Goal: Task Accomplishment & Management: Manage account settings

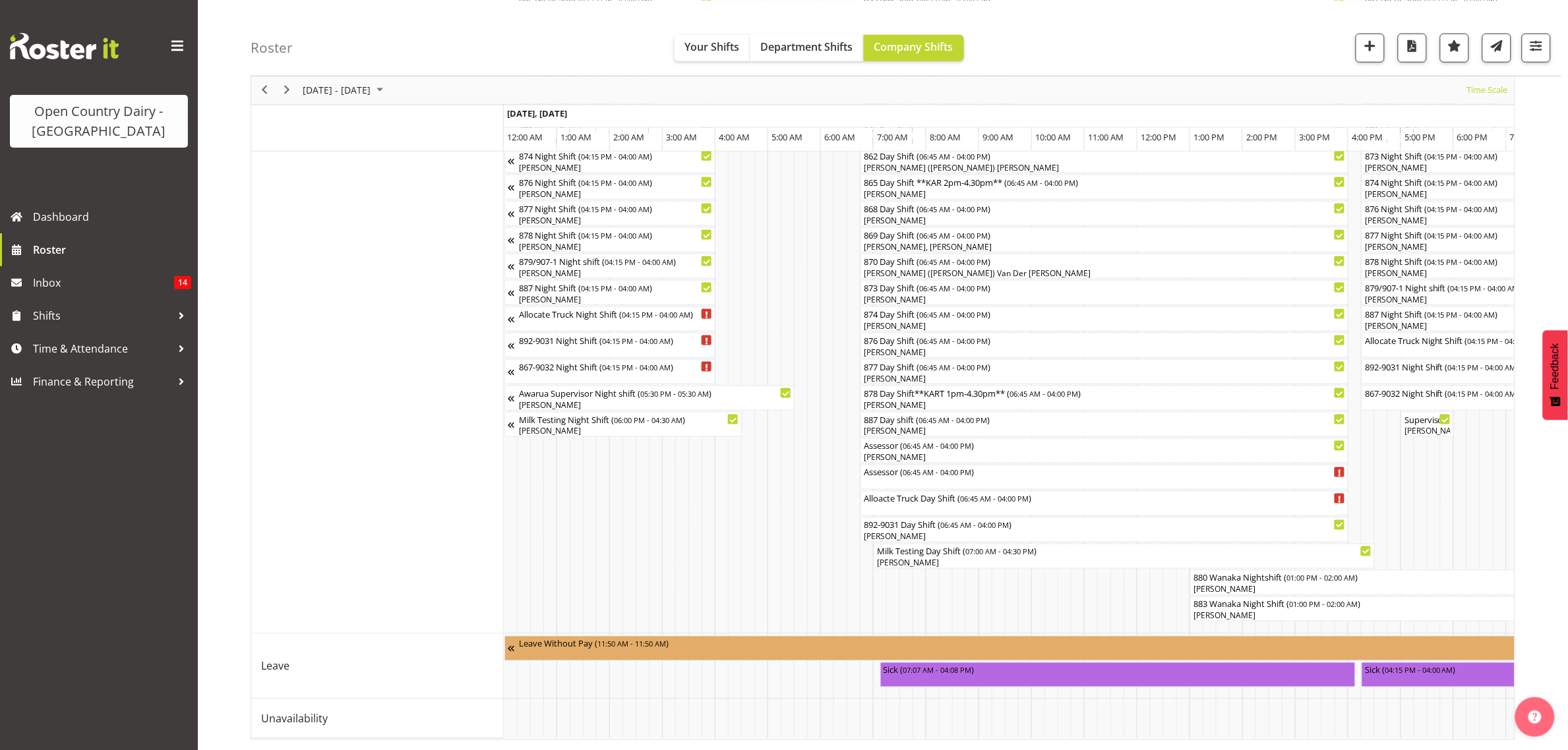
scroll to position [0, 1266]
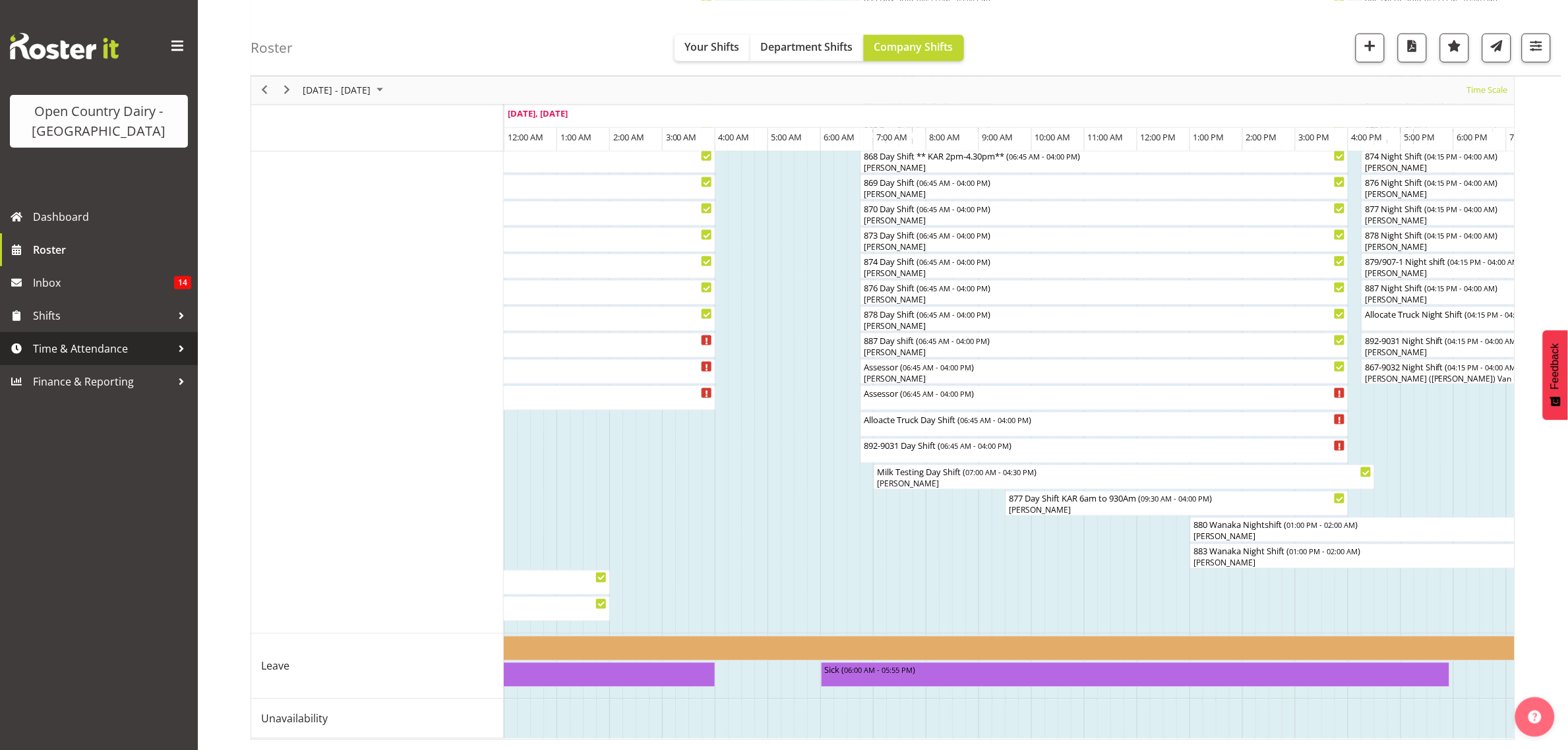
click at [47, 354] on span "Time & Attendance" at bounding box center [102, 349] width 138 height 20
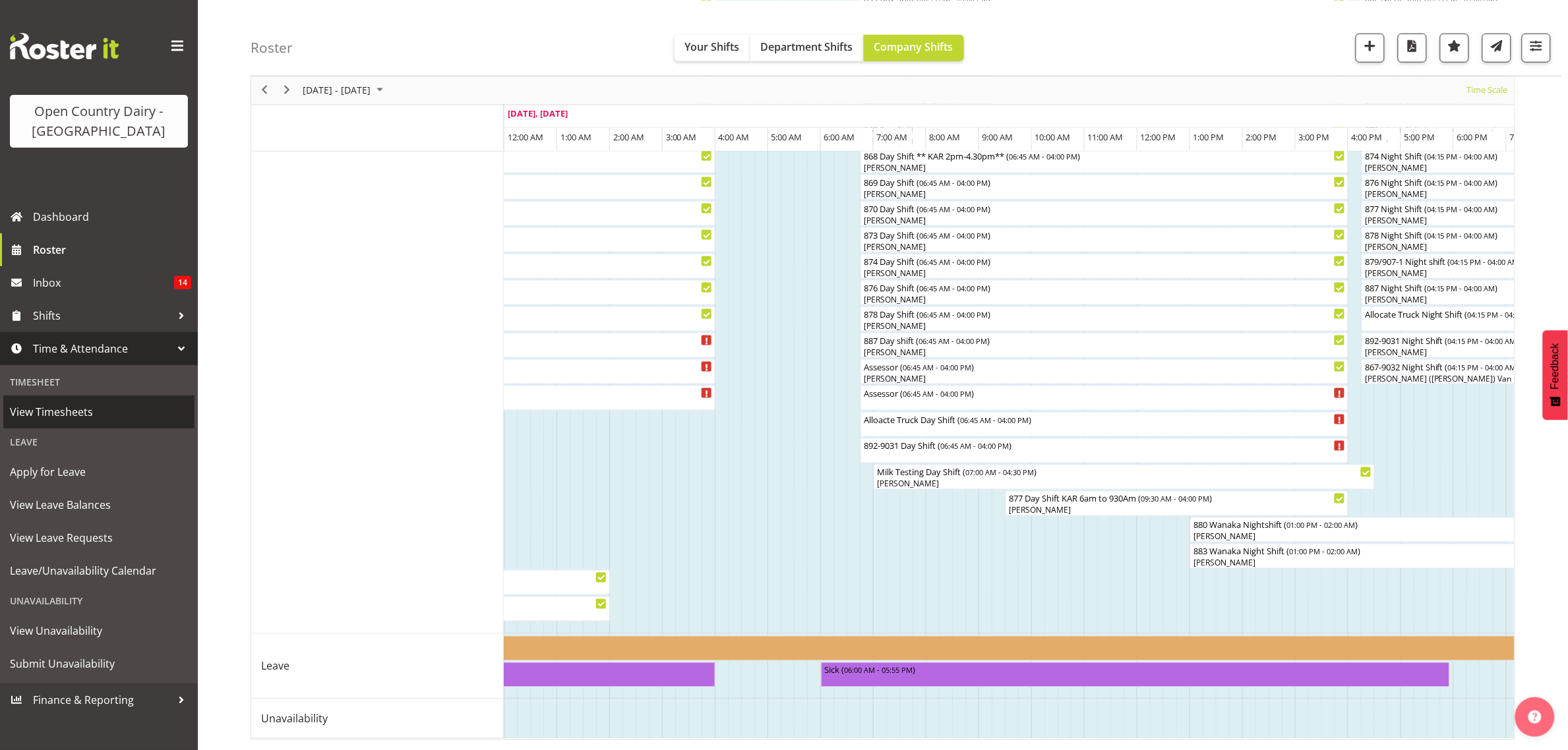
click at [101, 410] on span "View Timesheets" at bounding box center [99, 412] width 178 height 20
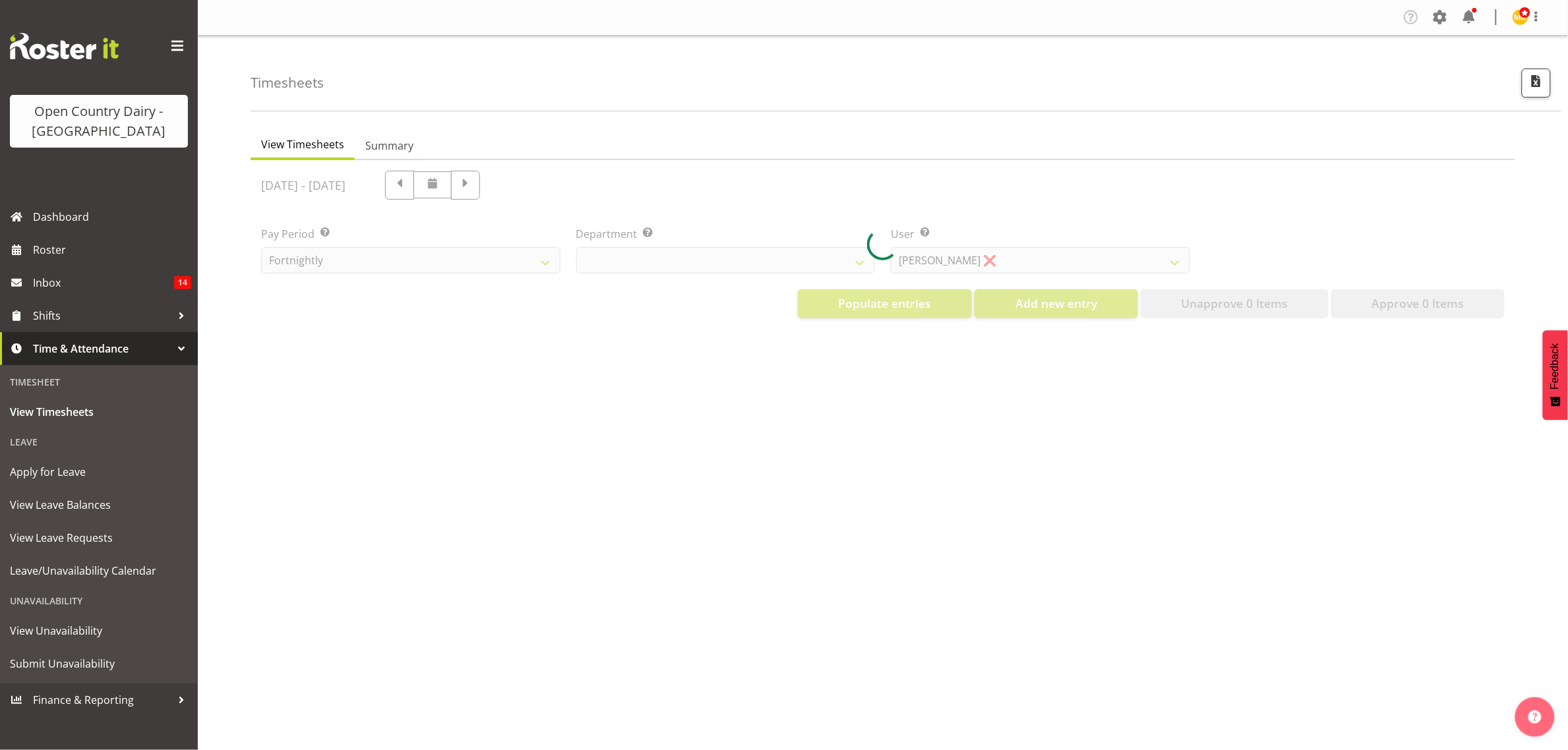
select select "699"
select select "8449"
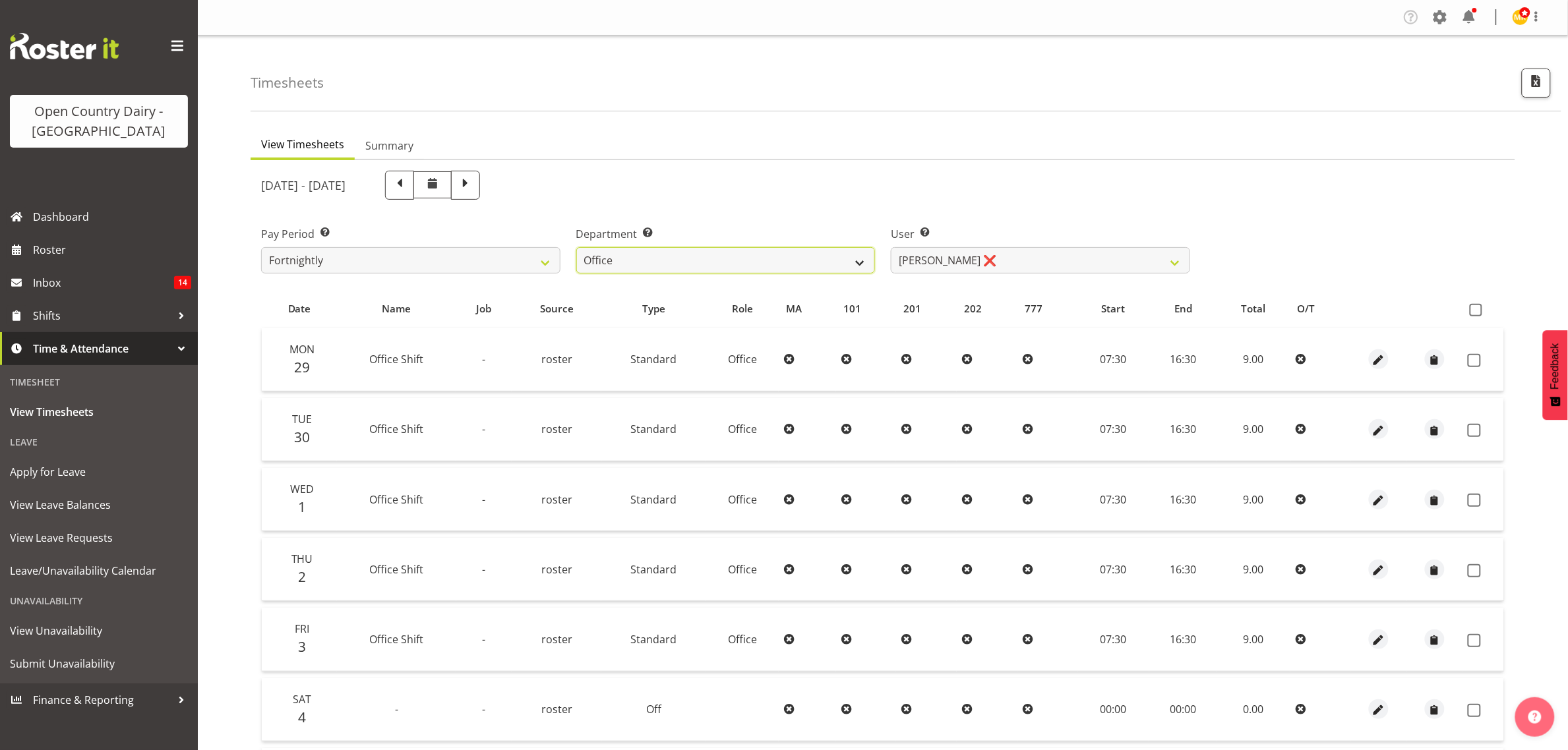
click at [854, 256] on select "734 735 736 737 738 739 851 853 854 855 856 858 861 862 865 867-9032 868 869 87…" at bounding box center [725, 260] width 299 height 26
select select "686"
click at [576, 247] on select "734 735 736 737 738 739 851 853 854 855 856 858 861 862 865 867-9032 868 869 87…" at bounding box center [725, 260] width 299 height 26
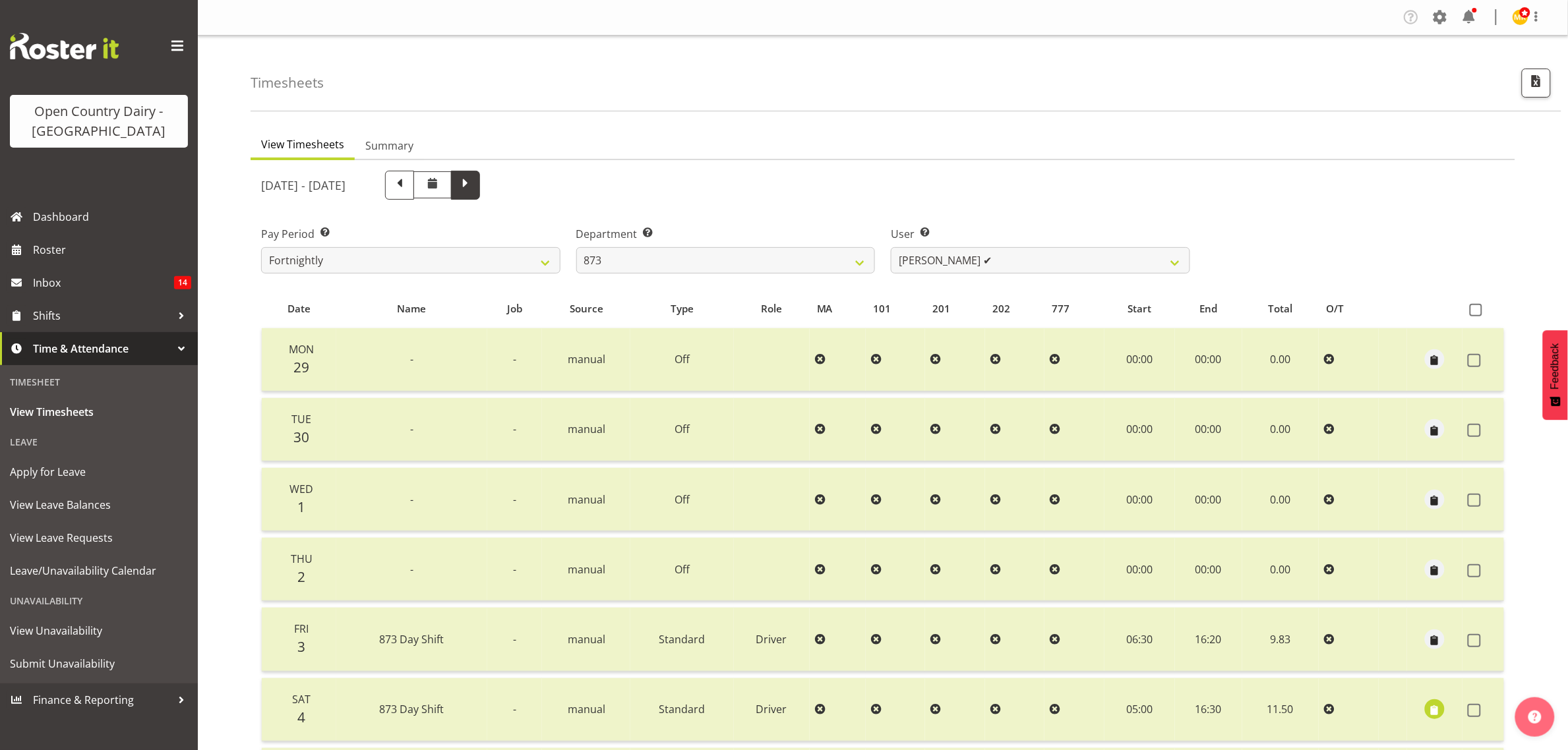
click at [474, 177] on span at bounding box center [466, 184] width 17 height 17
select select
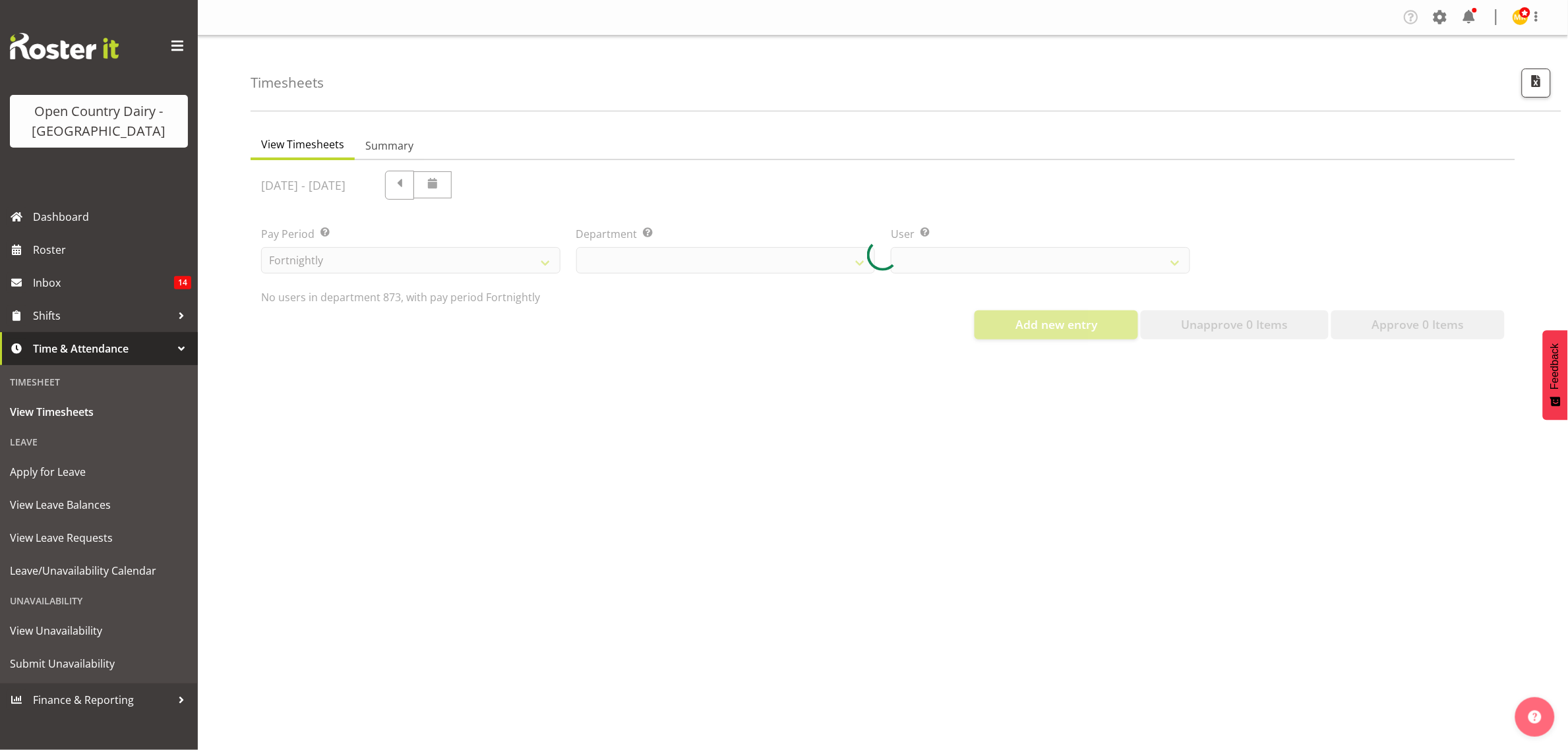
select select "686"
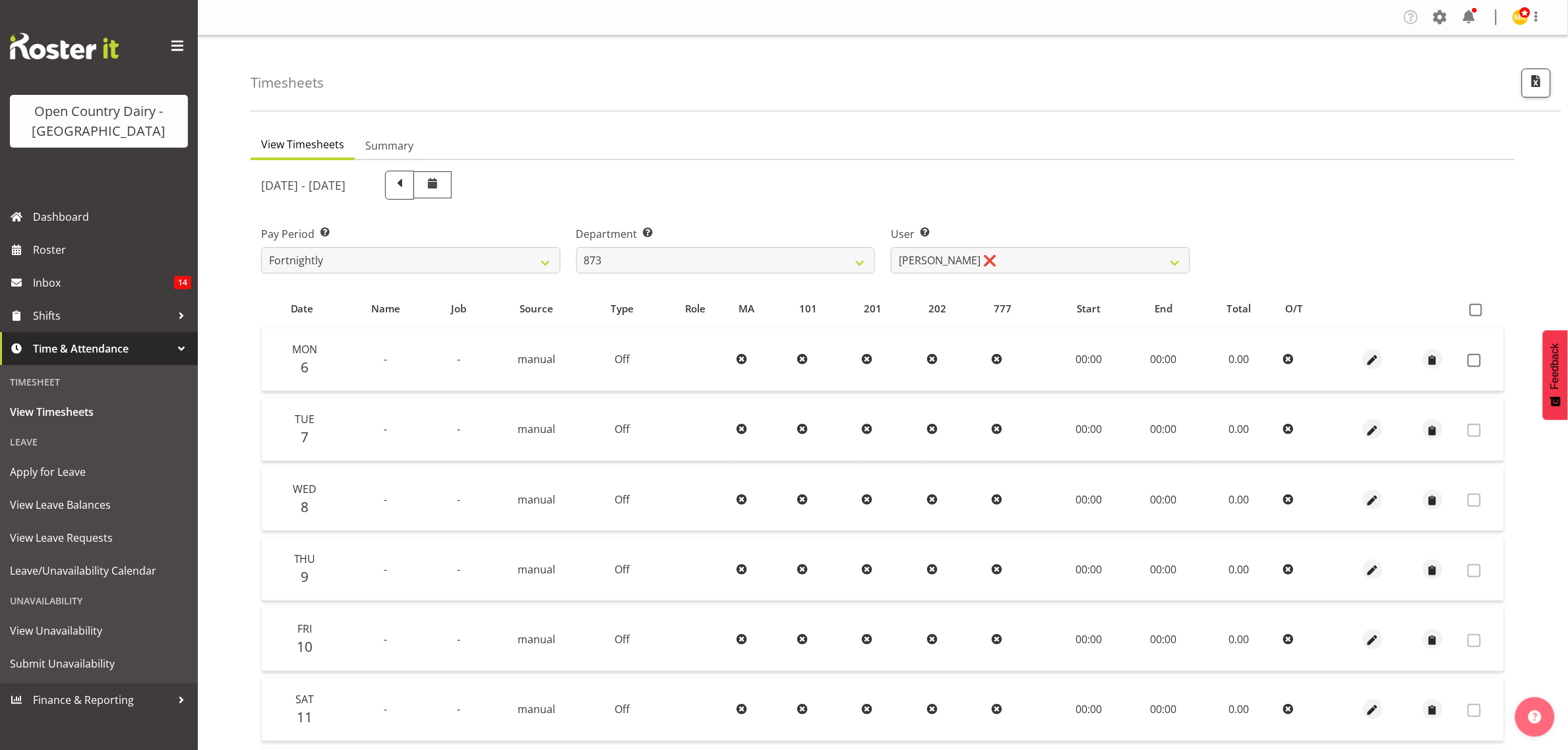
click at [408, 185] on span at bounding box center [399, 184] width 17 height 17
select select
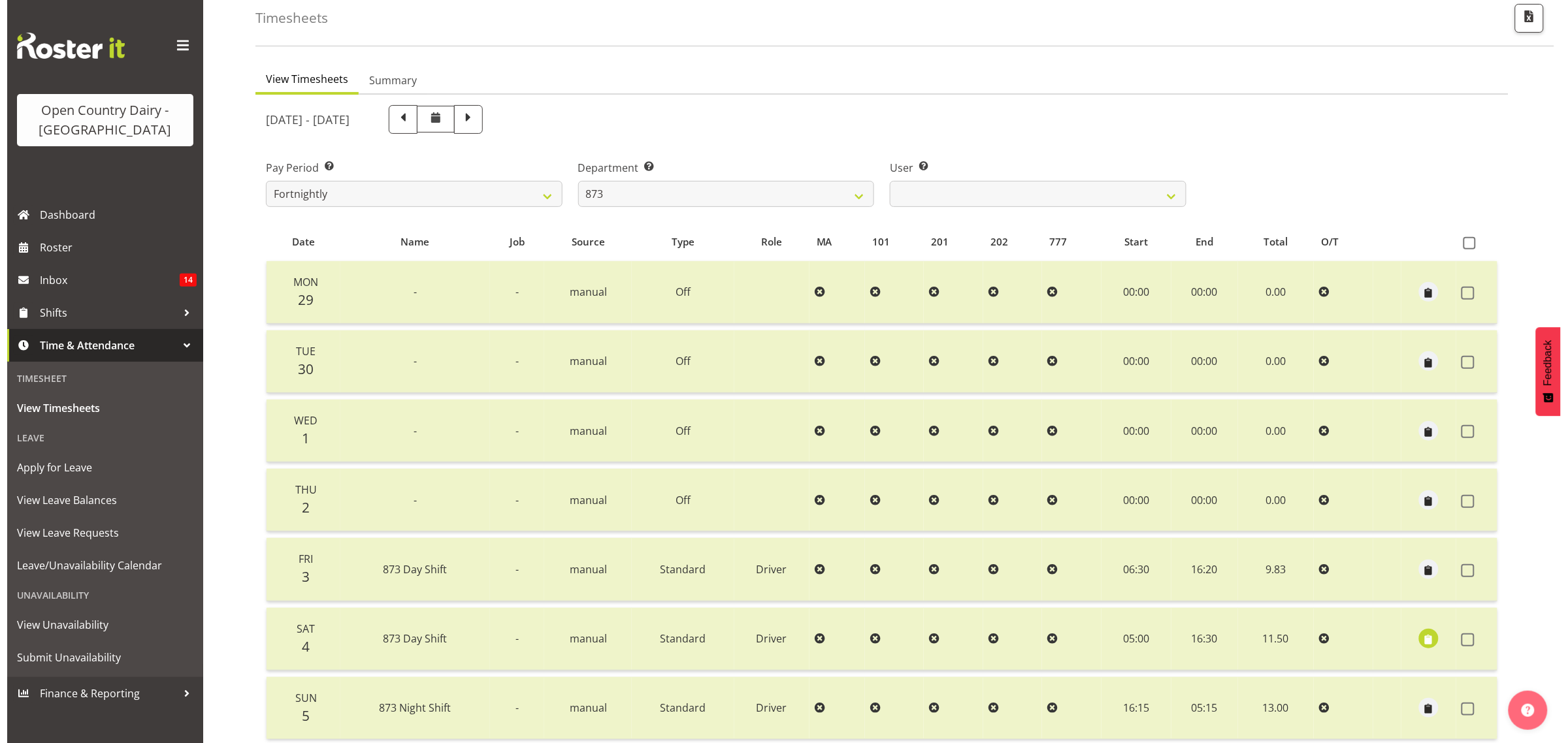
scroll to position [169, 0]
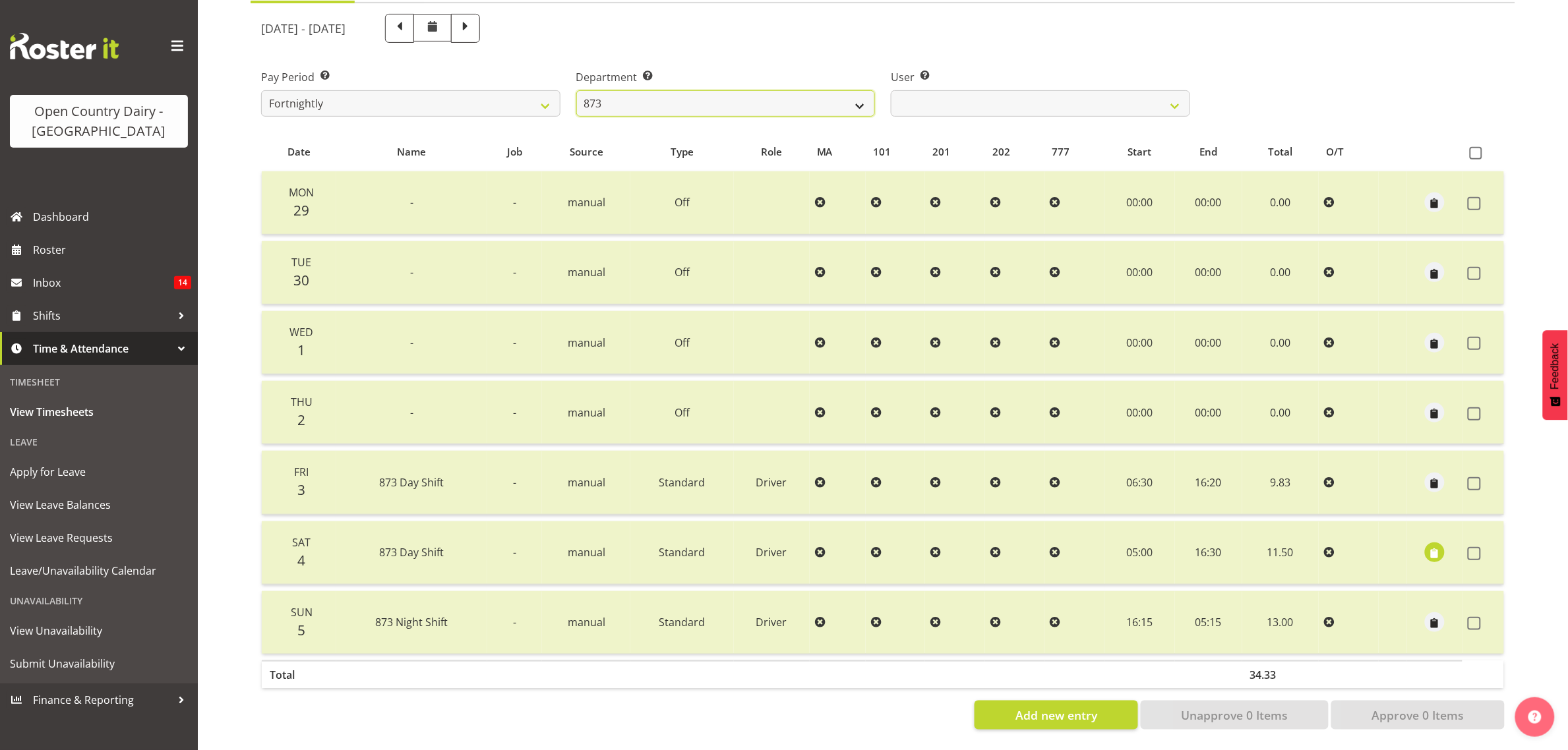
click at [707, 90] on select "734 735 736 737 738 739 851 853 854 855 856 858 861 862 865 867-9032 868 869 87…" at bounding box center [725, 103] width 299 height 26
select select "691"
click at [576, 90] on select "734 735 736 737 738 739 851 853 854 855 856 858 861 862 865 867-9032 868 869 87…" at bounding box center [725, 103] width 299 height 26
click at [1487, 617] on label at bounding box center [1477, 623] width 20 height 13
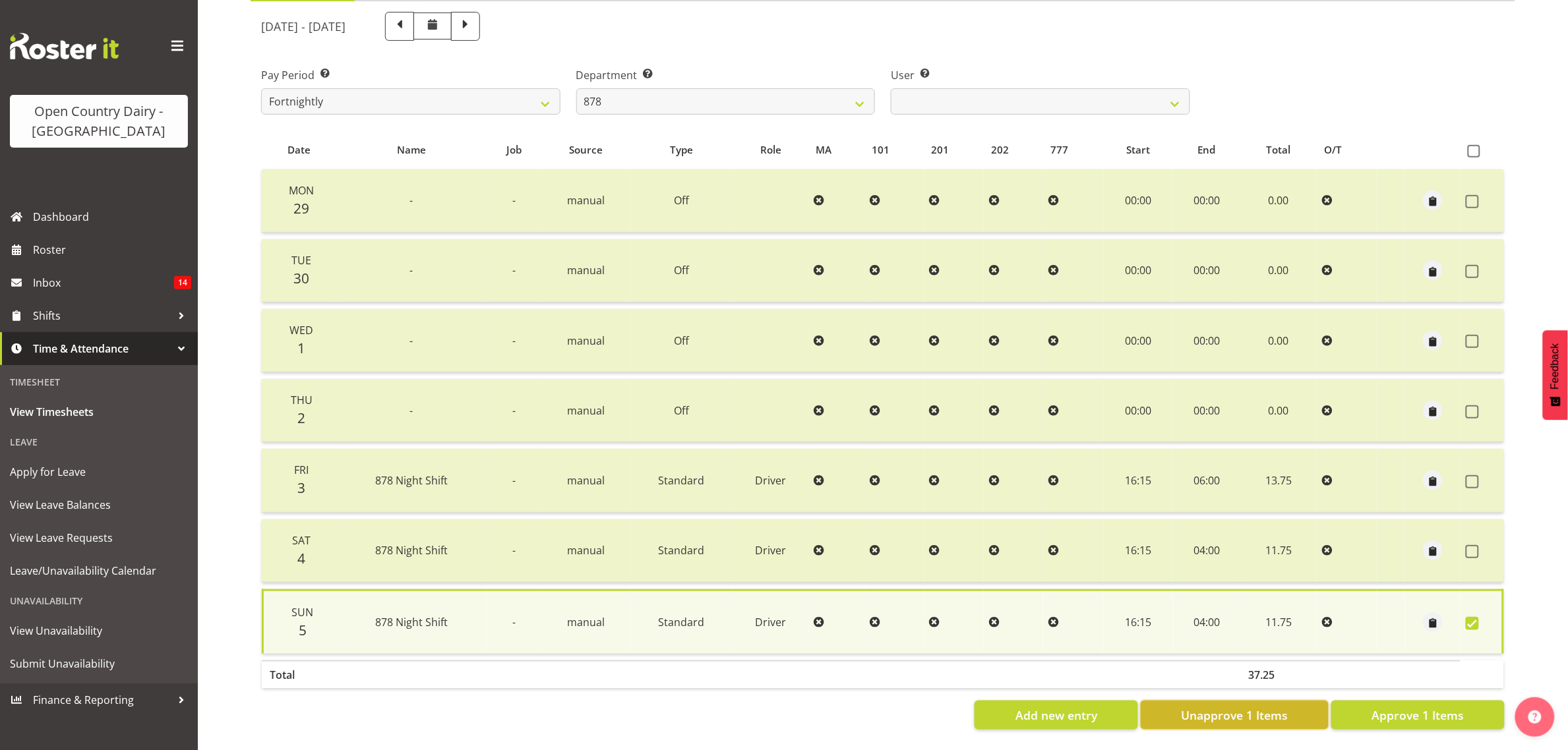
click at [1248, 709] on span "Unapprove 1 Items" at bounding box center [1234, 716] width 107 height 17
checkbox input "false"
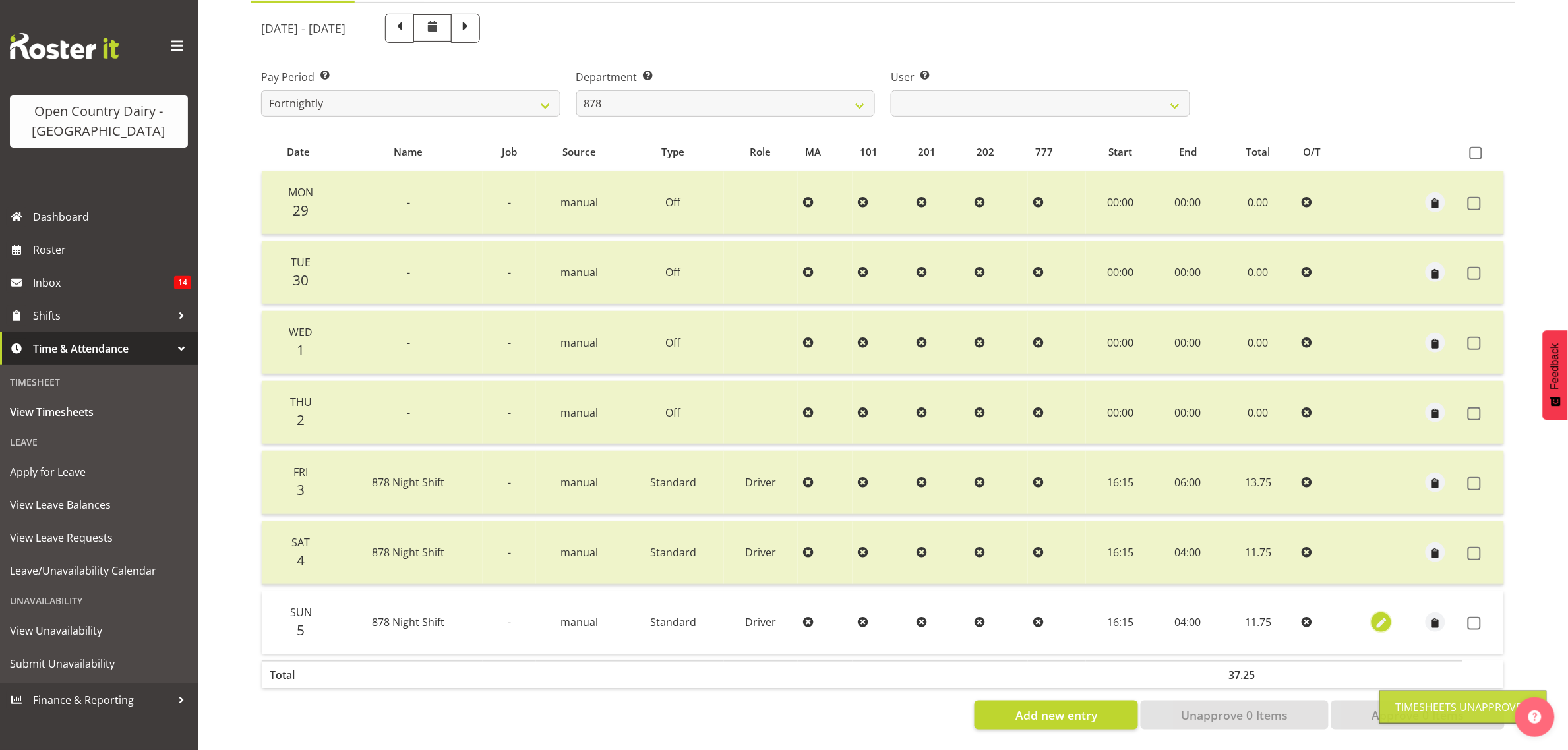
click at [1374, 616] on span "button" at bounding box center [1381, 623] width 15 height 15
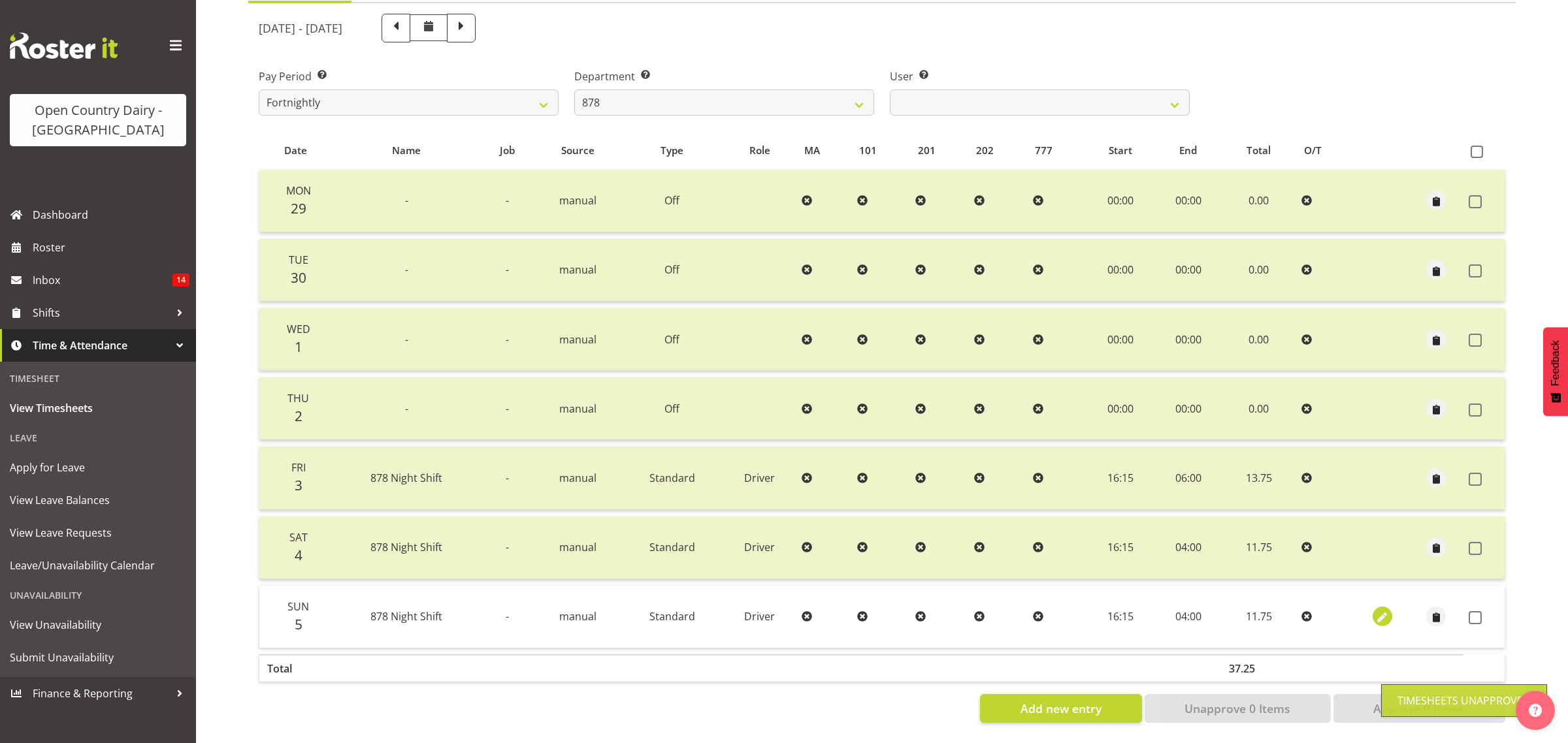
select select "Standard"
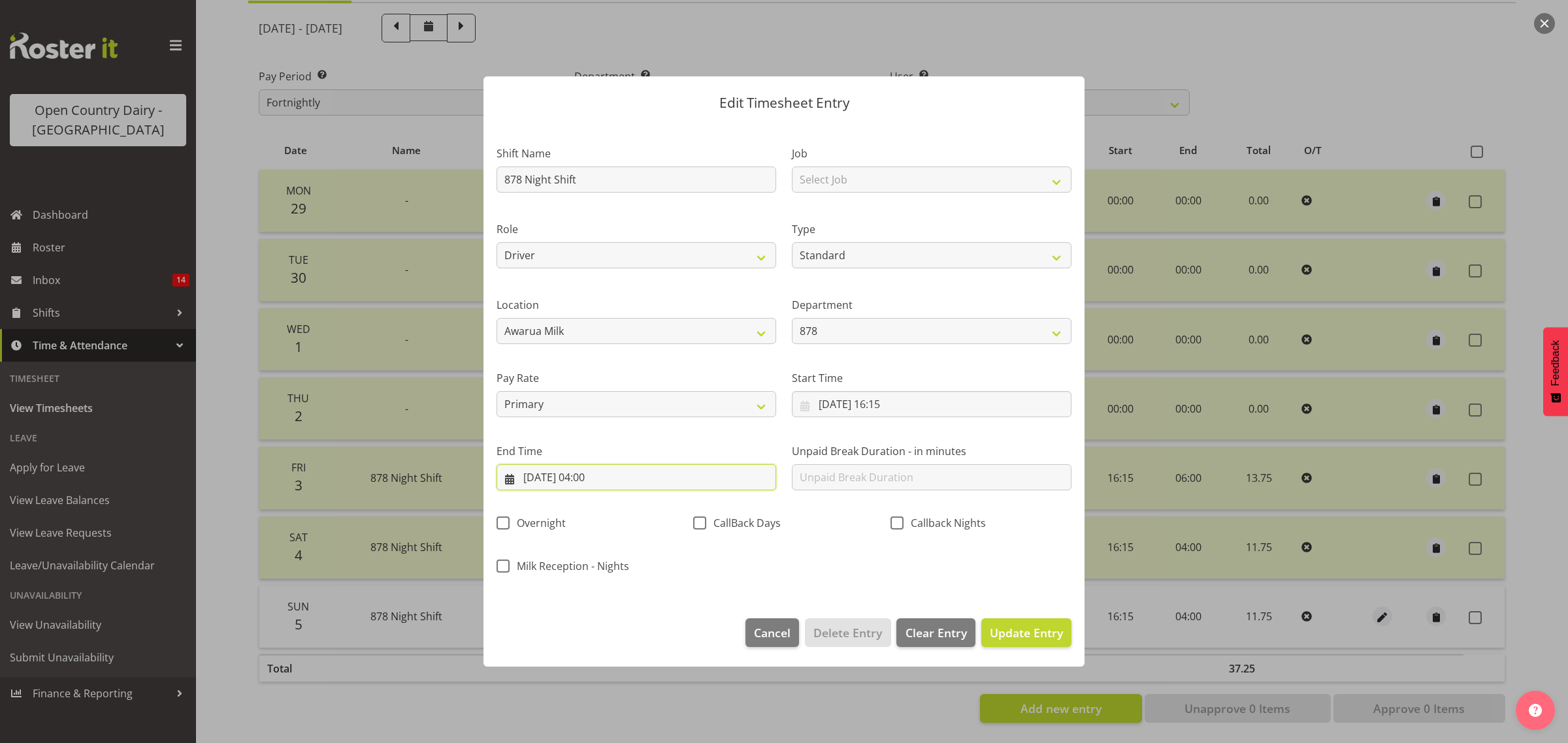
click at [614, 482] on input "06/10/2025, 04:00" at bounding box center [636, 477] width 280 height 26
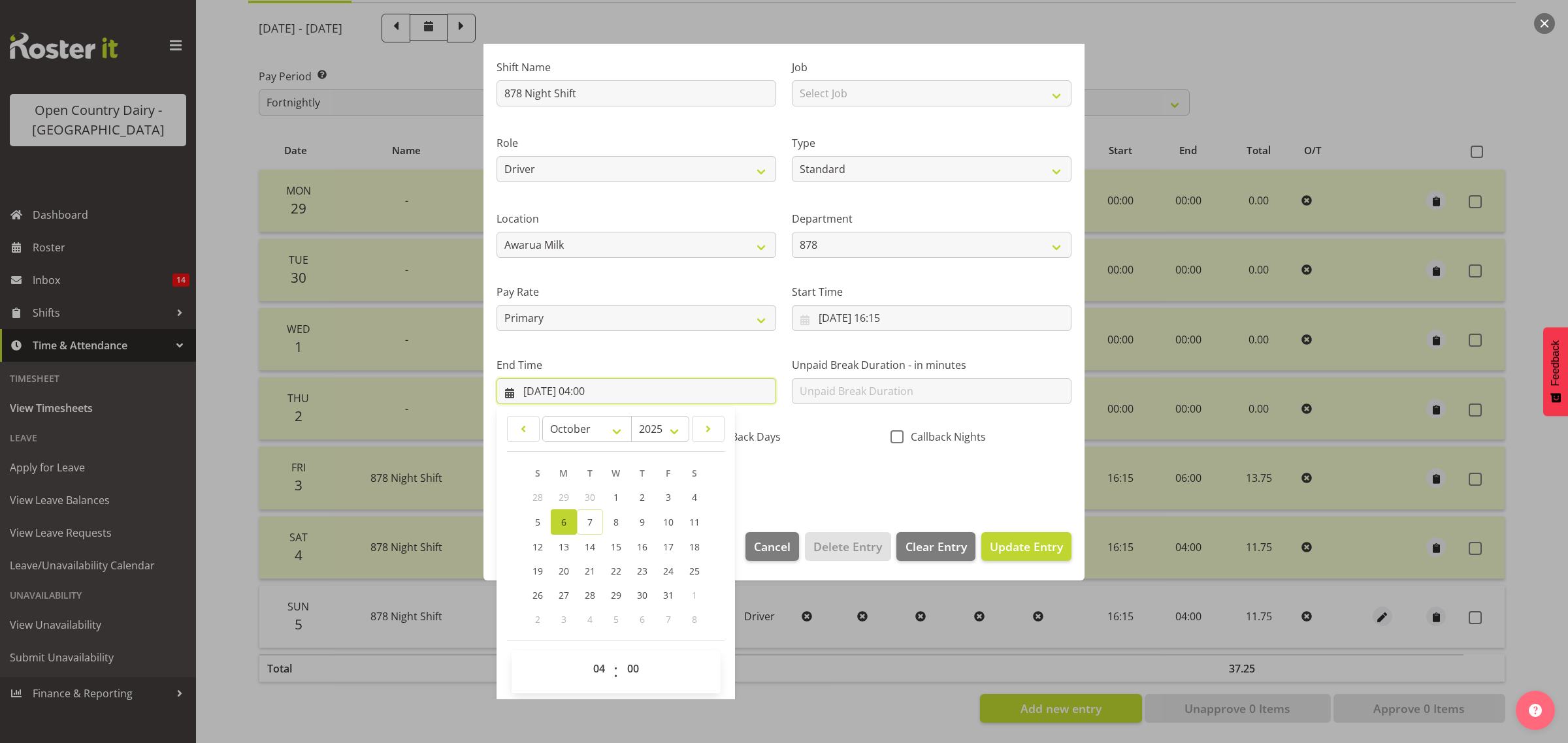
scroll to position [89, 0]
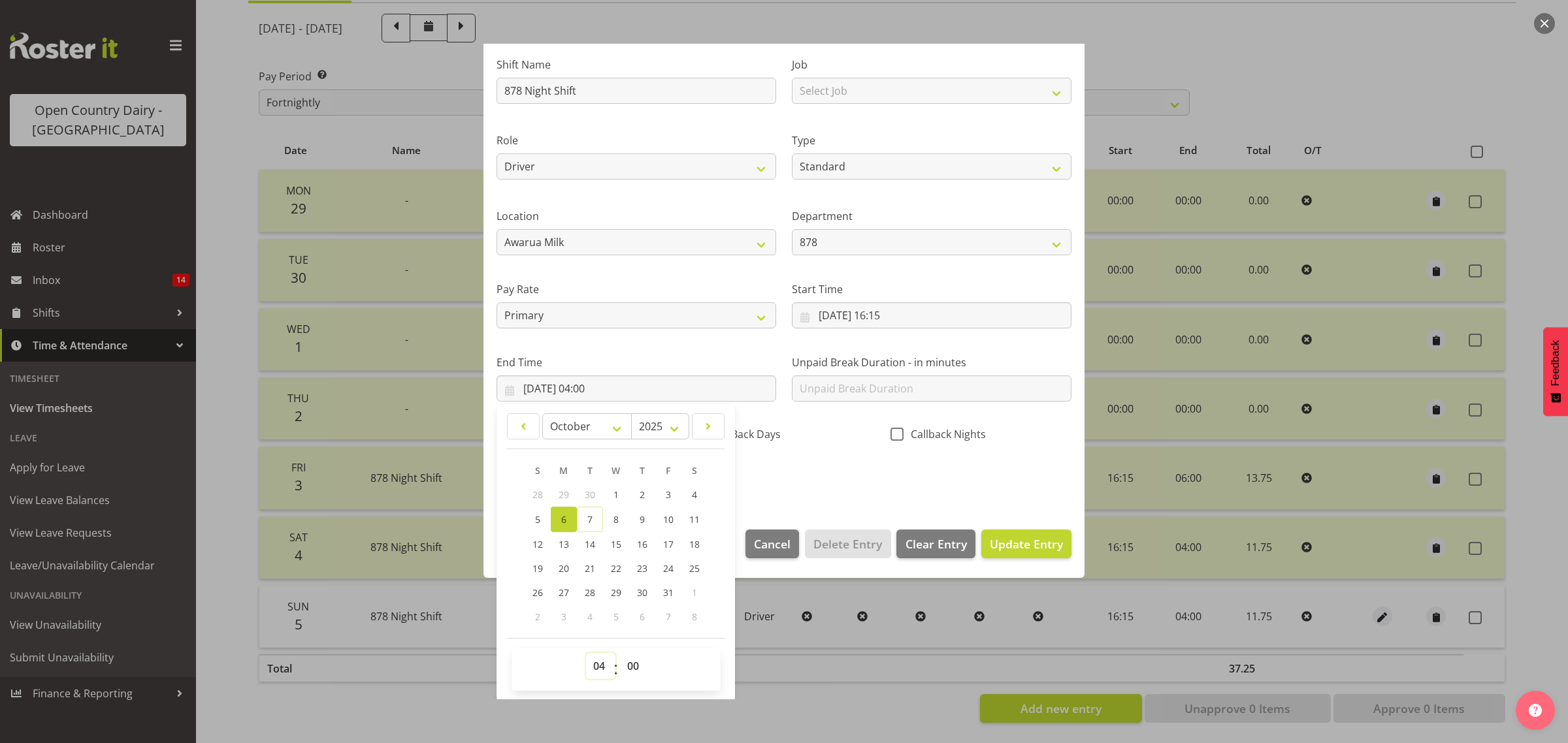
click at [612, 673] on div "00 01 02 03 04 05 06 07 08 09 10 11 12 13 14 15 16 17 18 19 20 21 22 23 : 00 01…" at bounding box center [616, 669] width 209 height 33
select select "5"
click at [586, 653] on select "00 01 02 03 04 05 06 07 08 09 10 11 12 13 14 15 16 17 18 19 20 21 22 23" at bounding box center [601, 666] width 29 height 26
type input "06/10/2025, 05:00"
drag, startPoint x: 629, startPoint y: 666, endPoint x: 628, endPoint y: 657, distance: 9.1
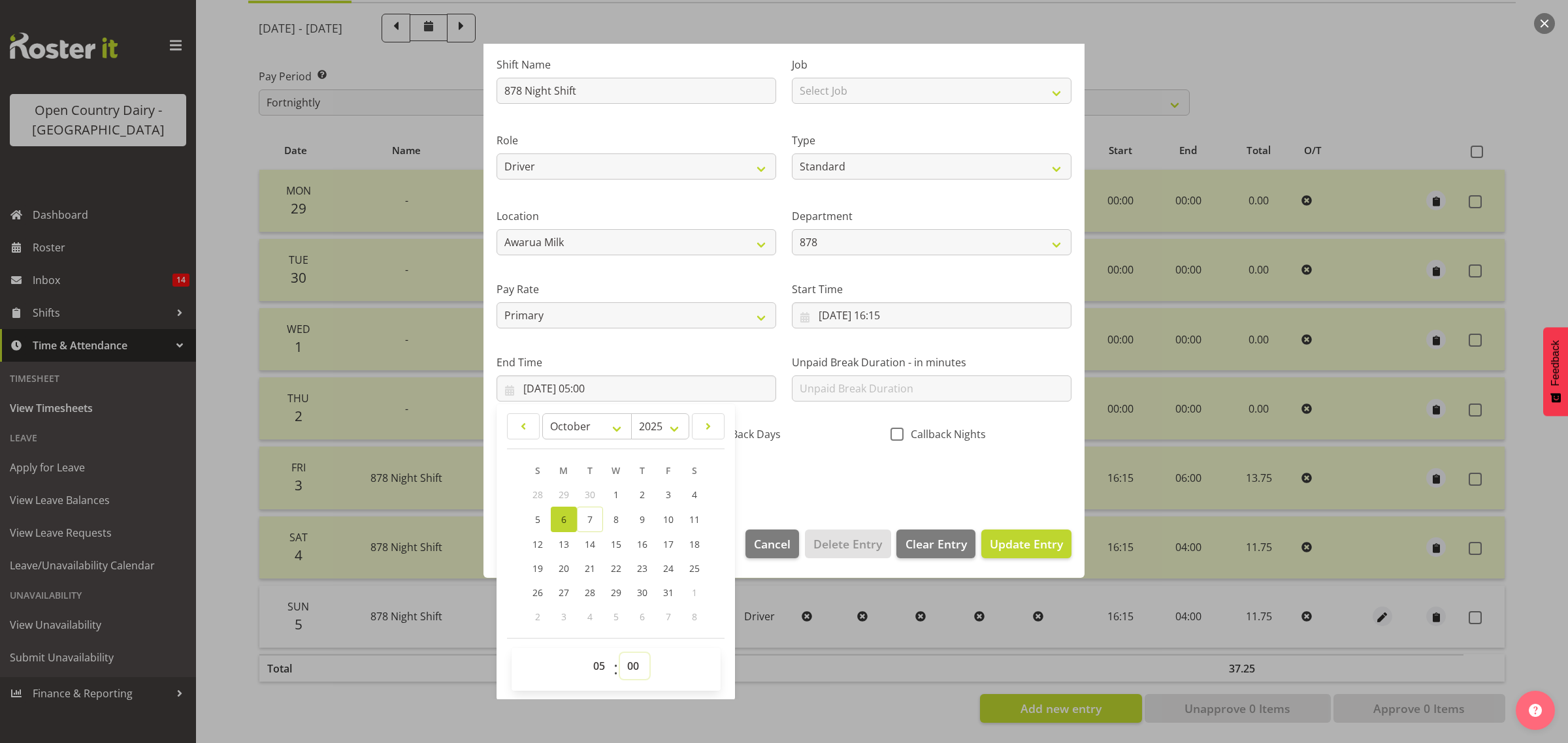
click at [629, 666] on select "00 01 02 03 04 05 06 07 08 09 10 11 12 13 14 15 16 17 18 19 20 21 22 23 24 25 2…" at bounding box center [635, 666] width 29 height 26
select select "15"
click at [620, 653] on select "00 01 02 03 04 05 06 07 08 09 10 11 12 13 14 15 16 17 18 19 20 21 22 23 24 25 2…" at bounding box center [635, 666] width 29 height 26
type input "06/10/2025, 05:15"
click at [1007, 542] on span "Update Entry" at bounding box center [1027, 544] width 73 height 16
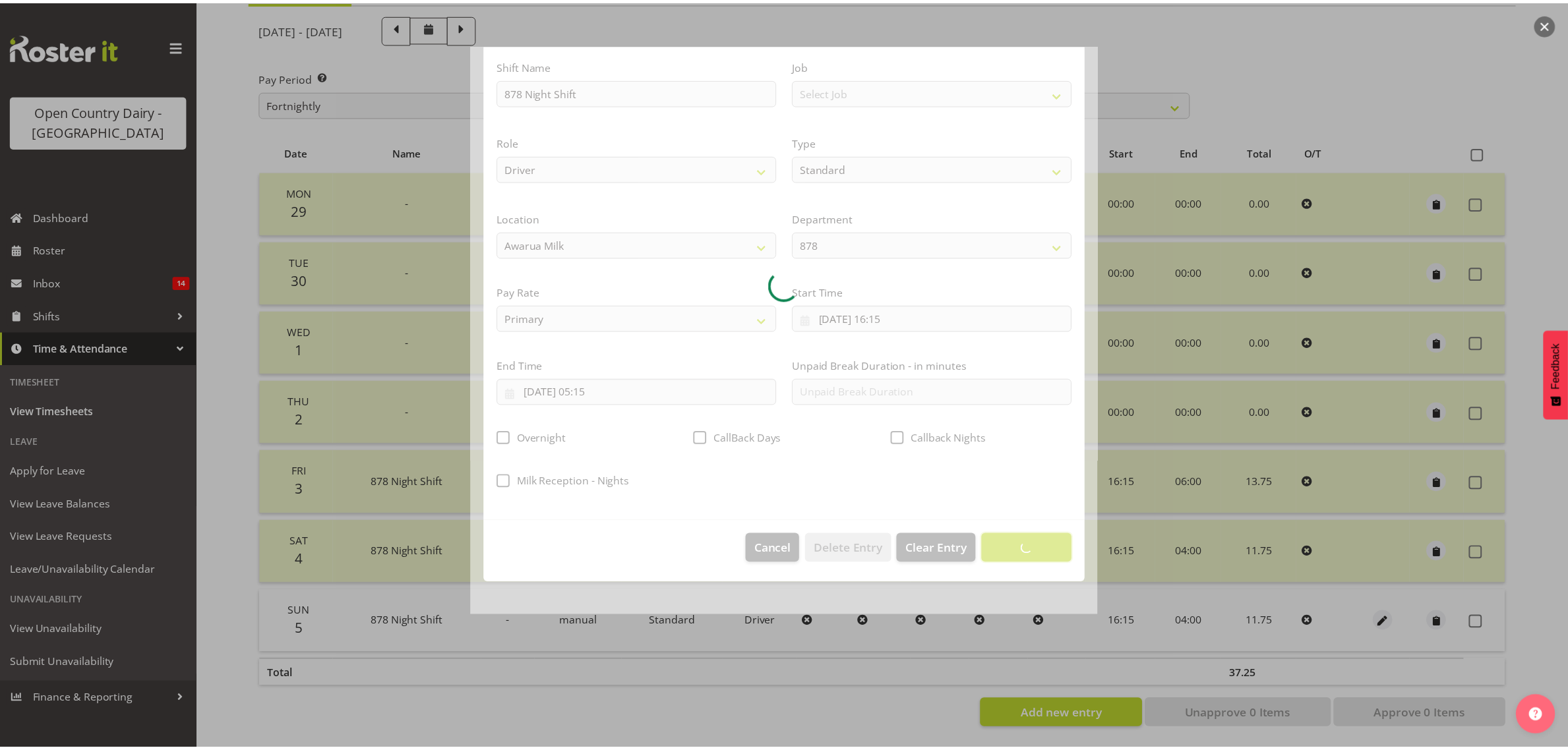
scroll to position [0, 0]
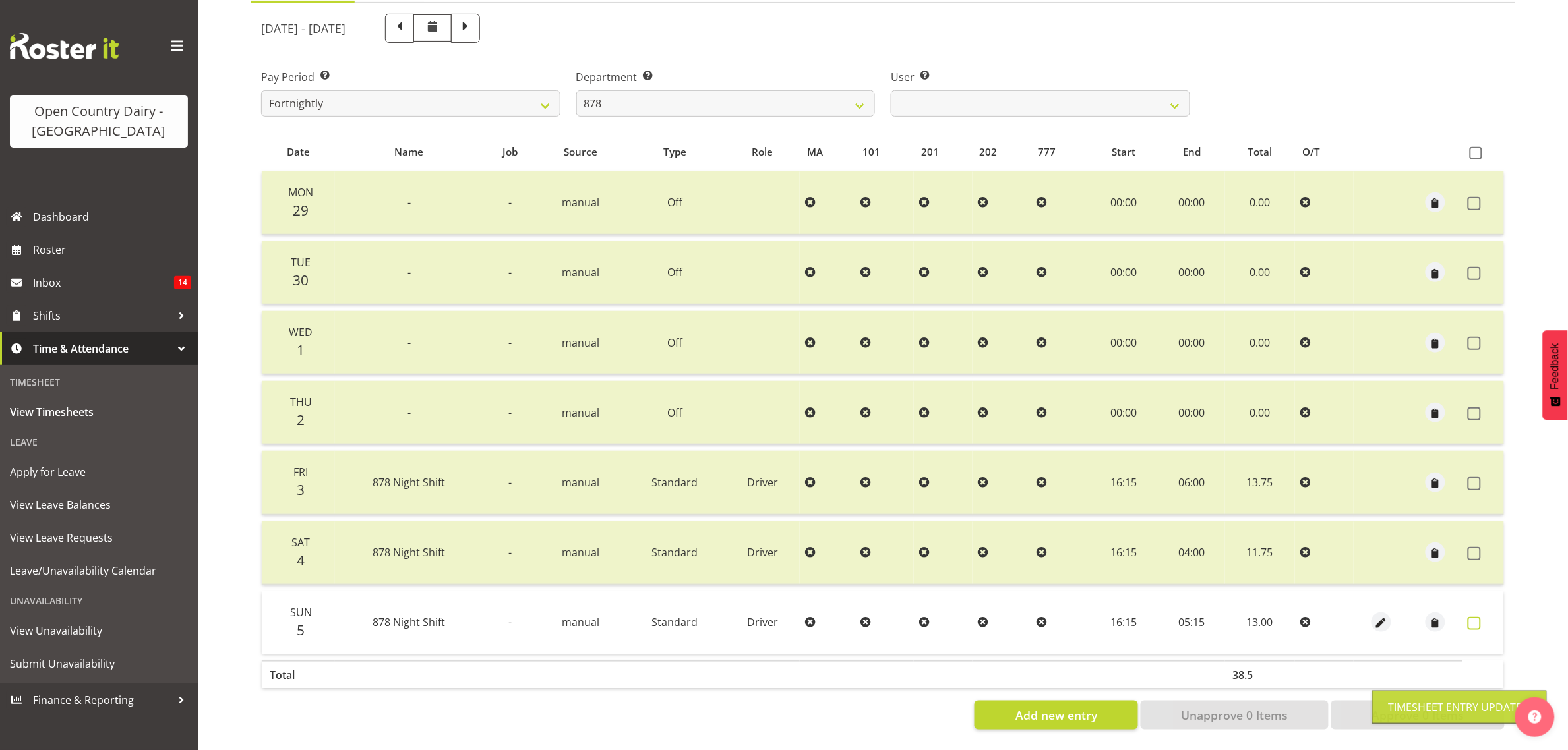
click at [1474, 617] on span at bounding box center [1474, 623] width 13 height 13
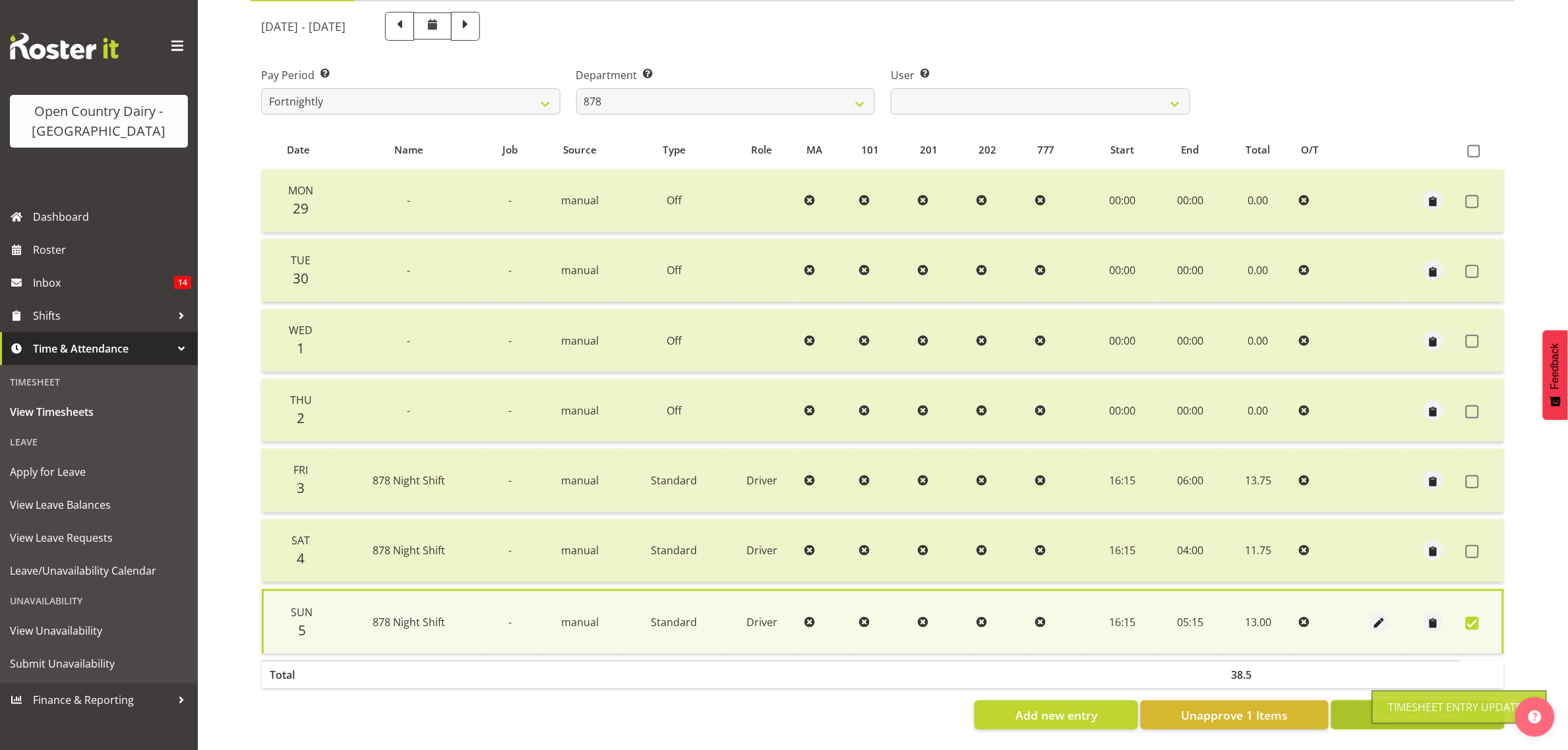
click at [1360, 702] on button "Approve 1 Items" at bounding box center [1418, 715] width 173 height 29
checkbox input "false"
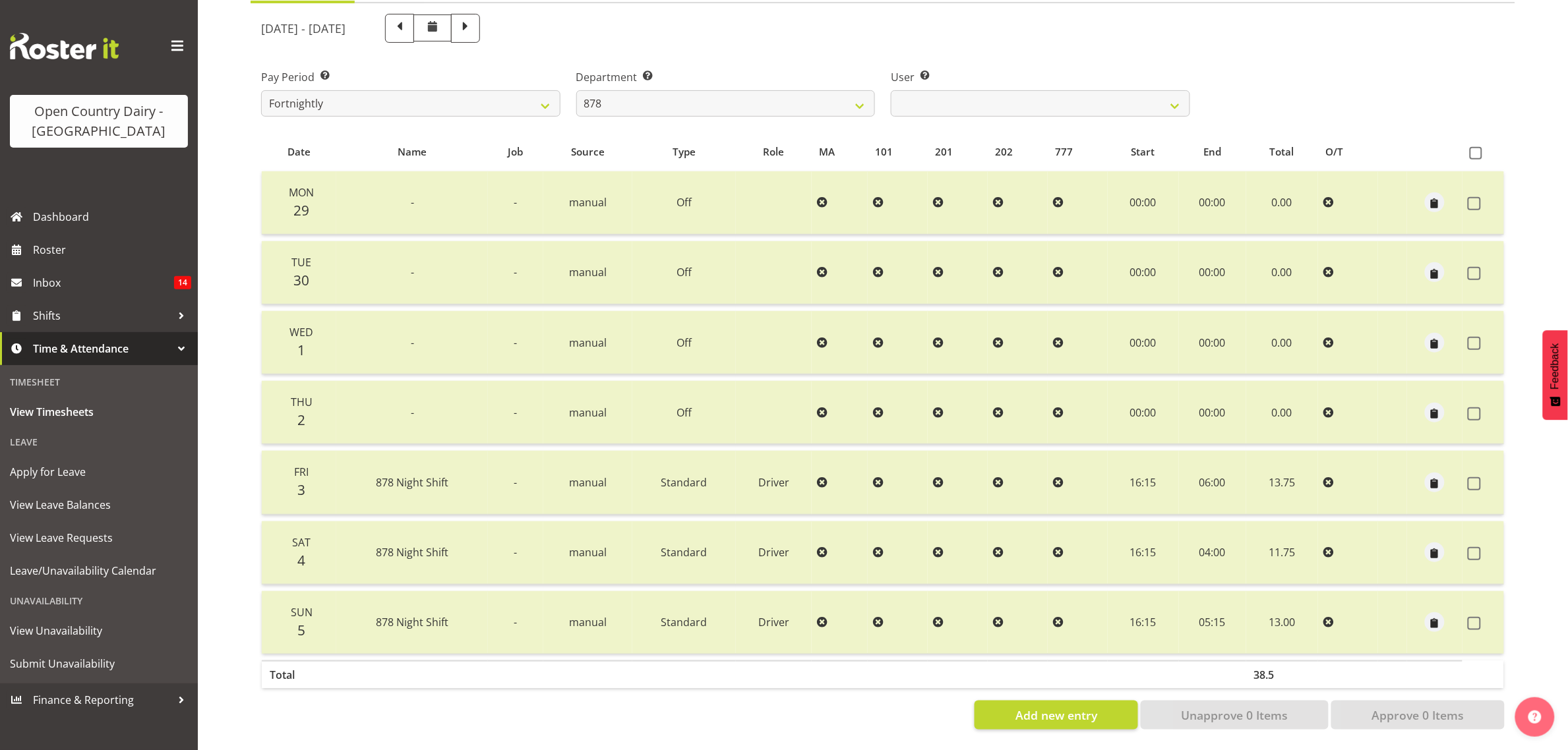
click at [474, 18] on span at bounding box center [466, 27] width 17 height 17
select select
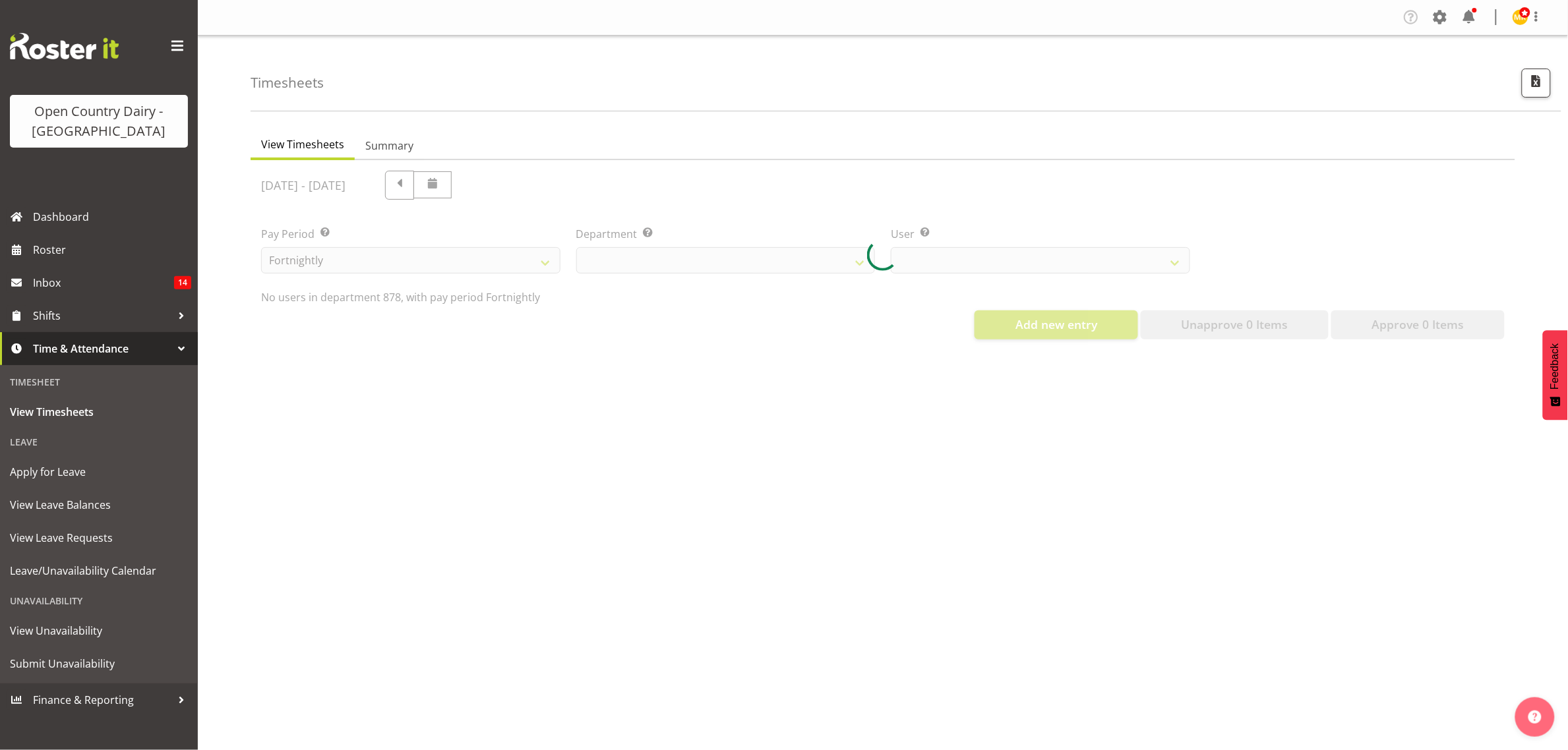
select select "691"
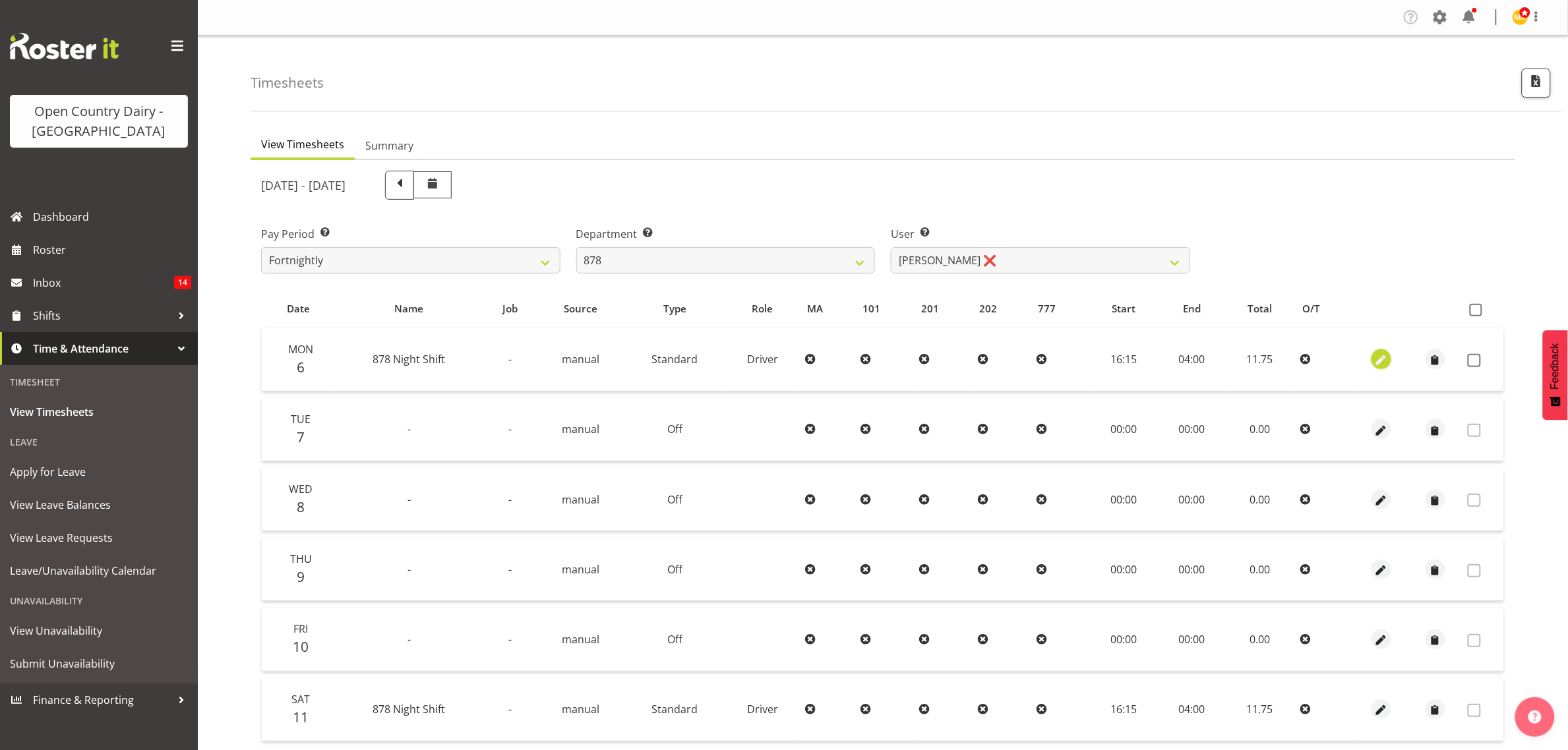
click at [1375, 364] on span "button" at bounding box center [1380, 360] width 15 height 15
select select "Standard"
select select "9"
select select "2025"
select select "4"
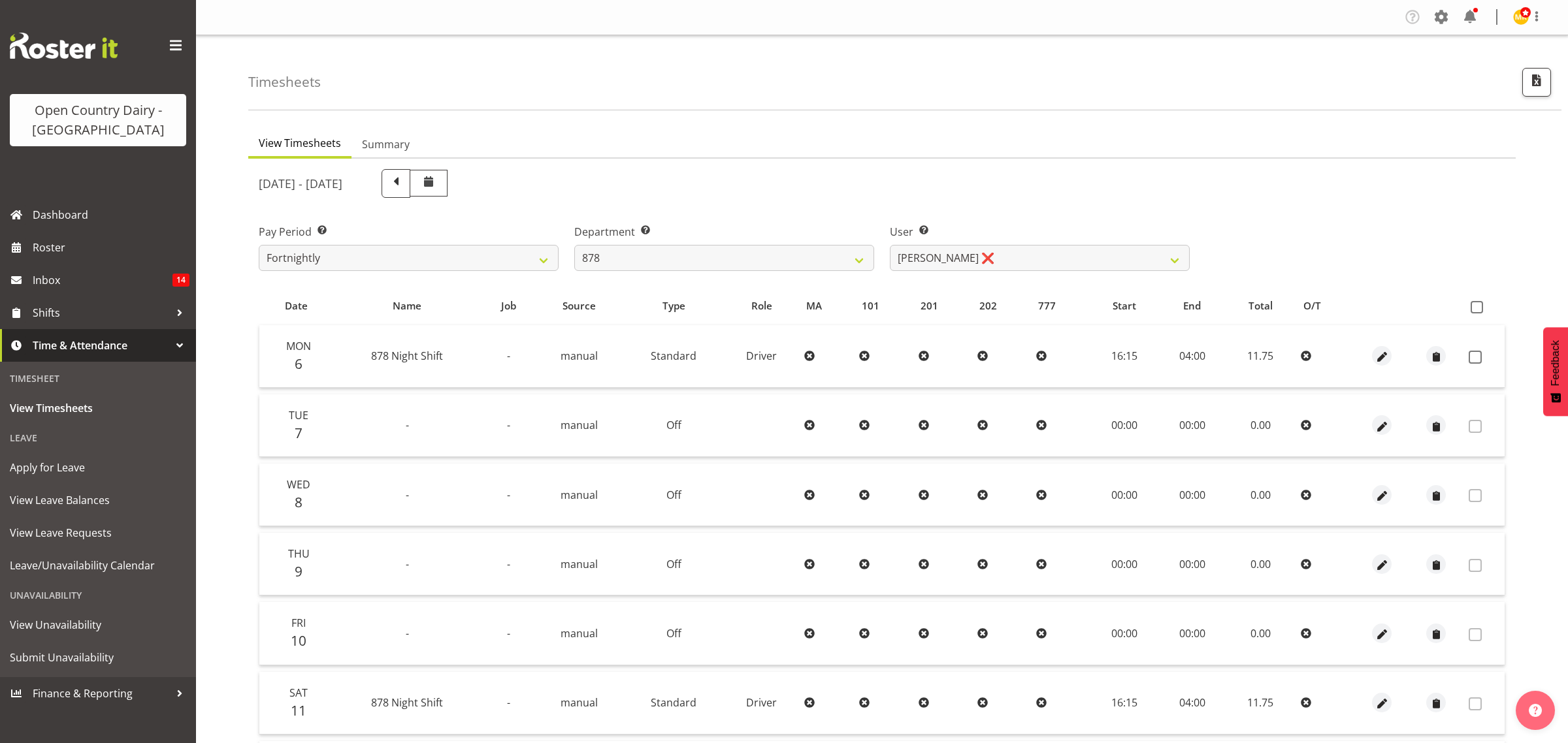
select select
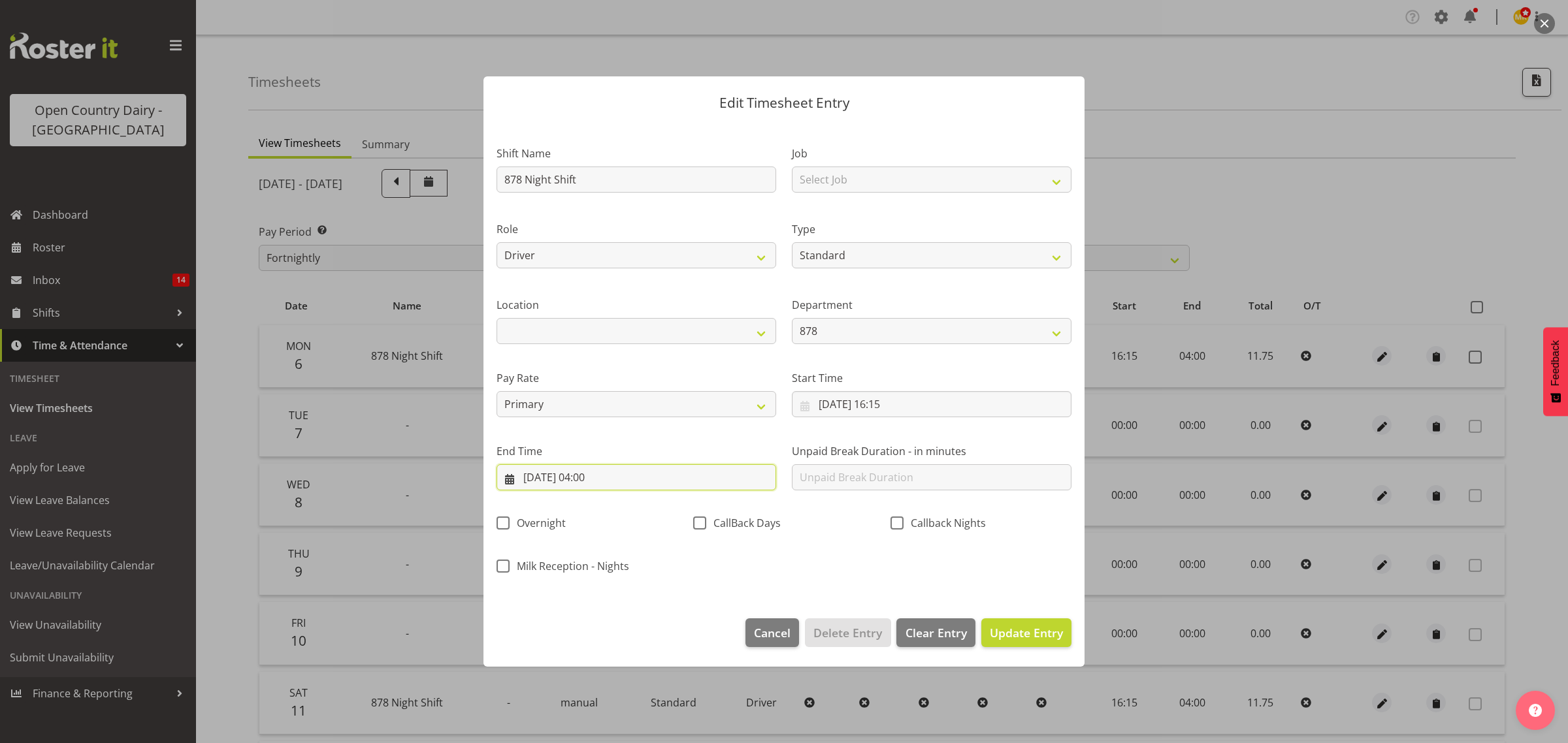
click at [601, 477] on input "07/10/2025, 04:00" at bounding box center [636, 477] width 280 height 26
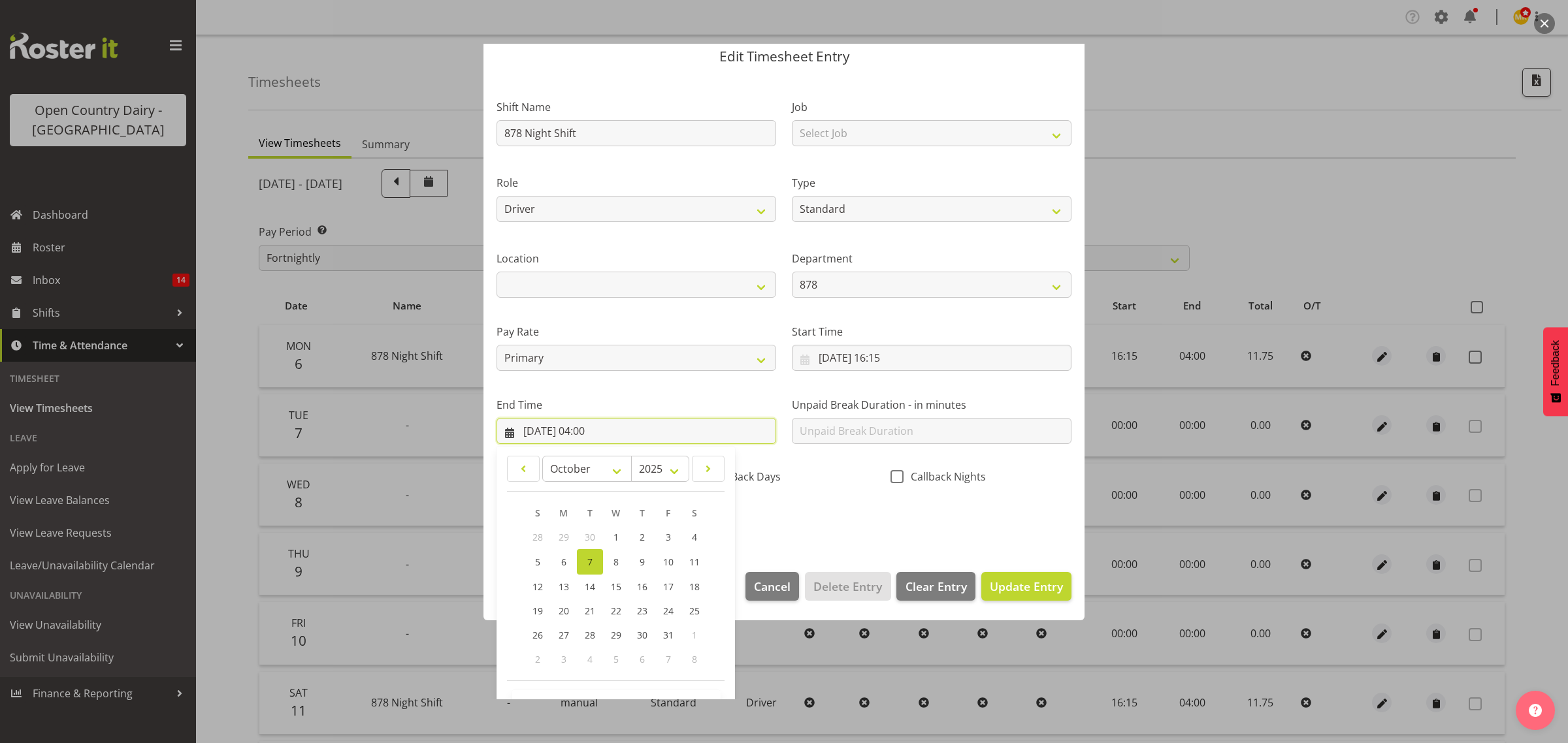
scroll to position [89, 0]
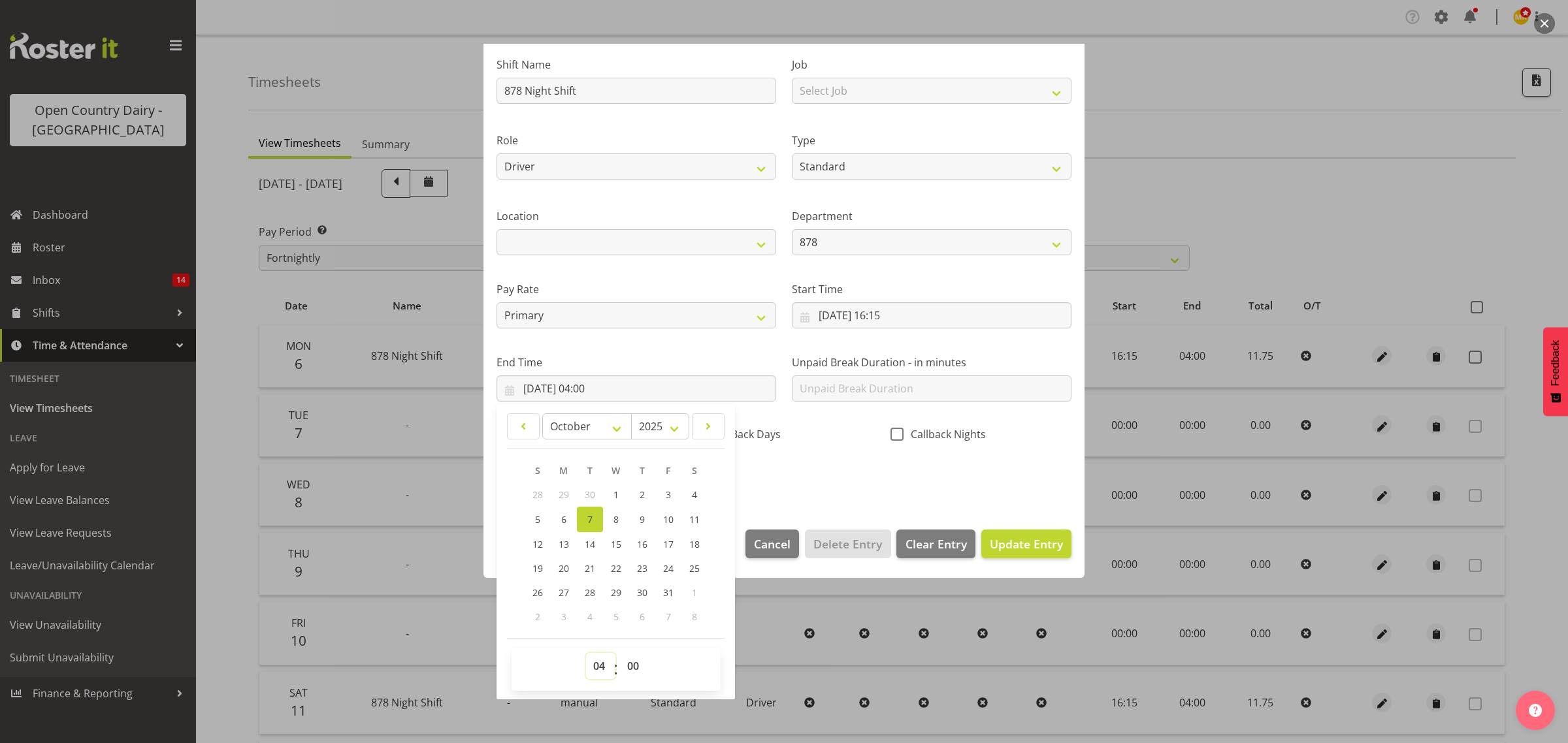
drag, startPoint x: 599, startPoint y: 668, endPoint x: 625, endPoint y: 637, distance: 40.5
click at [599, 668] on select "00 01 02 03 04 05 06 07 08 09 10 11 12 13 14 15 16 17 18 19 20 21 22 23" at bounding box center [601, 666] width 29 height 26
select select "3"
click at [586, 653] on select "00 01 02 03 04 05 06 07 08 09 10 11 12 13 14 15 16 17 18 19 20 21 22 23" at bounding box center [601, 666] width 29 height 26
type input "07/10/2025, 03:00"
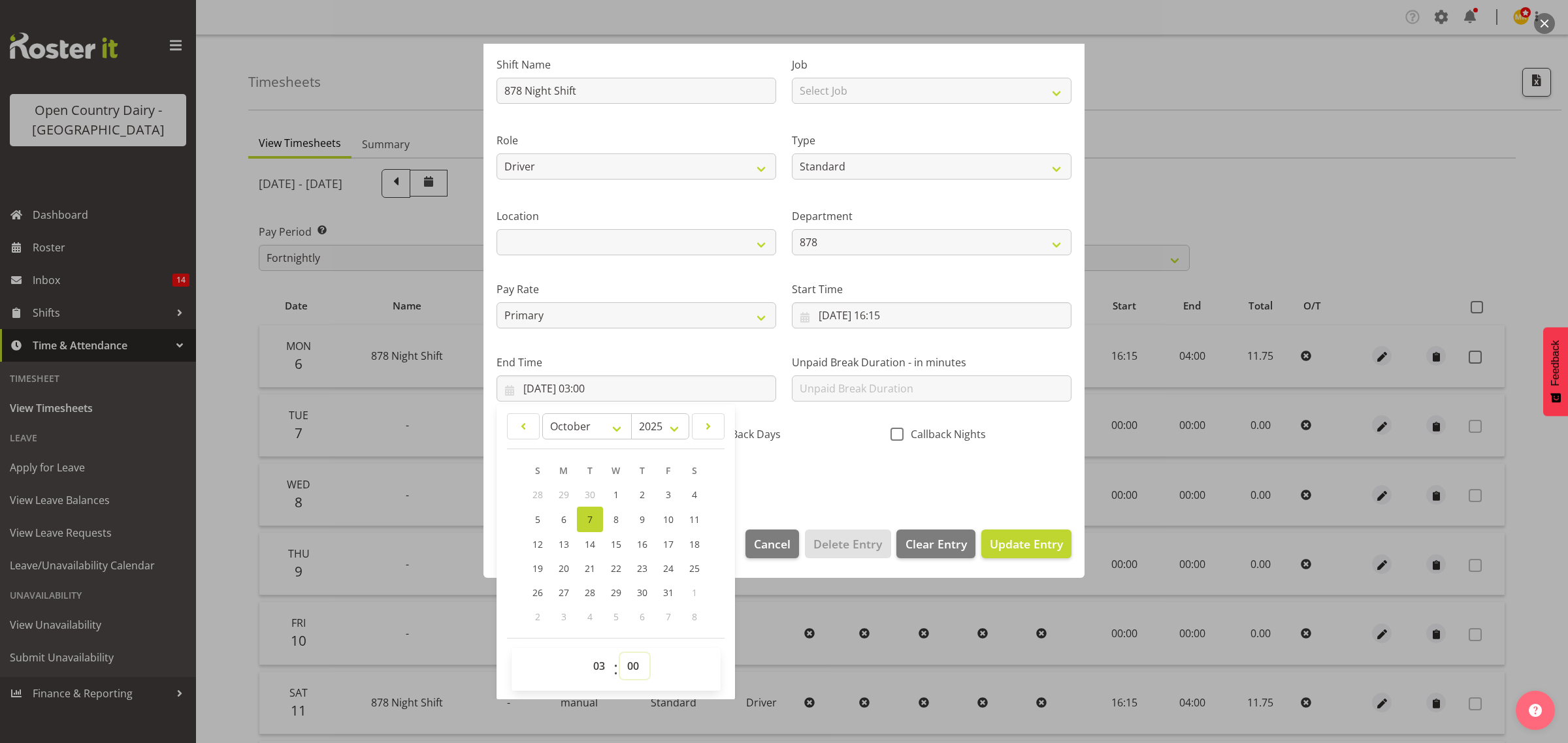
click at [645, 655] on select "00 01 02 03 04 05 06 07 08 09 10 11 12 13 14 15 16 17 18 19 20 21 22 23 24 25 2…" at bounding box center [635, 666] width 29 height 26
select select "45"
click at [620, 653] on select "00 01 02 03 04 05 06 07 08 09 10 11 12 13 14 15 16 17 18 19 20 21 22 23 24 25 2…" at bounding box center [635, 666] width 29 height 26
type input "07/10/2025, 03:45"
click at [864, 485] on div "Shift Name 878 Night Shift Job Select Job Connecting /unconnecting Trailers Dri…" at bounding box center [784, 267] width 591 height 457
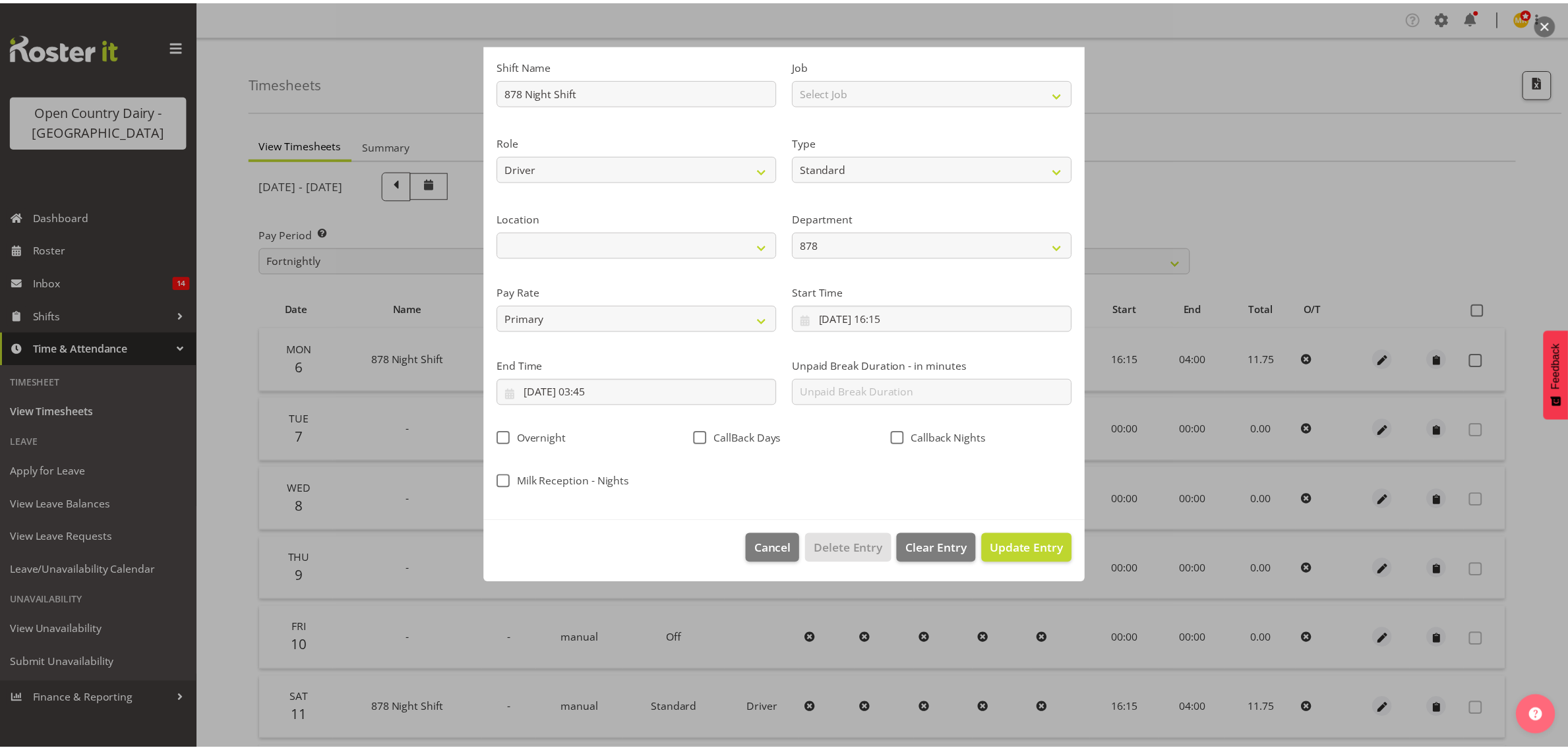
scroll to position [0, 0]
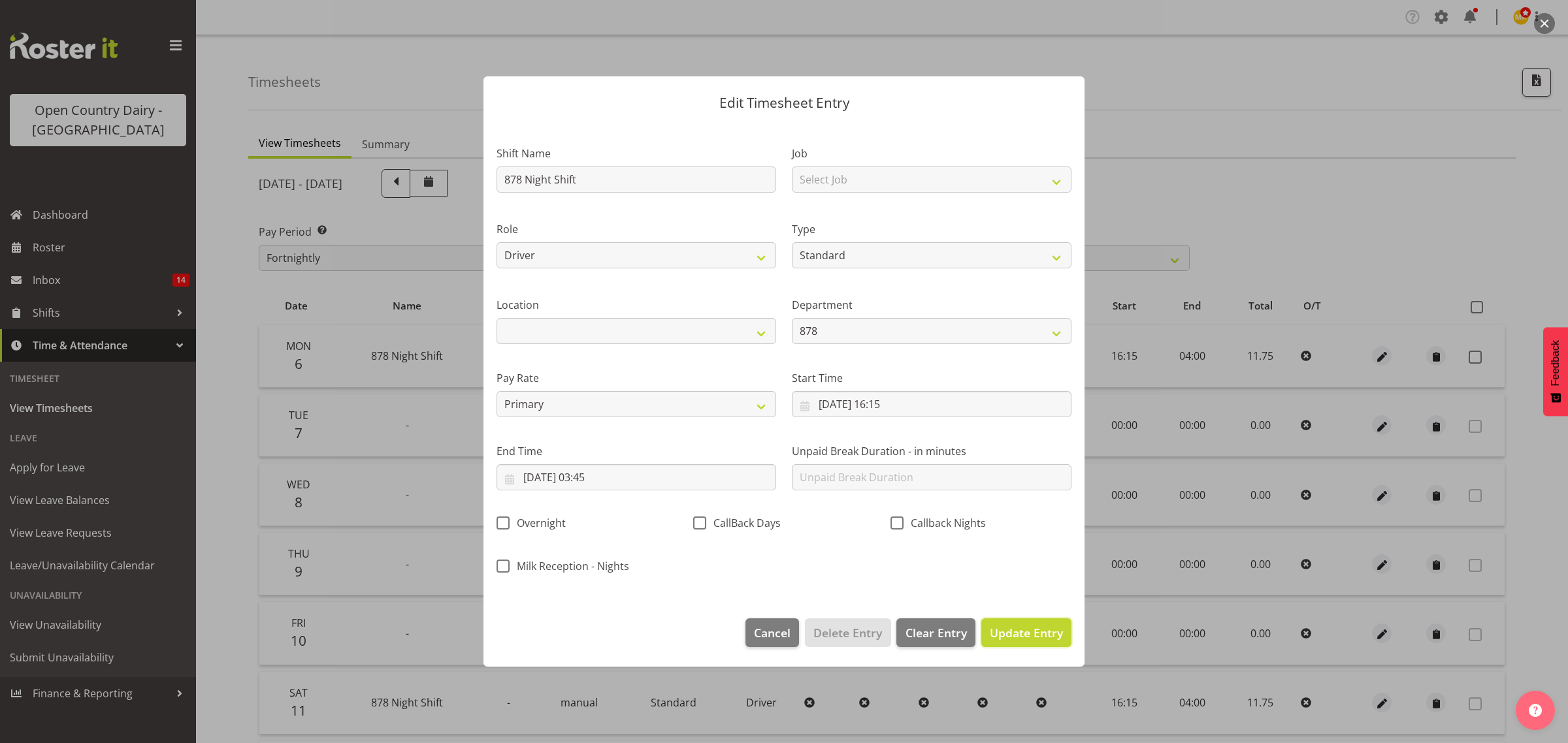
click at [1033, 638] on span "Update Entry" at bounding box center [1027, 633] width 73 height 16
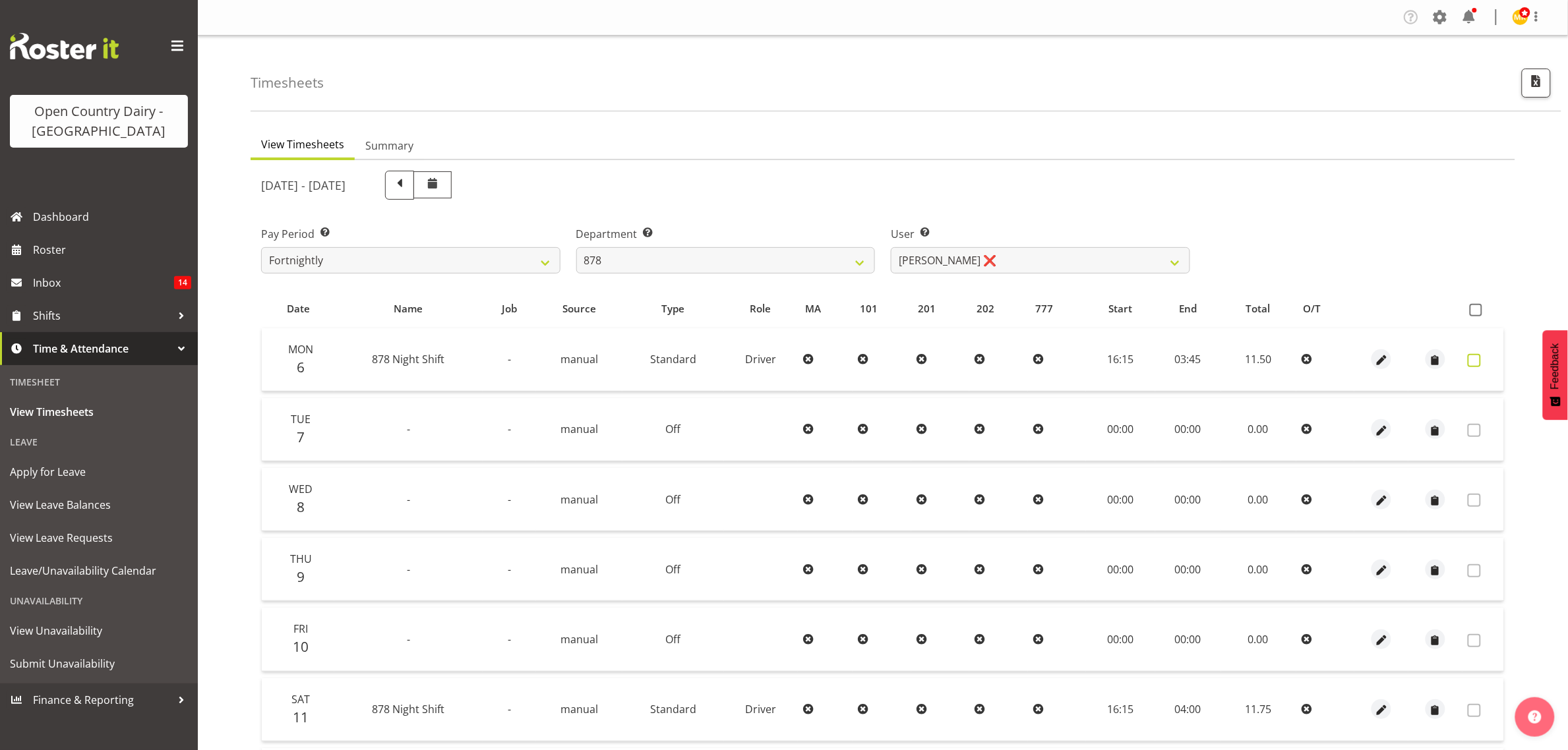
click at [1471, 365] on span at bounding box center [1474, 360] width 13 height 13
checkbox input "true"
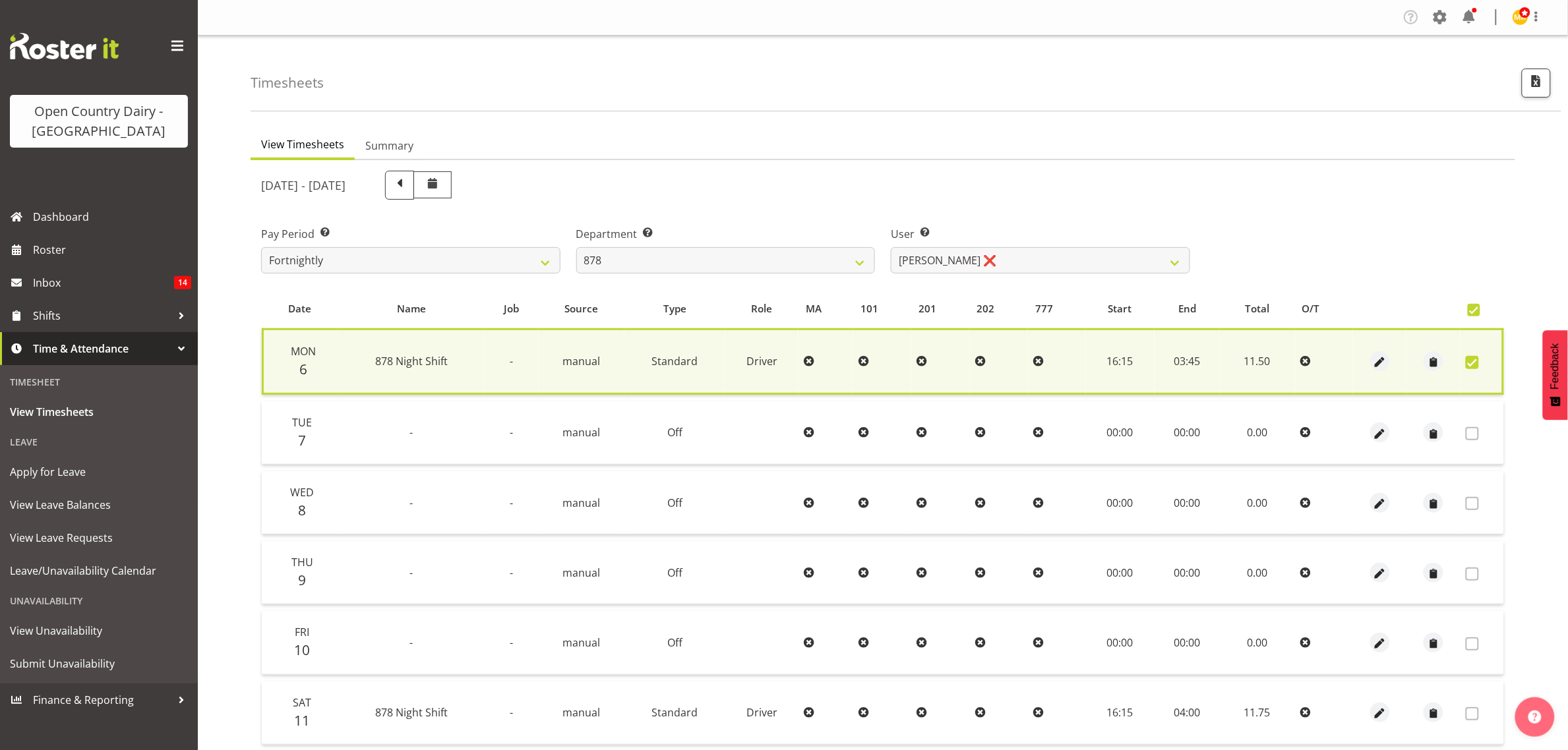
click at [783, 178] on div "October 6th - October 12th 2025" at bounding box center [725, 184] width 929 height 29
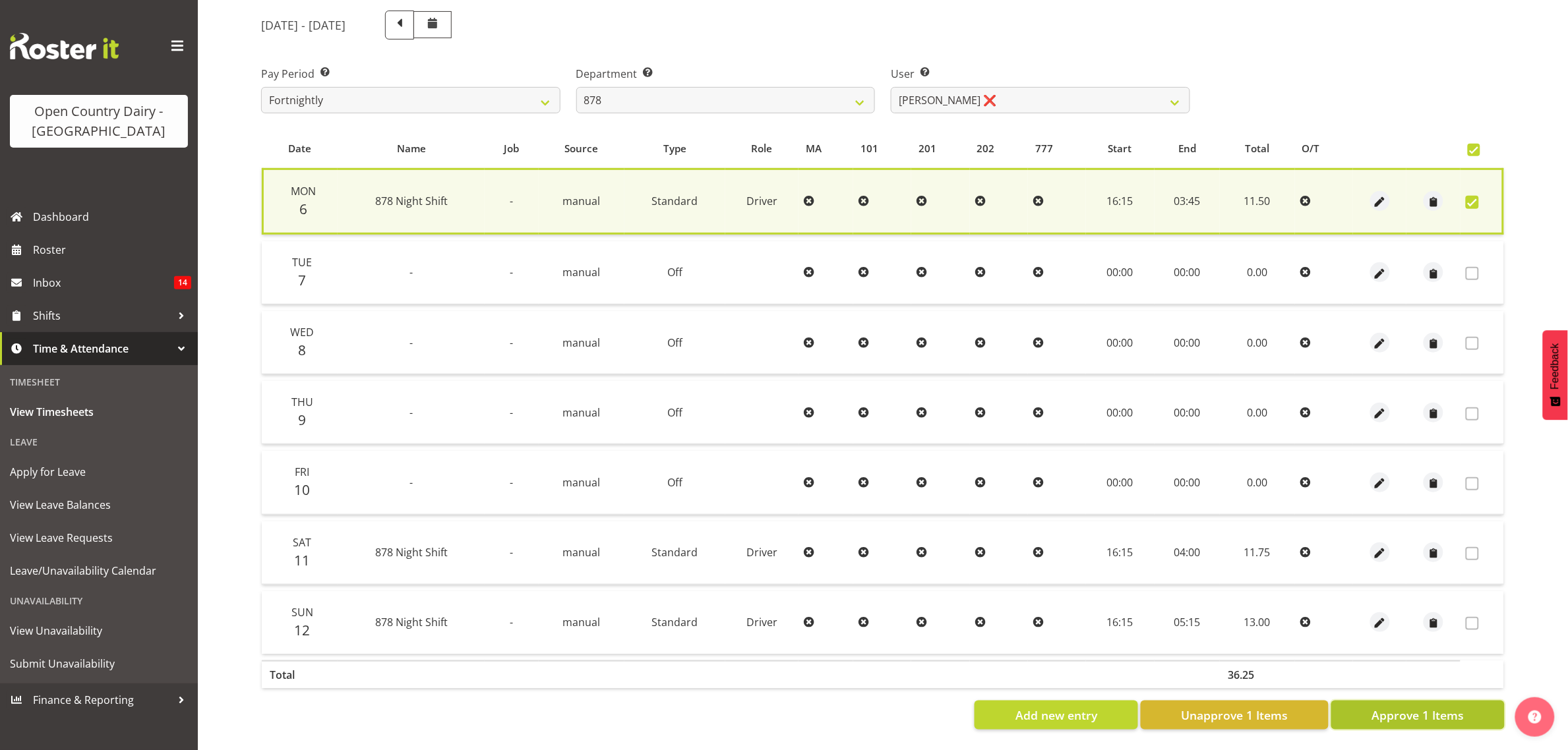
click at [1412, 707] on span "Approve 1 Items" at bounding box center [1418, 716] width 93 height 17
checkbox input "false"
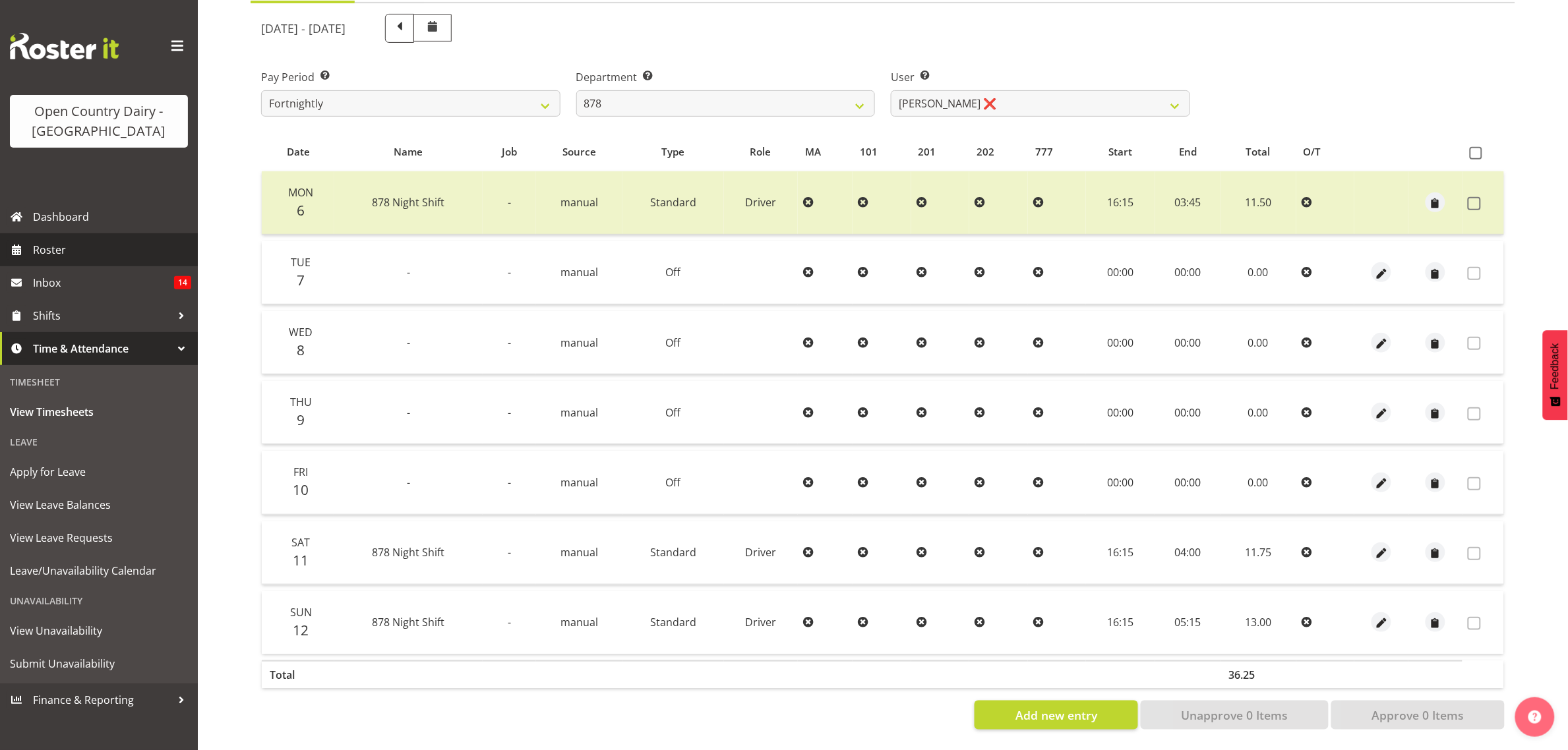
click at [97, 242] on span "Roster" at bounding box center [112, 250] width 158 height 20
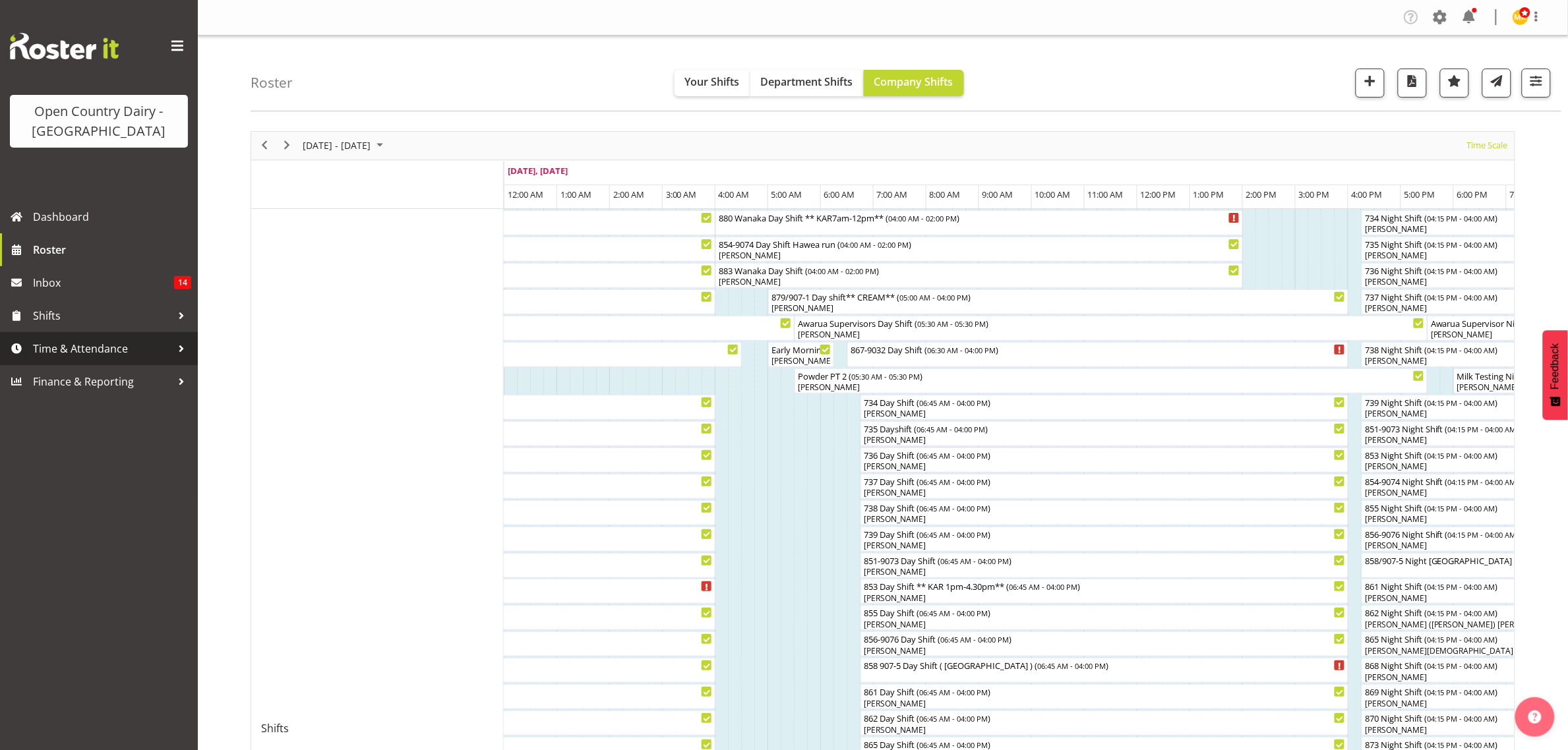
click at [98, 341] on span "Time & Attendance" at bounding box center [102, 349] width 138 height 20
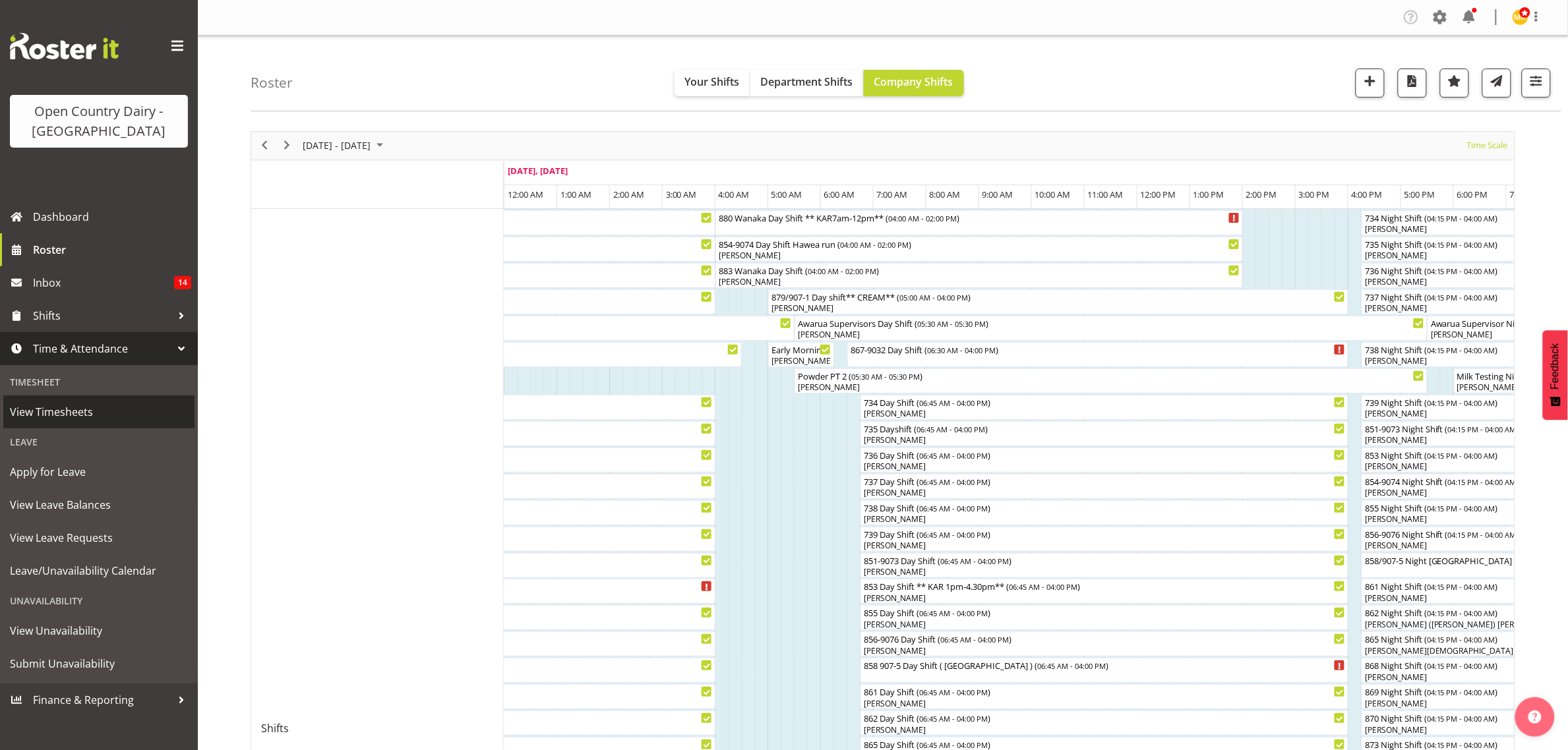
click at [113, 406] on span "View Timesheets" at bounding box center [99, 412] width 178 height 20
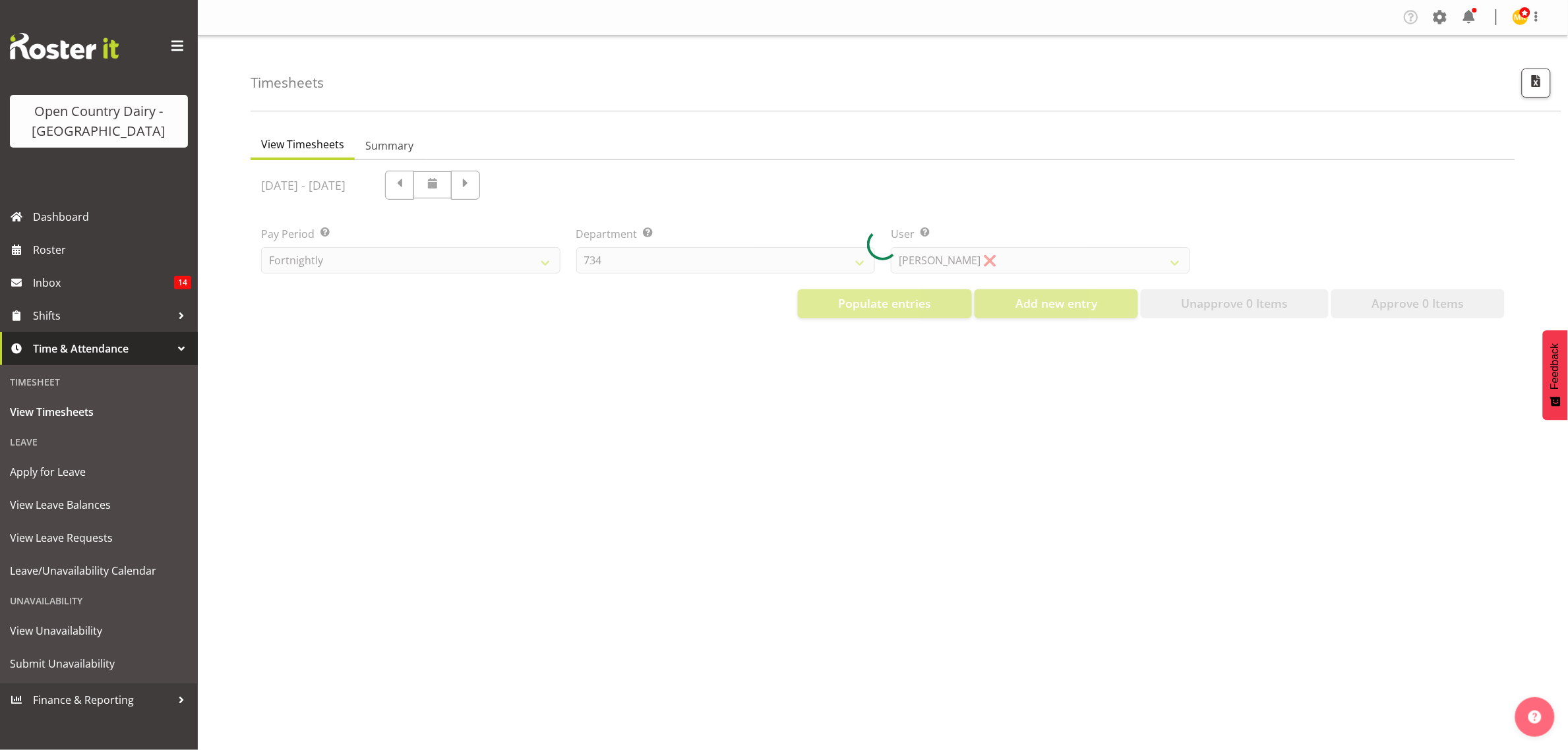
select select "699"
select select "8449"
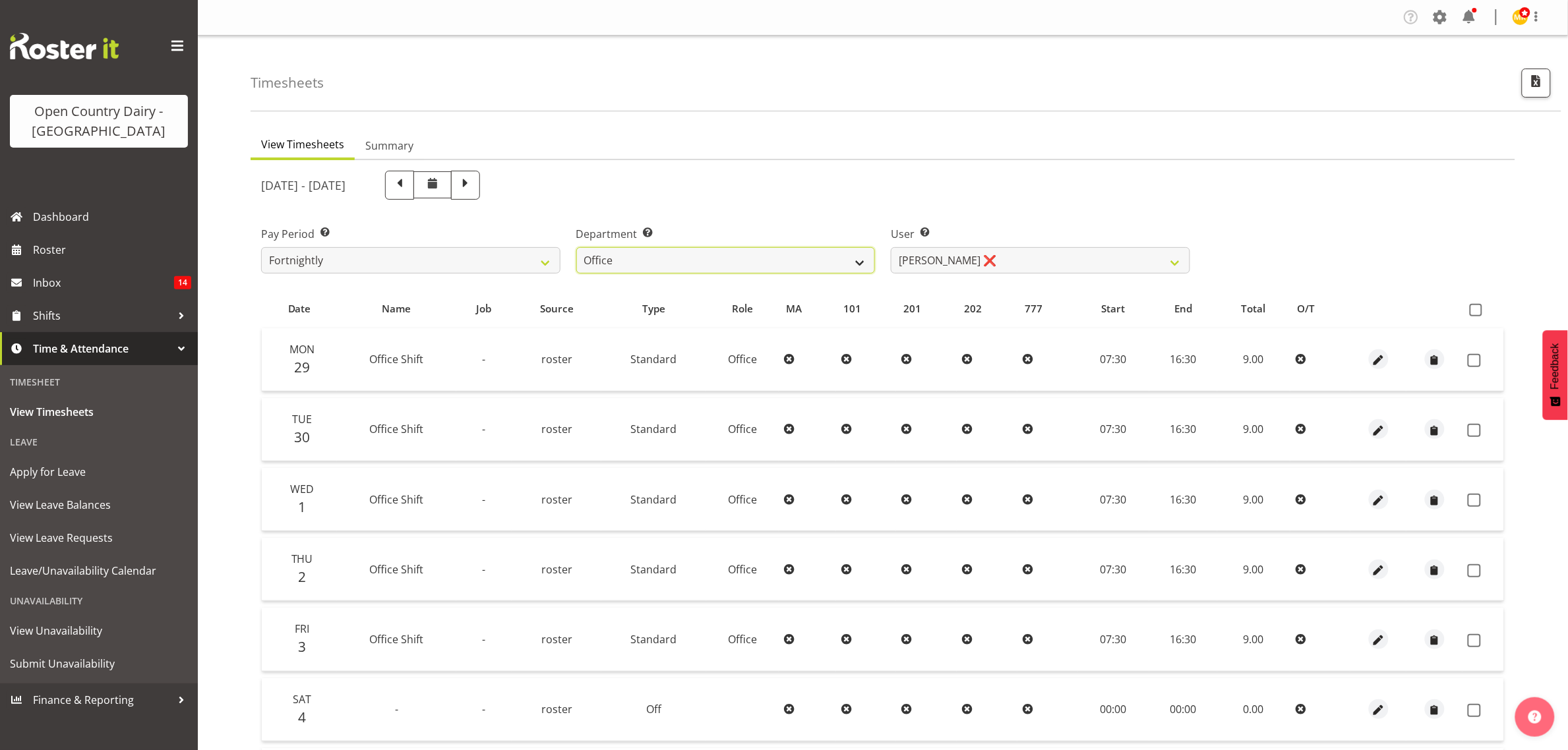
drag, startPoint x: 725, startPoint y: 261, endPoint x: 722, endPoint y: 269, distance: 8.5
click at [723, 261] on select "734 735 736 737 738 739 851 853 854 855 856 858 861 862 865 867-9032 868 869 87…" at bounding box center [725, 260] width 299 height 26
select select "669"
click at [576, 247] on select "734 735 736 737 738 739 851 853 854 855 856 858 861 862 865 867-9032 868 869 87…" at bounding box center [725, 260] width 299 height 26
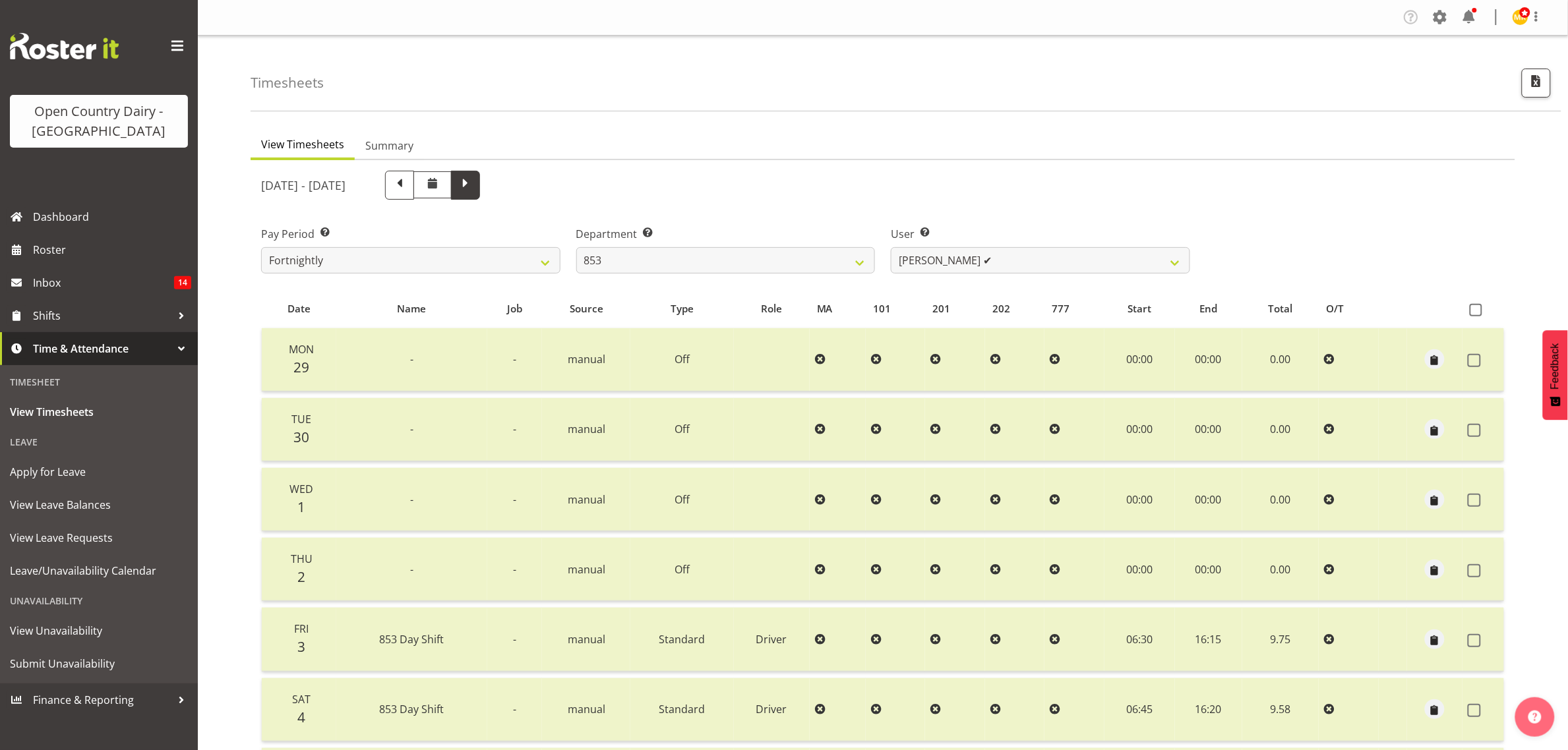
click at [474, 191] on span at bounding box center [466, 184] width 17 height 17
select select
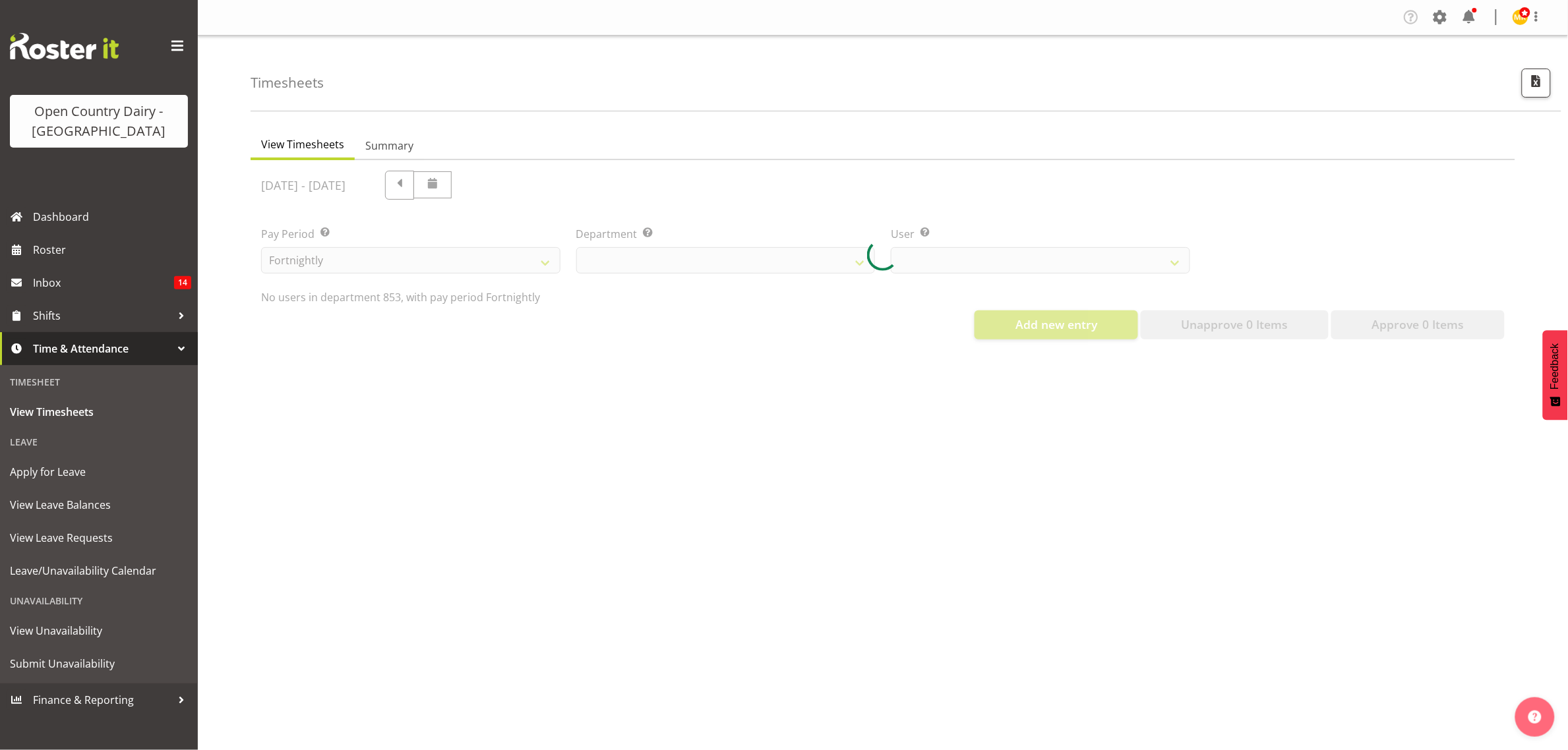
select select "669"
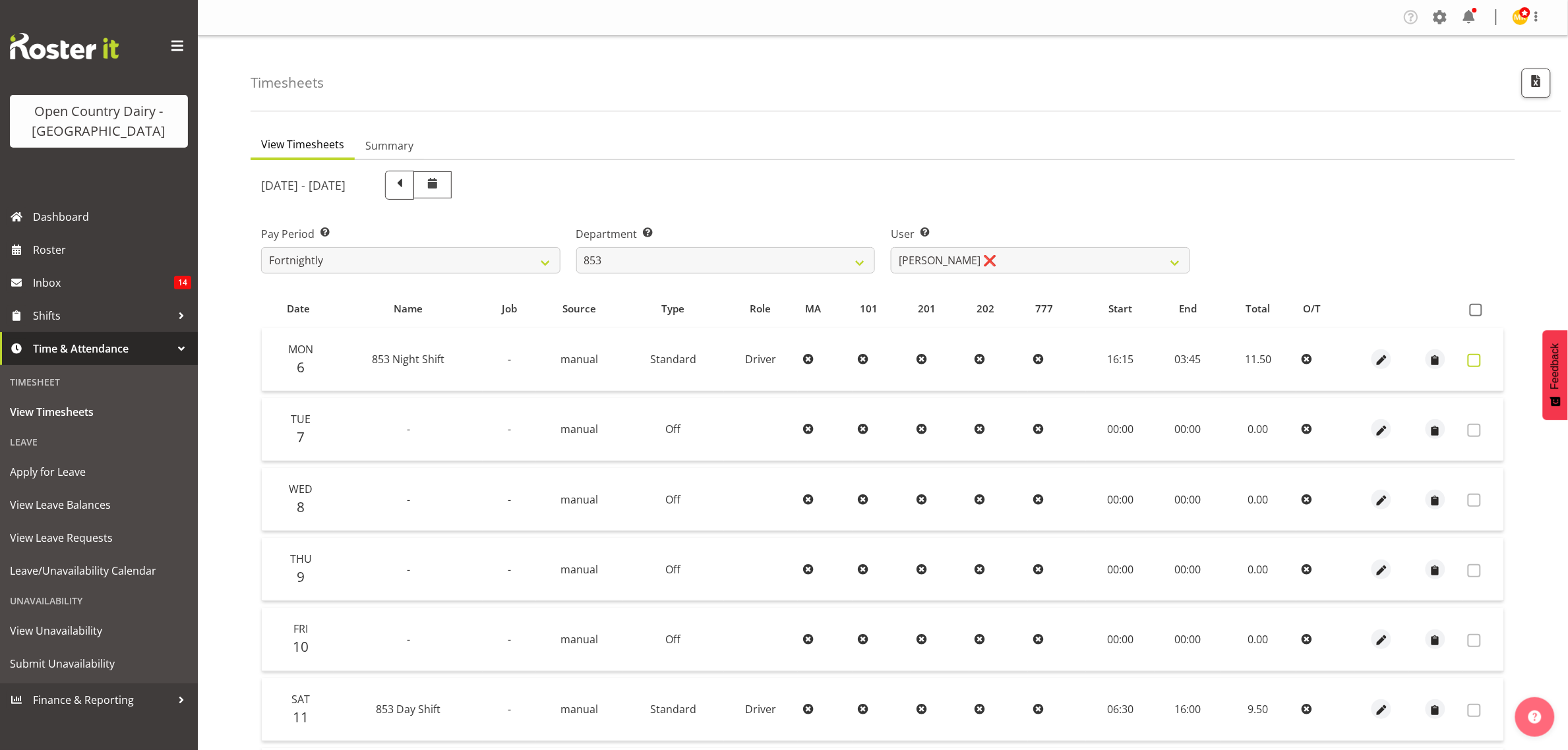
click at [1474, 358] on span at bounding box center [1474, 360] width 13 height 13
checkbox input "true"
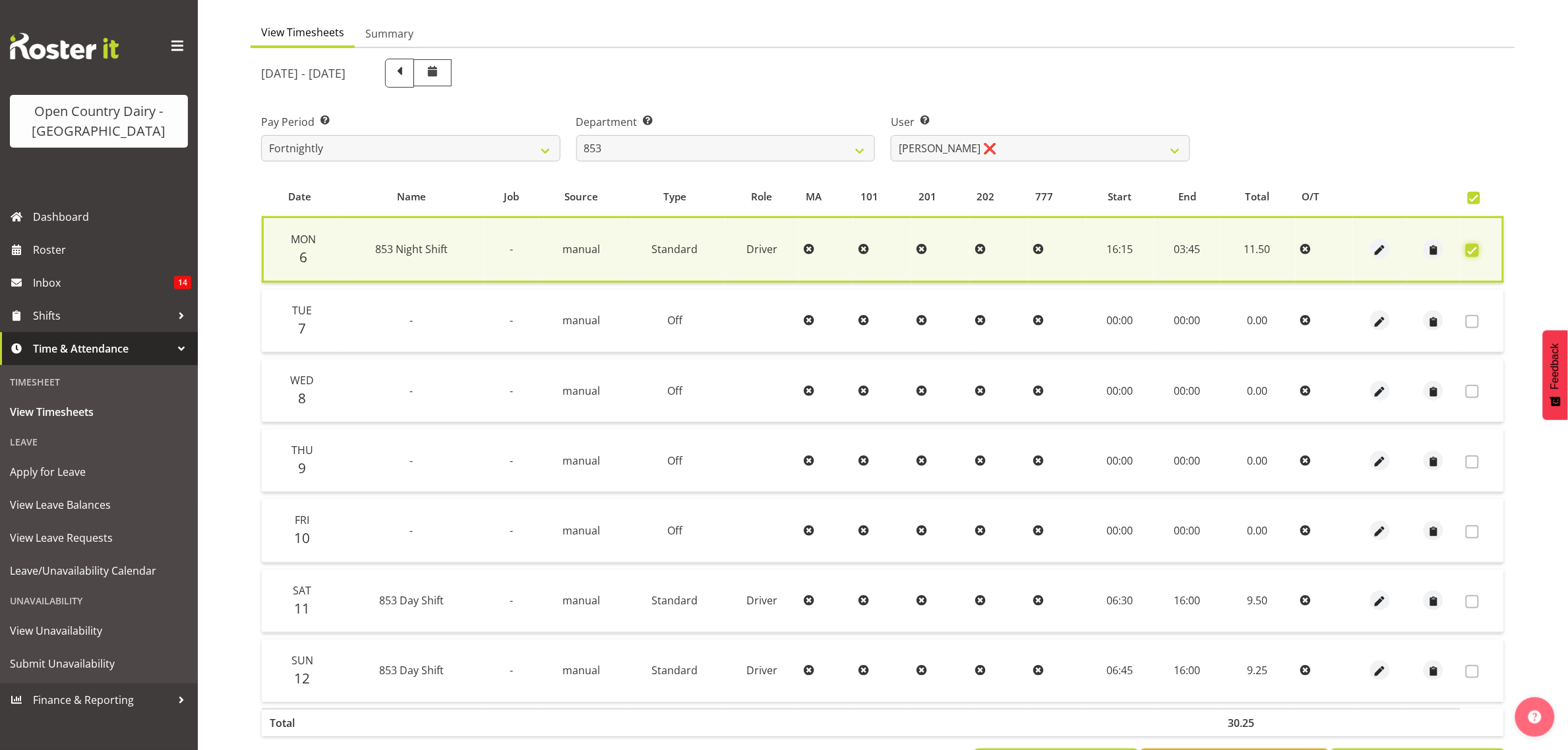
scroll to position [173, 0]
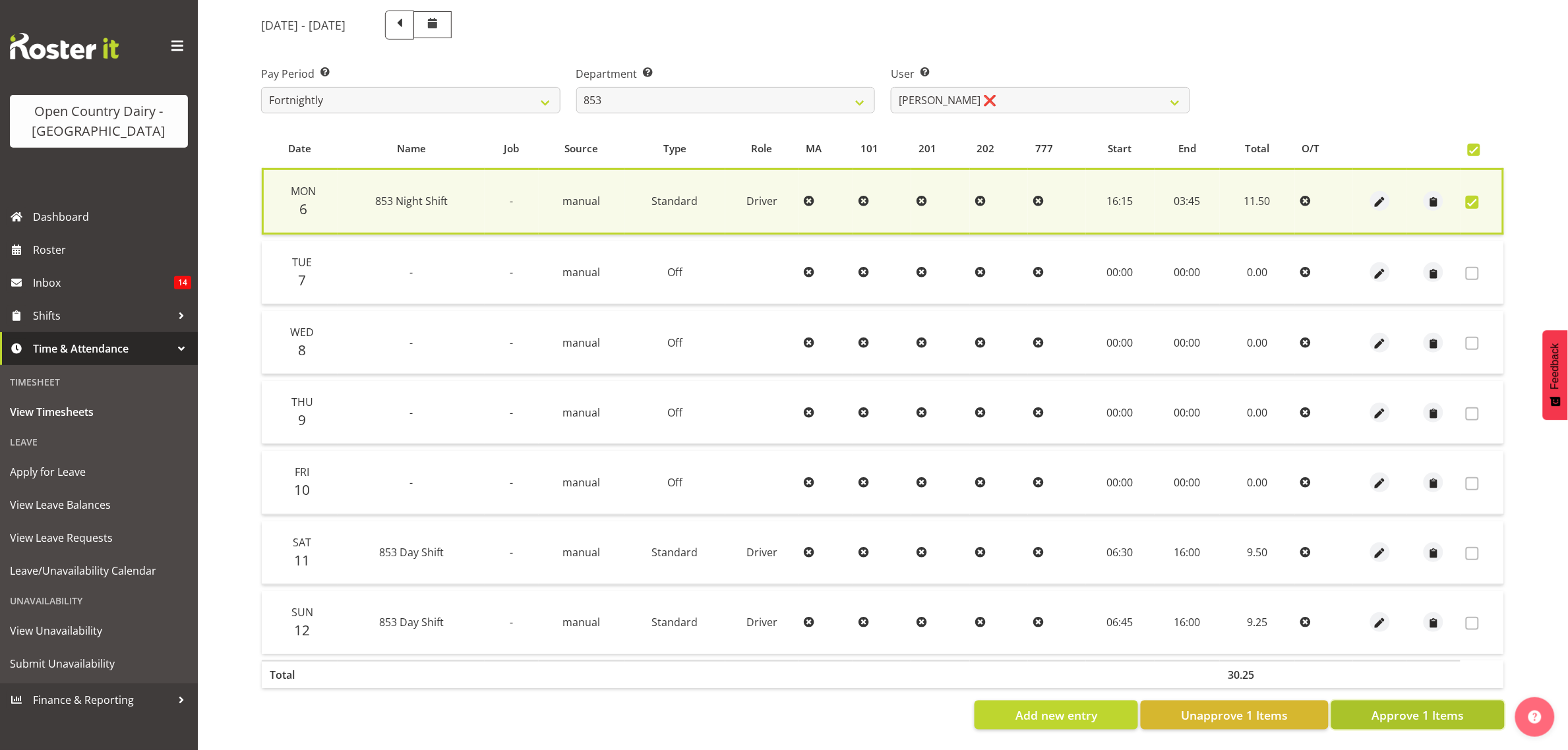
click at [1395, 707] on span "Approve 1 Items" at bounding box center [1418, 716] width 93 height 17
checkbox input "false"
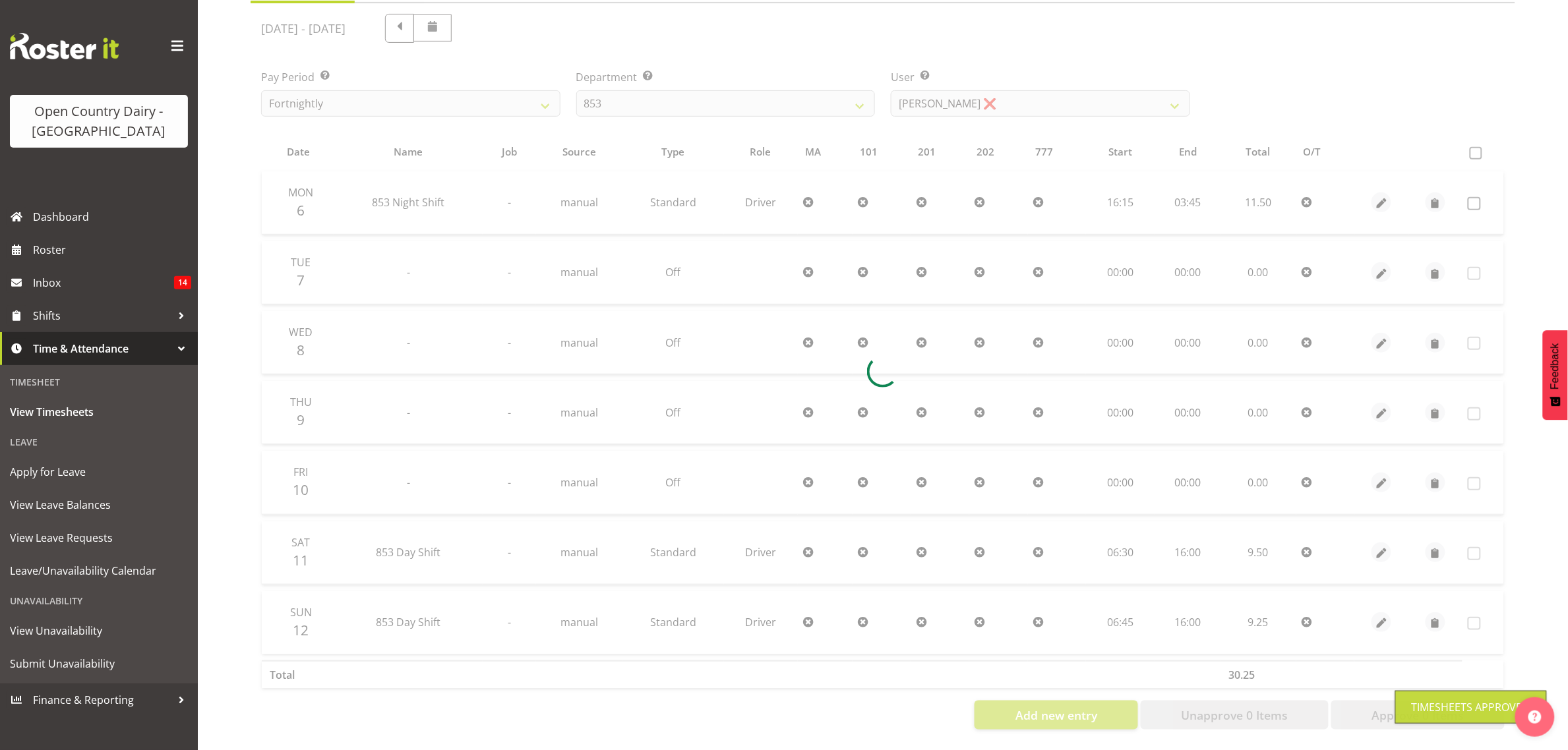
scroll to position [170, 0]
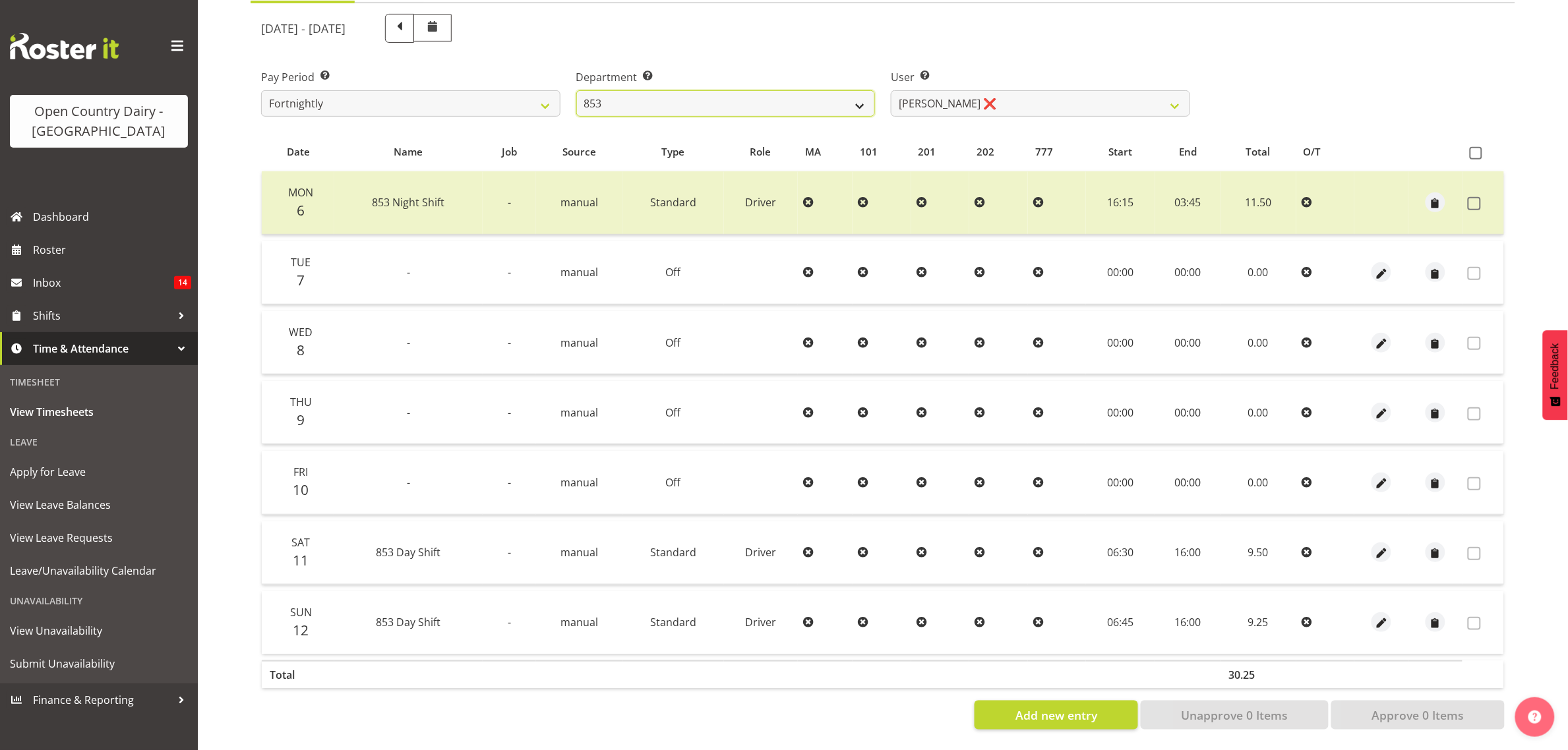
click at [779, 90] on select "734 735 736 737 738 739 851 853 854 855 856 858 861 862 865 867-9032 868 869 87…" at bounding box center [725, 103] width 299 height 26
select select "673"
click at [576, 90] on select "734 735 736 737 738 739 851 853 854 855 856 858 861 862 865 867-9032 868 869 87…" at bounding box center [725, 103] width 299 height 26
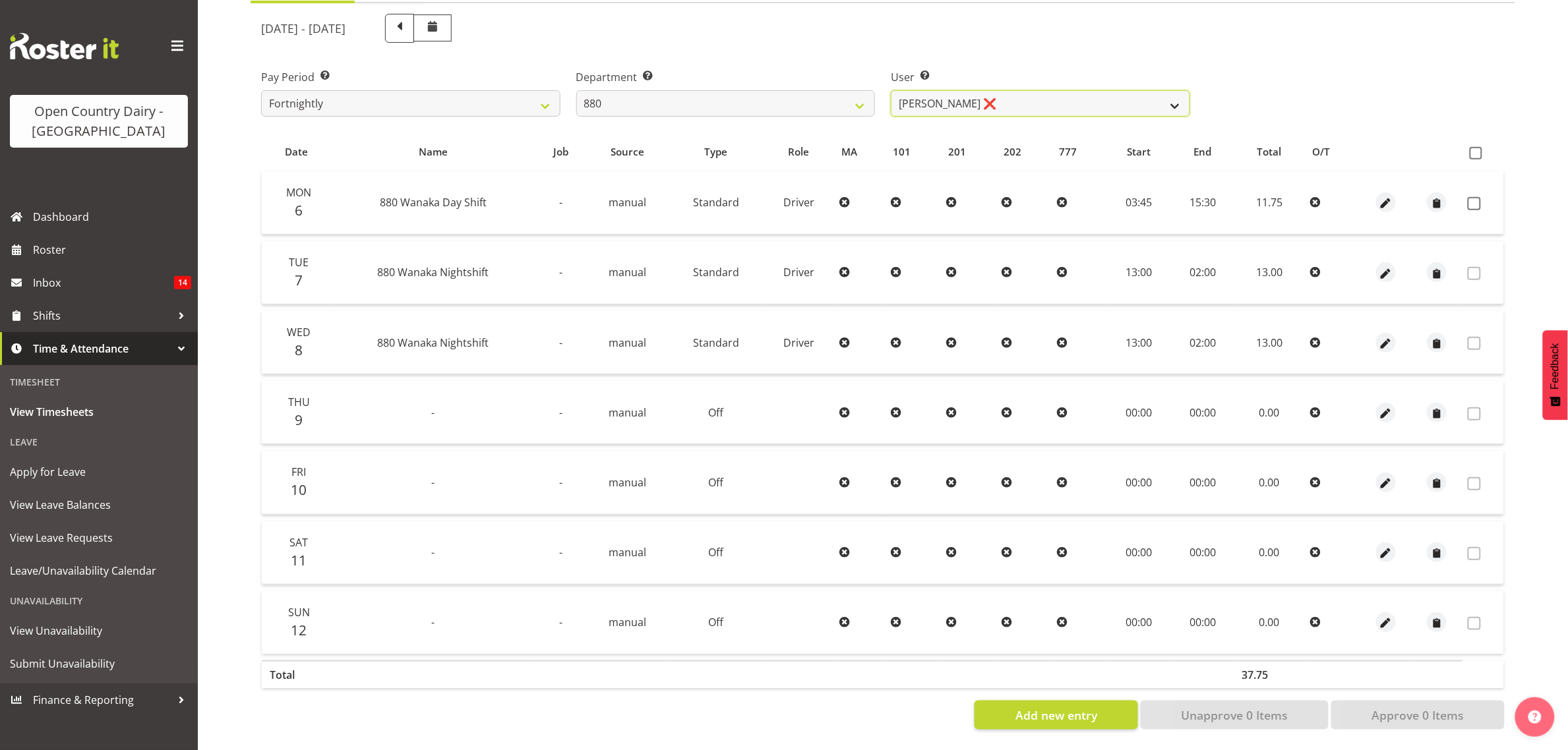
click at [964, 90] on select "[PERSON_NAME] ❌ [PERSON_NAME] ❌ [PERSON_NAME] ❌ [PERSON_NAME] ❌" at bounding box center [1040, 103] width 299 height 26
select select "7476"
click at [891, 90] on select "[PERSON_NAME] ❌ [PERSON_NAME] ❌ [PERSON_NAME] ❌ [PERSON_NAME] ❌" at bounding box center [1040, 103] width 299 height 26
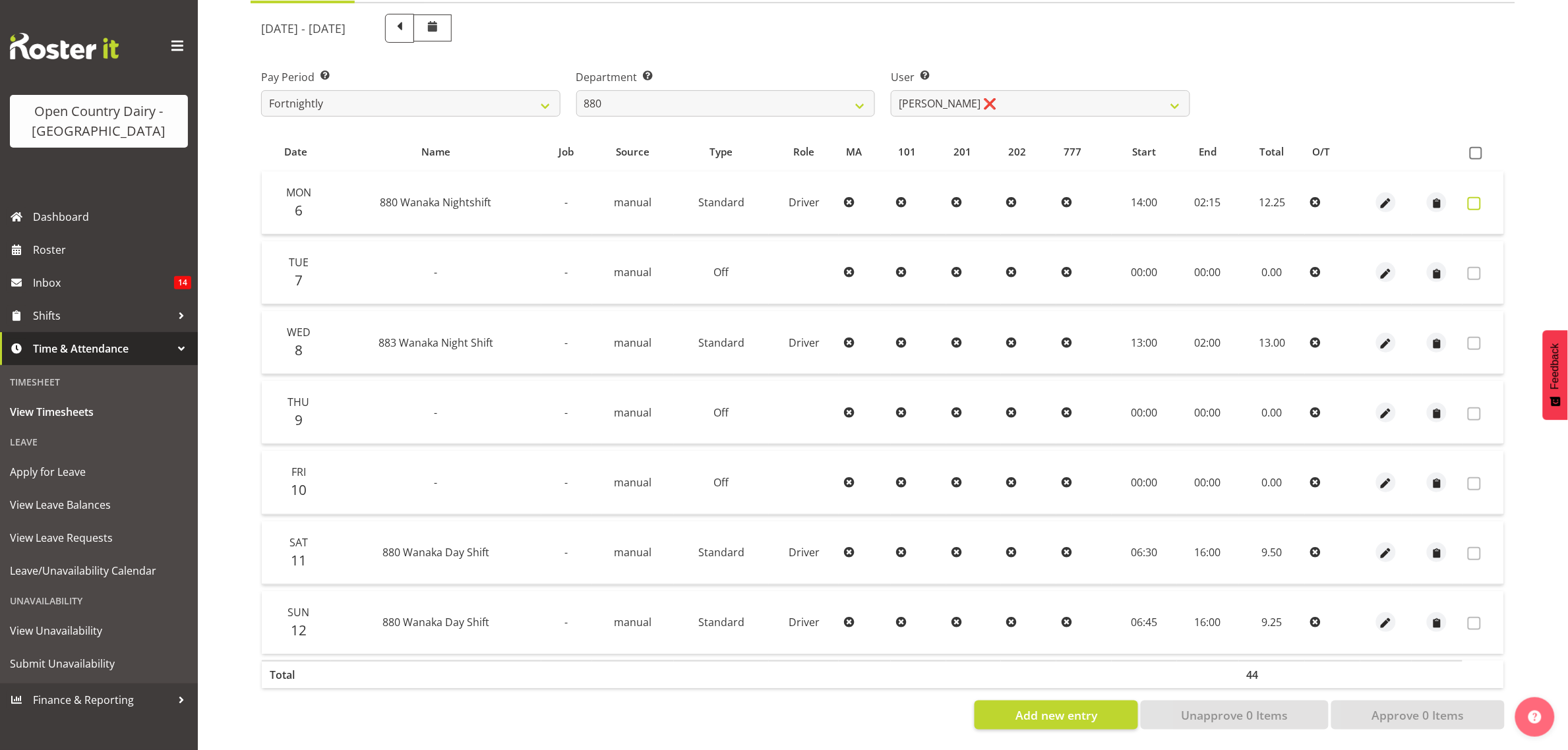
click at [1479, 198] on span at bounding box center [1474, 204] width 13 height 13
checkbox input "true"
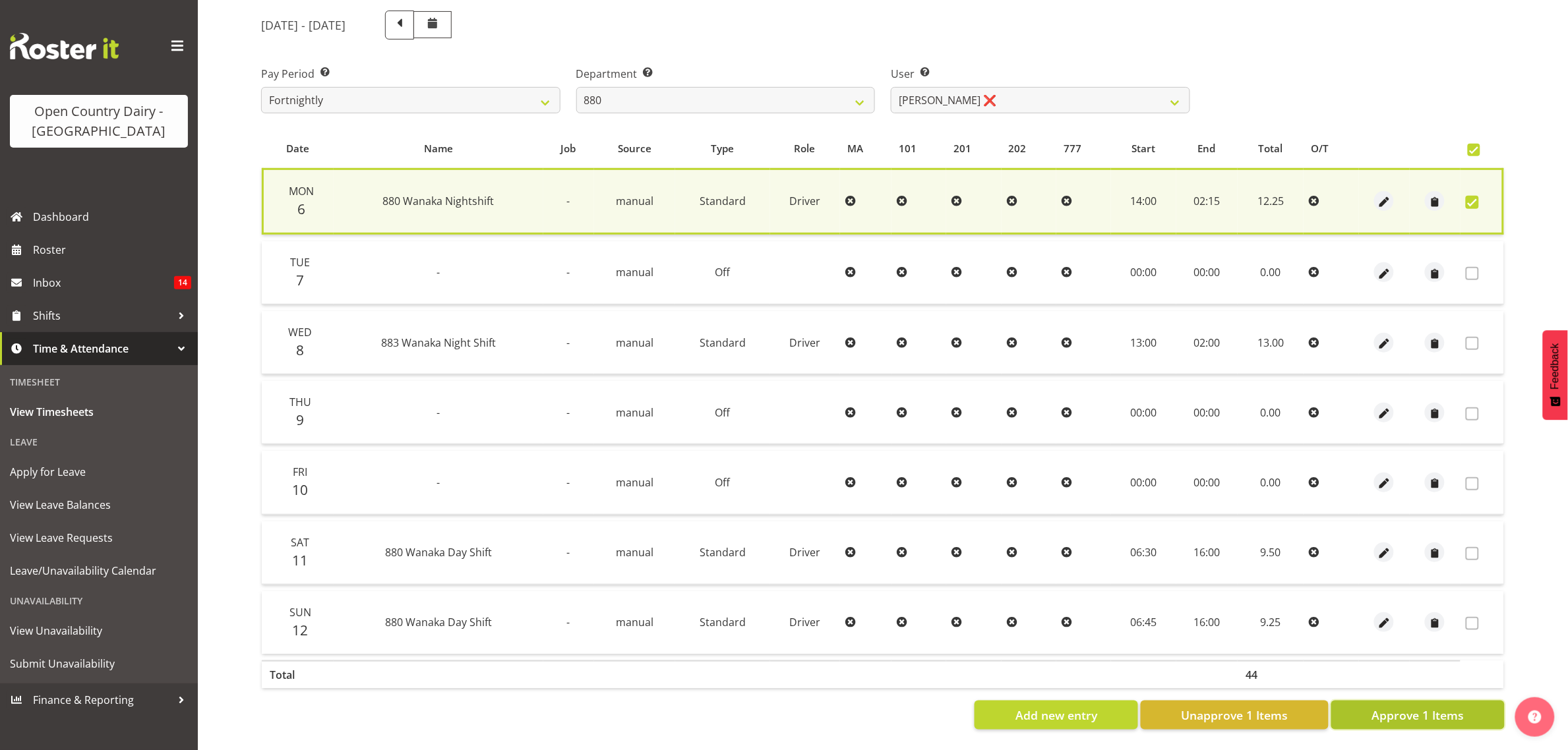
click at [1427, 707] on span "Approve 1 Items" at bounding box center [1418, 716] width 93 height 17
checkbox input "false"
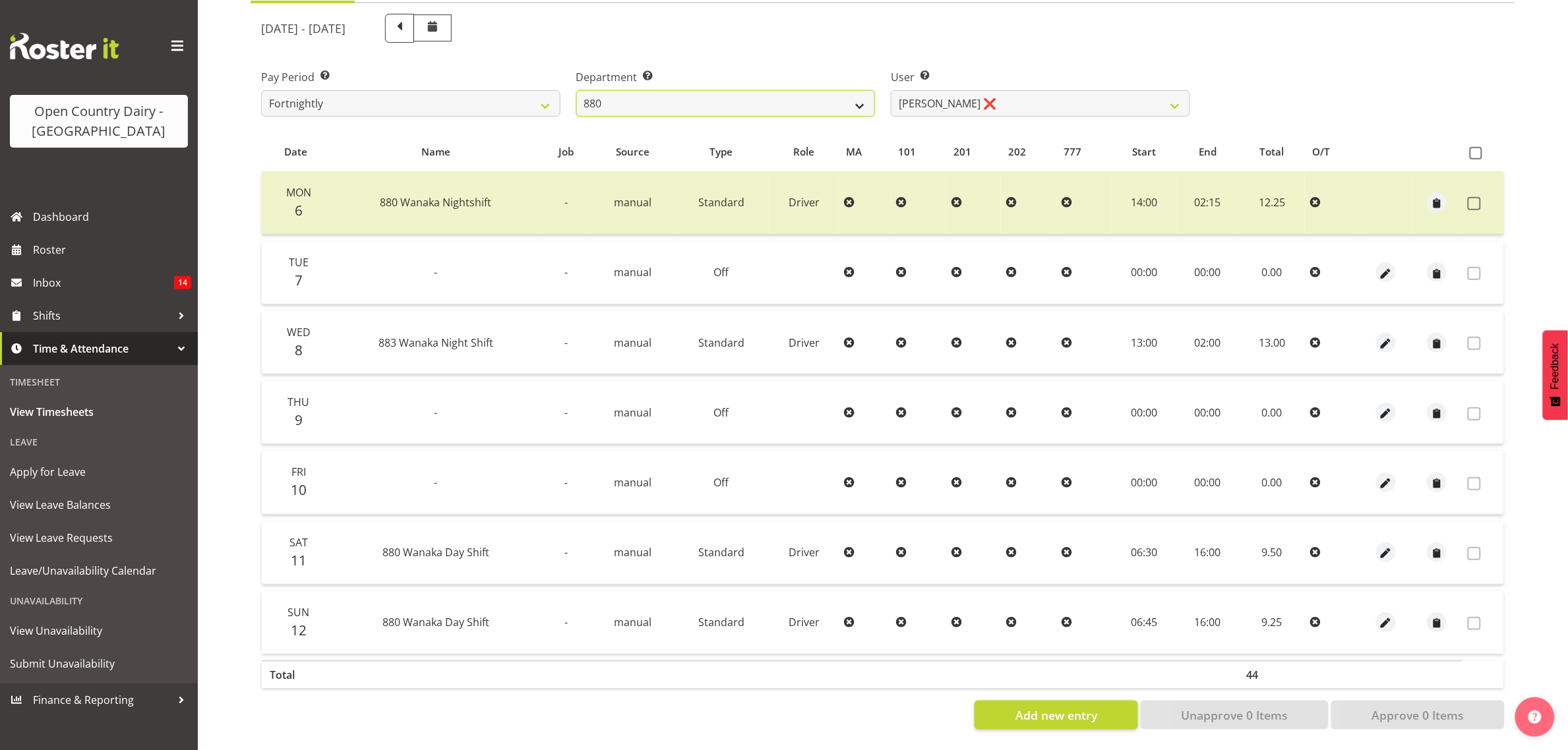
drag, startPoint x: 815, startPoint y: 83, endPoint x: 815, endPoint y: 95, distance: 12.0
click at [815, 90] on select "734 735 736 737 738 739 851 853 854 855 856 858 861 862 865 867-9032 868 869 87…" at bounding box center [725, 103] width 299 height 26
select select "755"
click at [576, 90] on select "734 735 736 737 738 739 851 853 854 855 856 858 861 862 865 867-9032 868 869 87…" at bounding box center [725, 103] width 299 height 26
select select "10940"
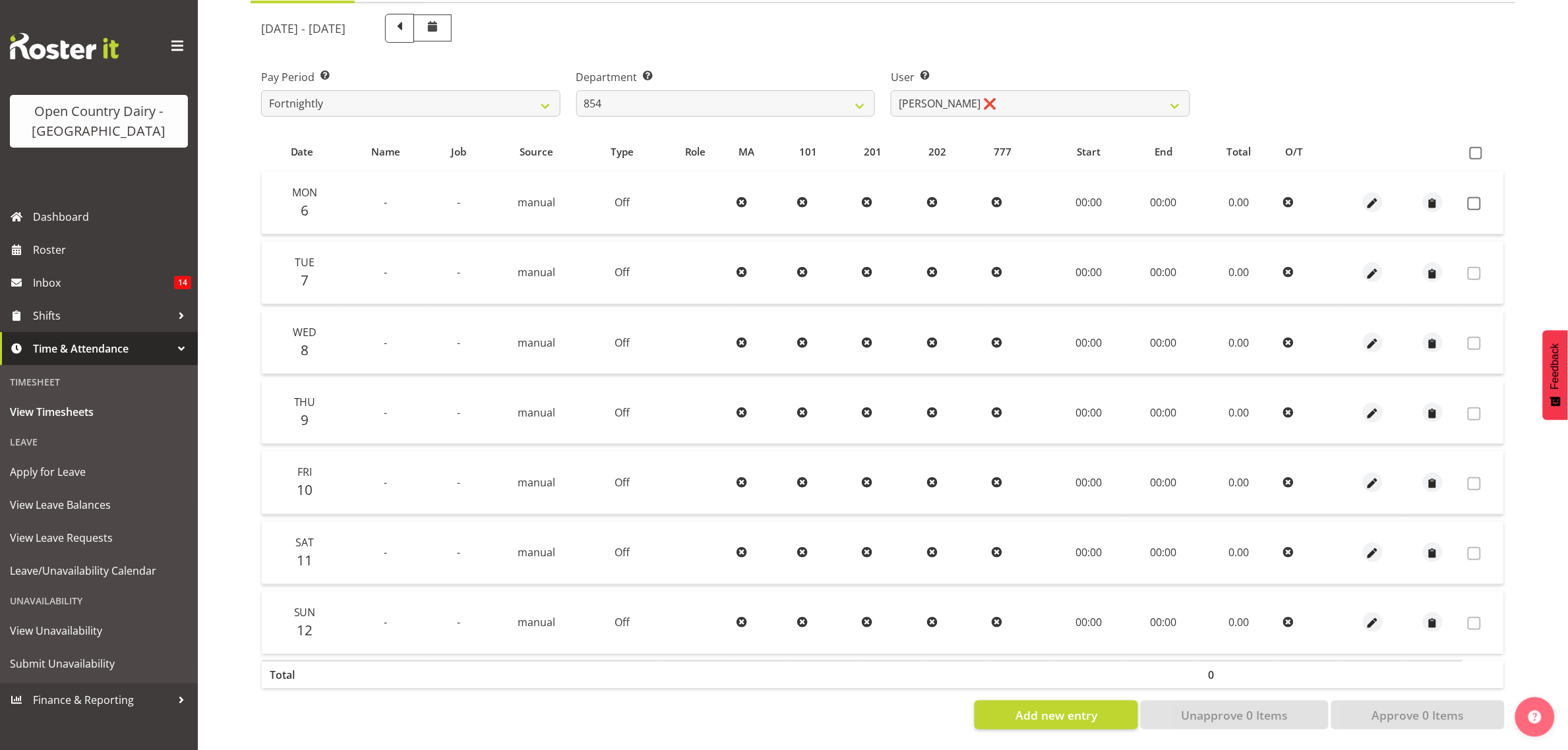
click at [602, 681] on table "Date Name Job Source Type Role MA 101 201 202 777 Start End Total O/T Mon 6 - -…" at bounding box center [883, 414] width 1243 height 563
click at [73, 366] on div "Timesheet View Timesheets Leave Apply for Leave View Leave Balances View Leave …" at bounding box center [99, 524] width 198 height 318
click at [693, 73] on div "Department Select which department you would like to view. 734 735 736 737 738 …" at bounding box center [725, 93] width 299 height 47
click at [694, 104] on div "Department Select which department you would like to view. 734 735 736 737 738 …" at bounding box center [725, 87] width 316 height 73
click at [414, 22] on span at bounding box center [399, 28] width 29 height 29
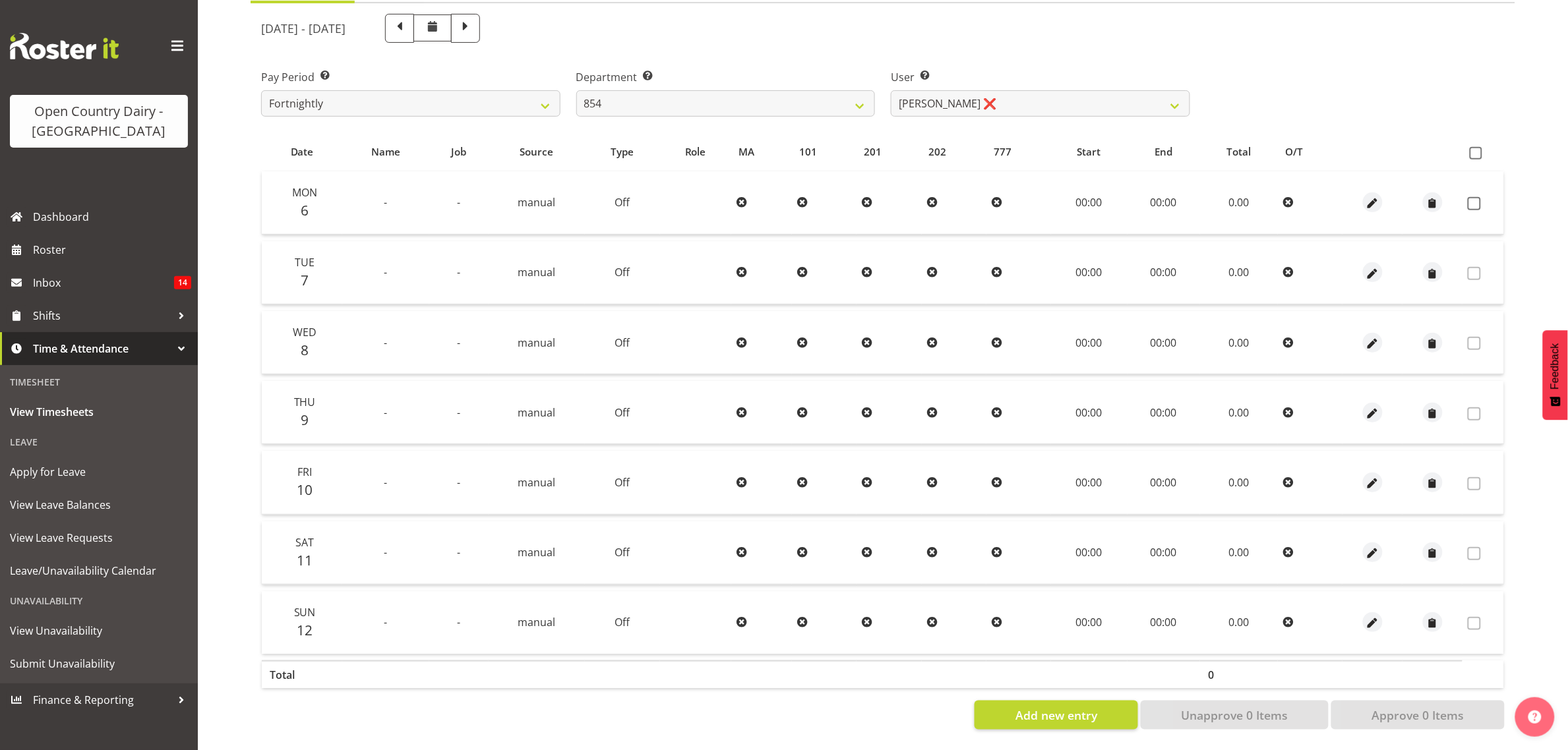
select select
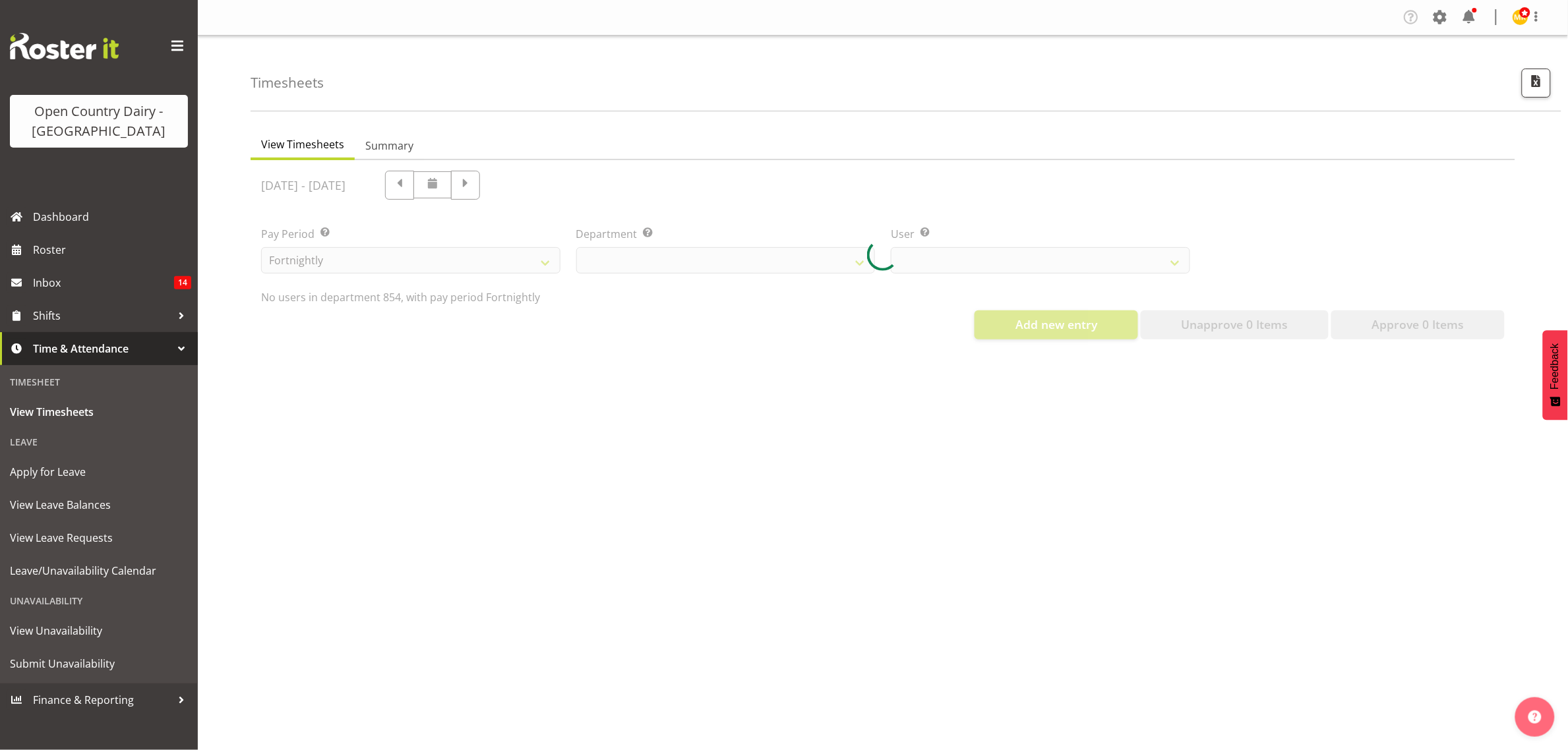
select select "755"
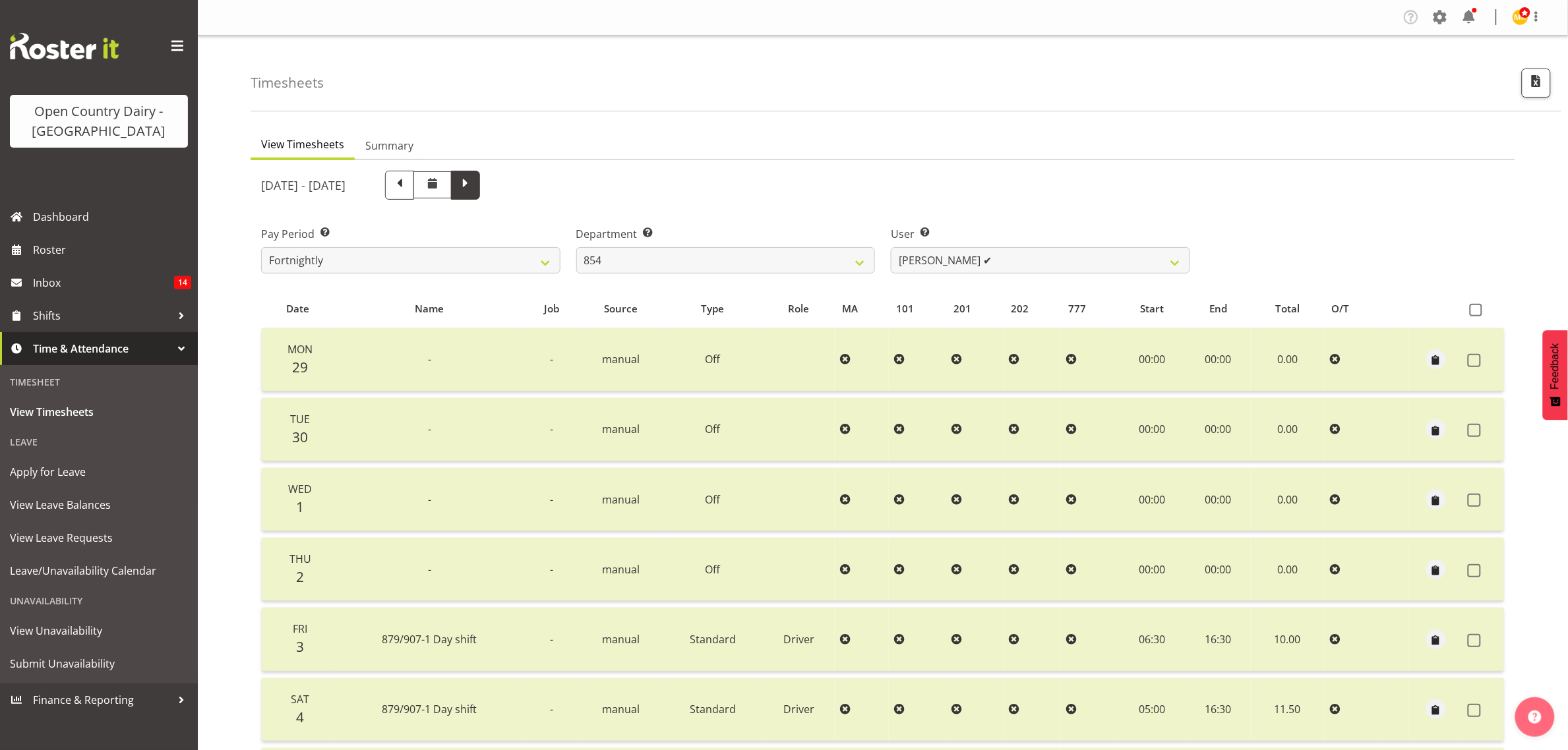
click at [474, 190] on span at bounding box center [466, 184] width 17 height 17
select select
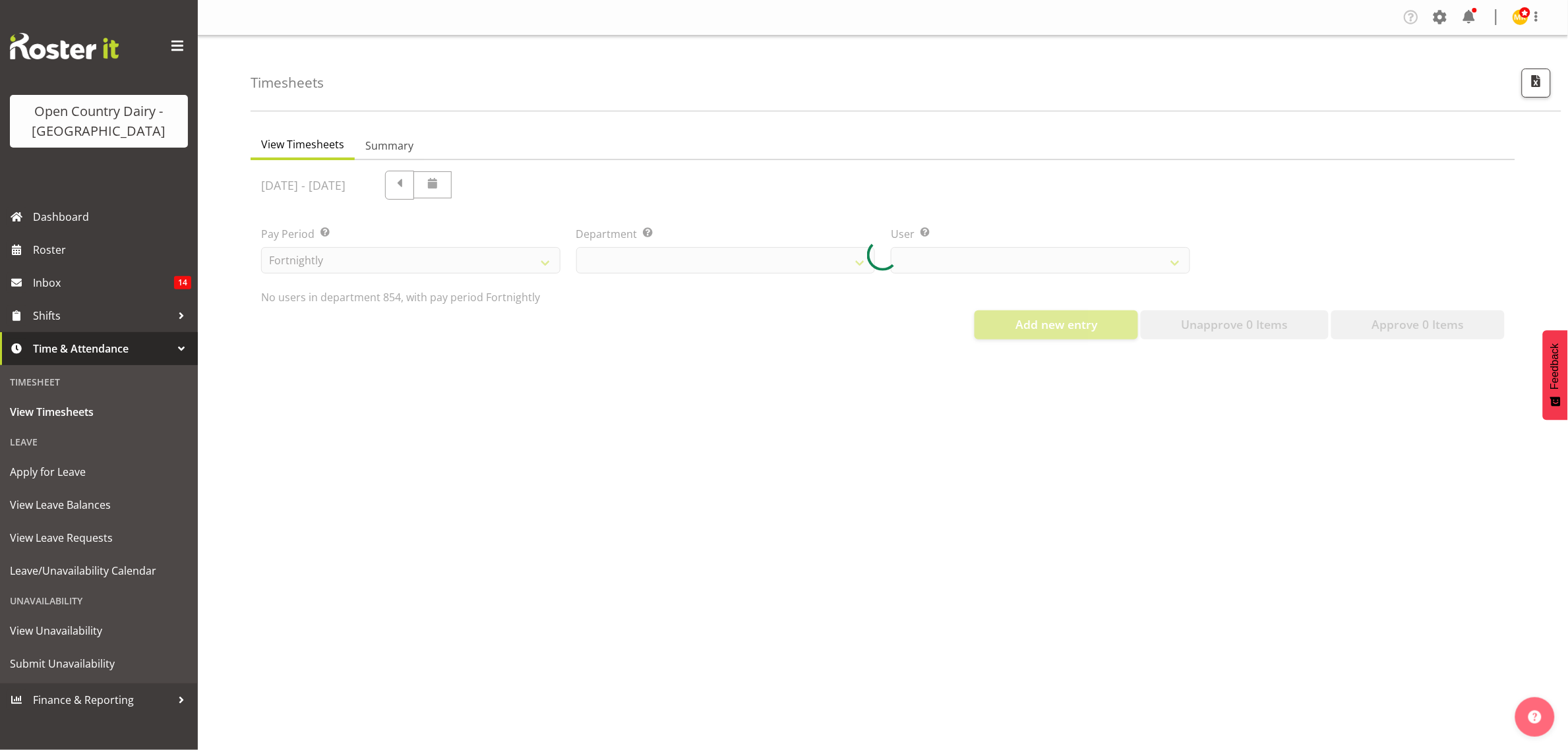
select select "755"
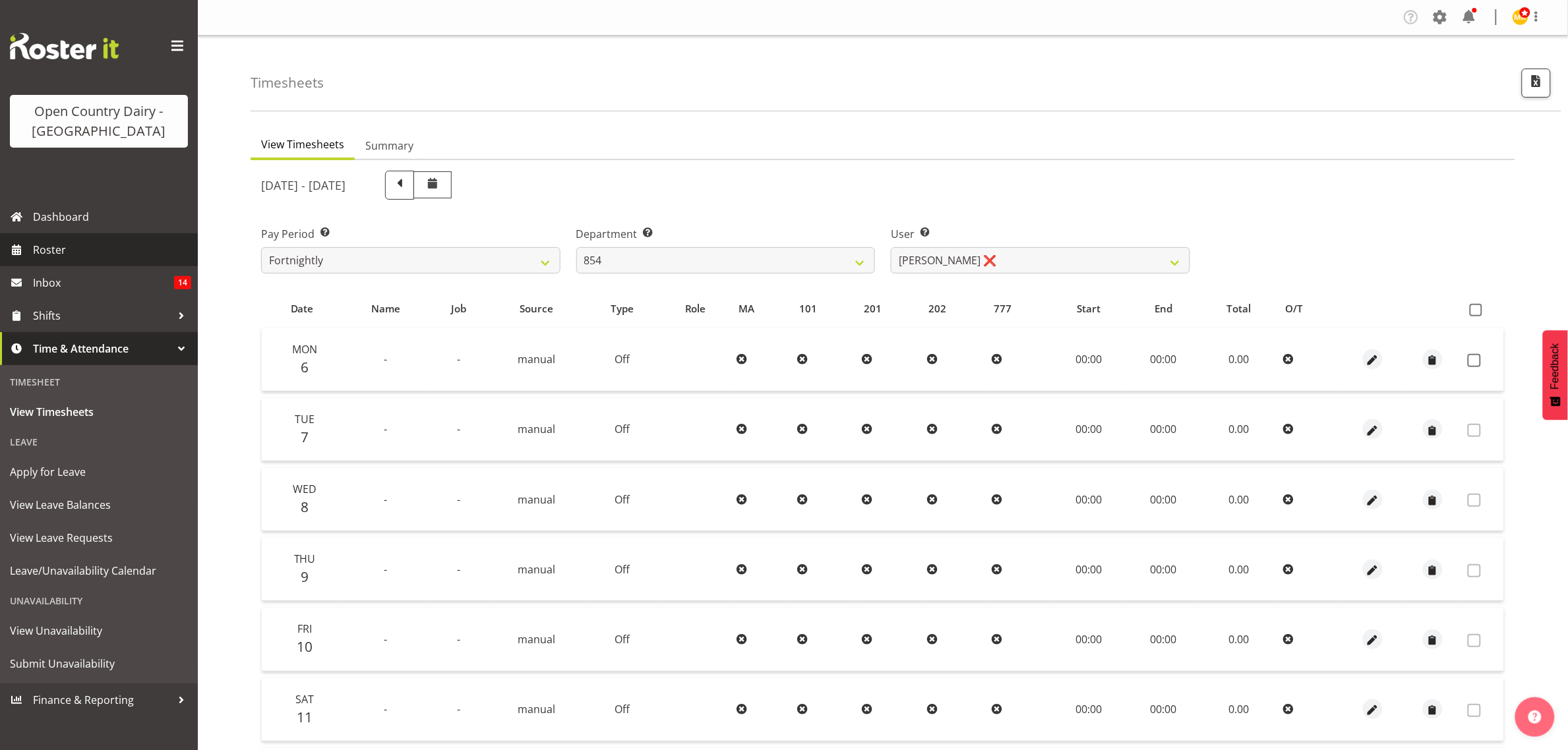
click at [87, 251] on span "Roster" at bounding box center [112, 250] width 158 height 20
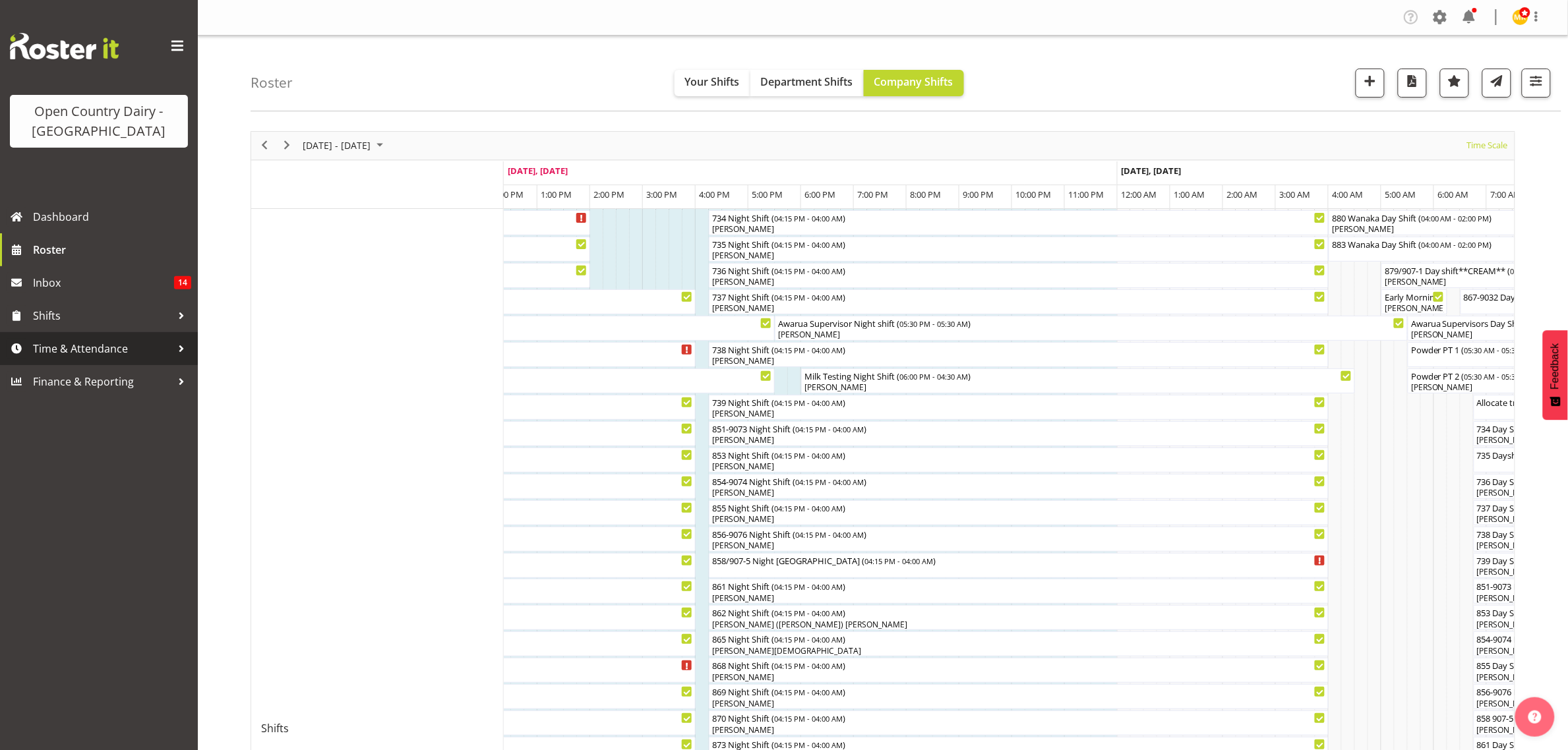
click at [147, 346] on span "Time & Attendance" at bounding box center [102, 349] width 138 height 20
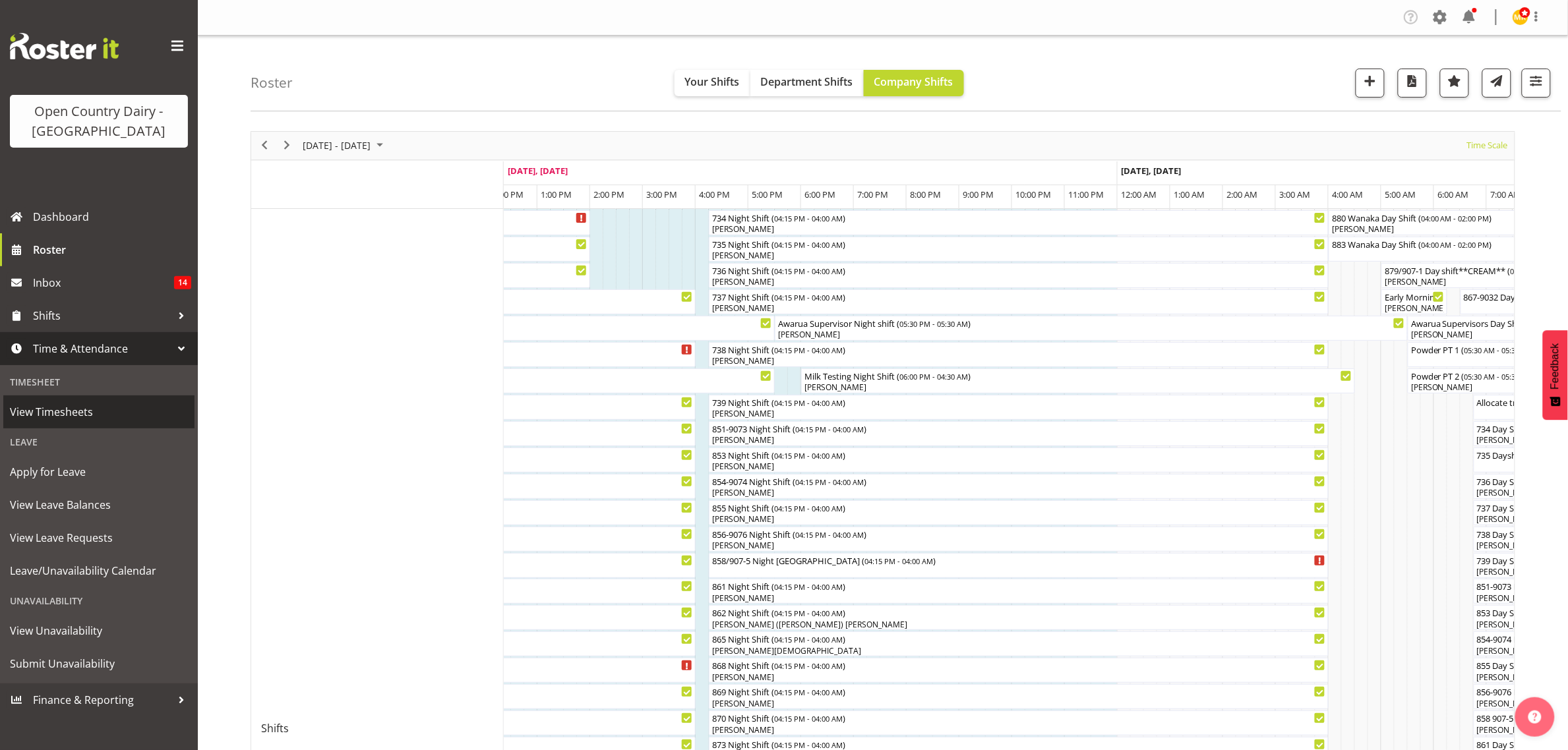
click at [120, 399] on link "View Timesheets" at bounding box center [99, 413] width 191 height 33
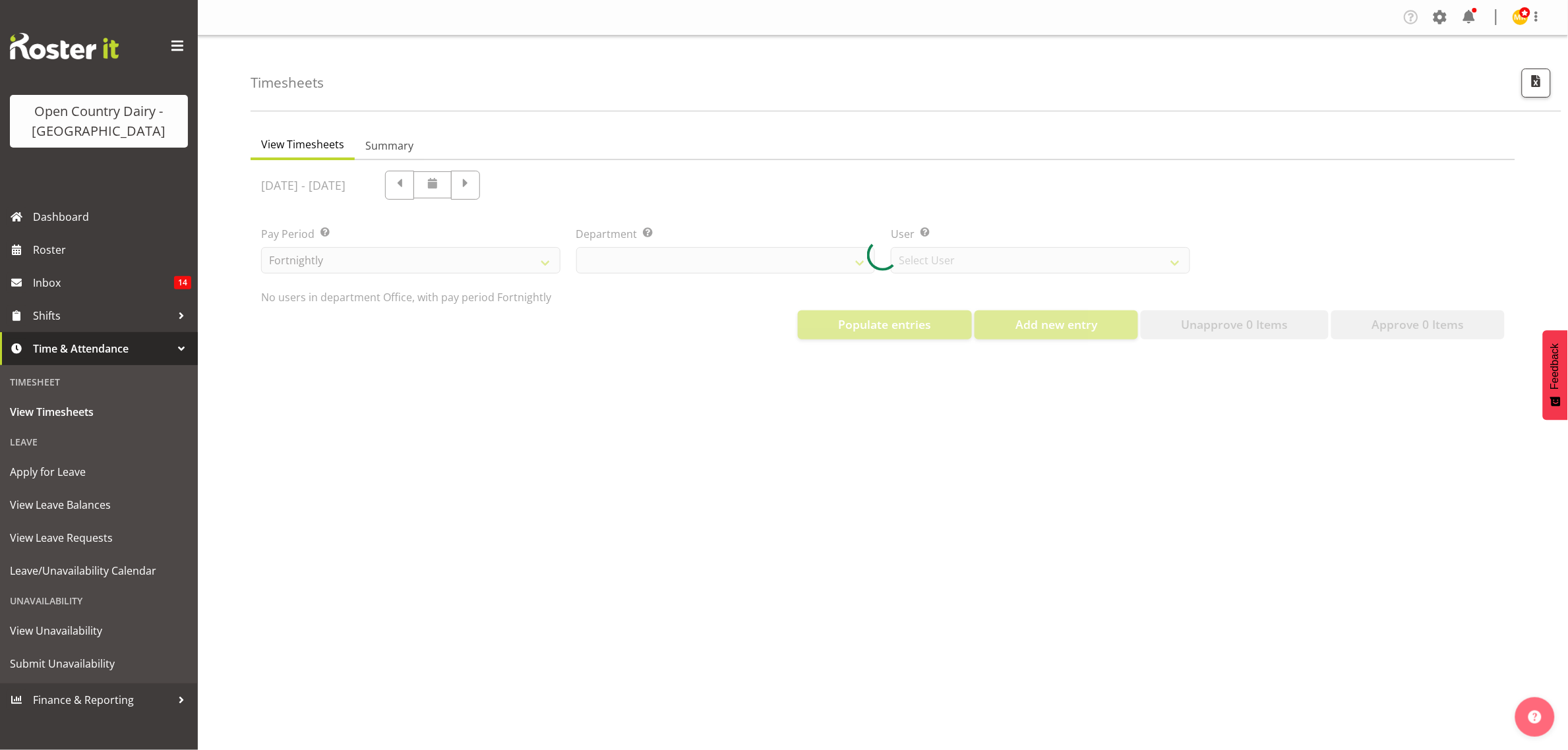
select select "699"
select select "8449"
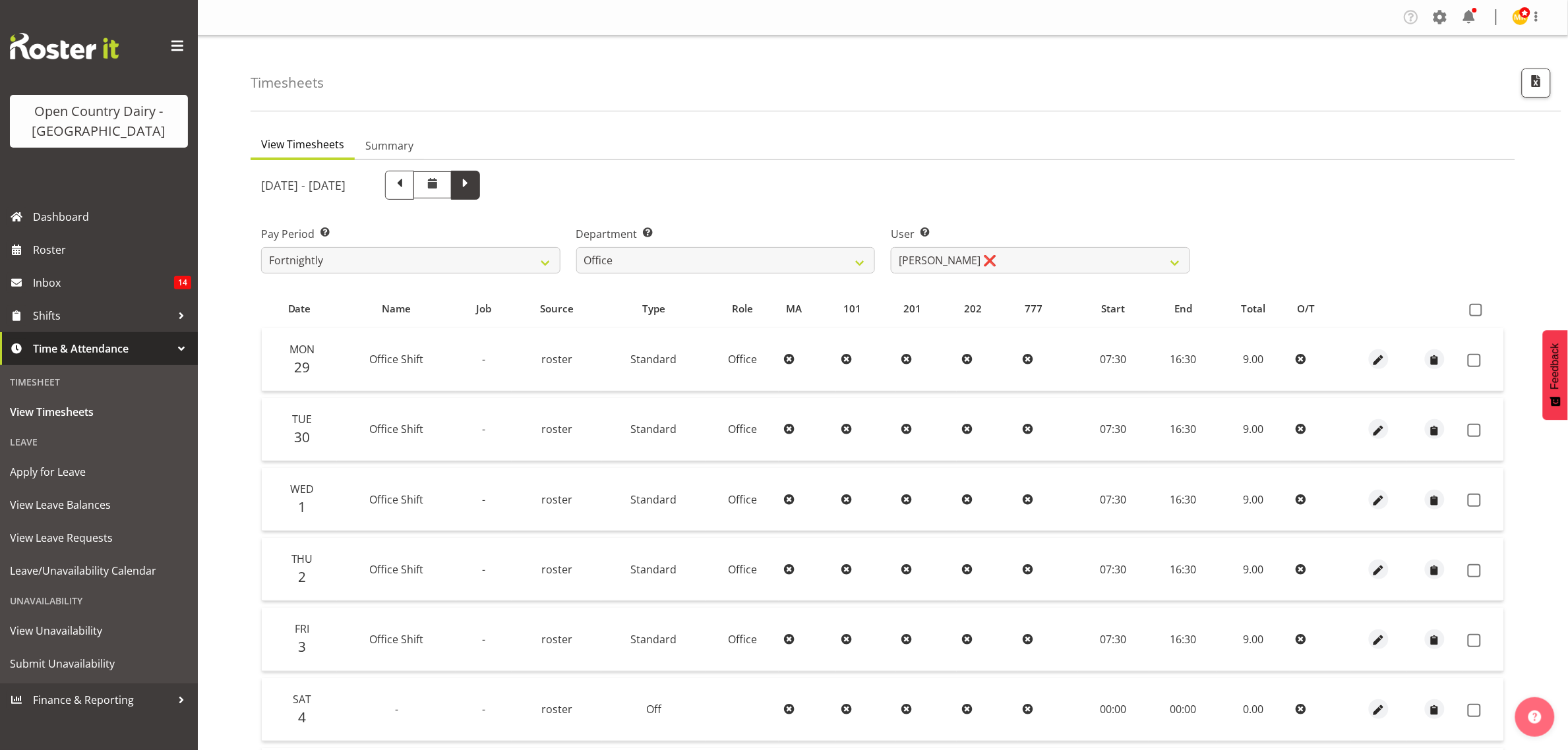
click at [480, 180] on span at bounding box center [465, 184] width 29 height 29
select select
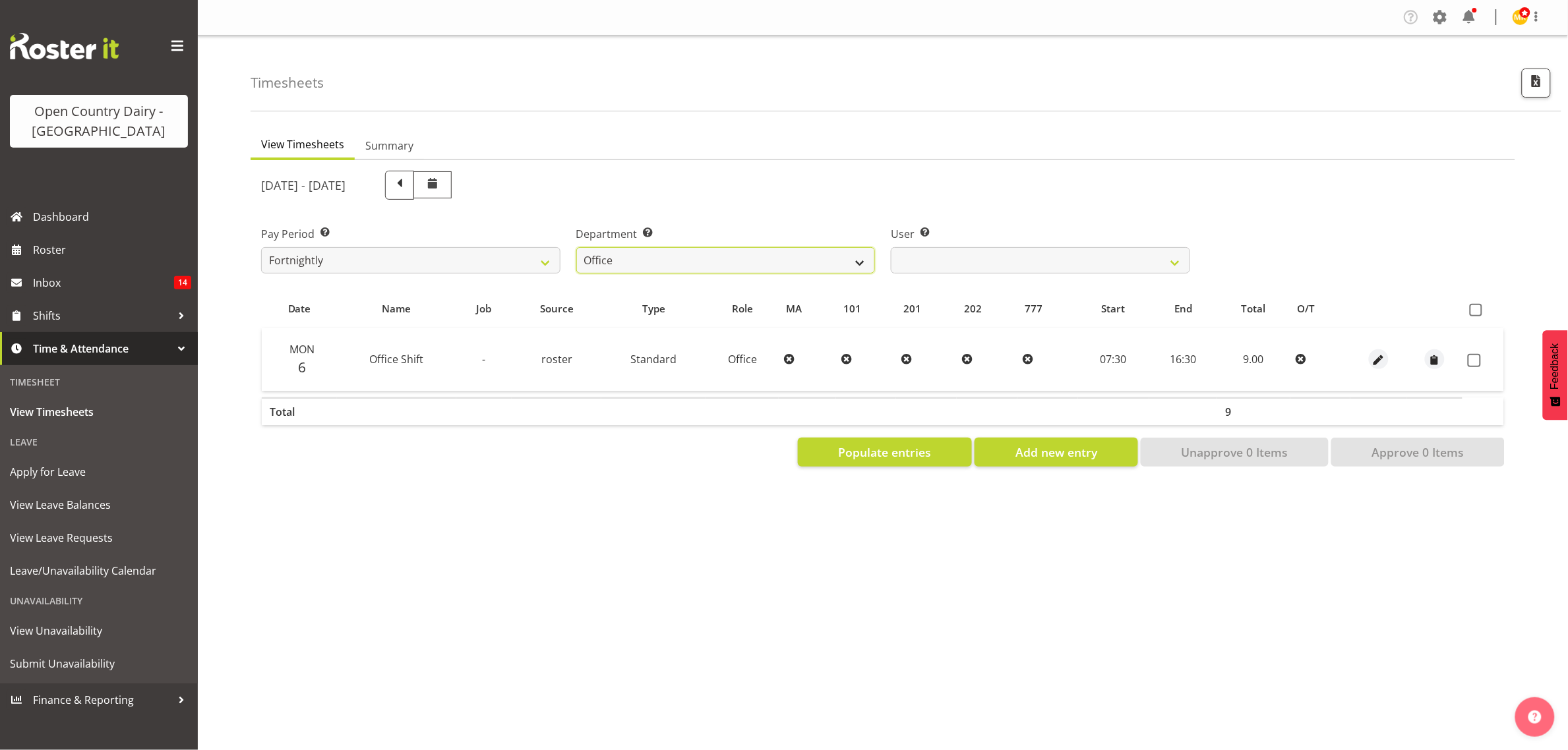
click at [637, 247] on select "734 735 736 737 738 739 851 853 854 855 856 858 861 862 865 867-9032 868 869 87…" at bounding box center [725, 260] width 299 height 26
select select "671"
click at [576, 247] on select "734 735 736 737 738 739 851 853 854 855 856 858 861 862 865 867-9032 868 869 87…" at bounding box center [725, 260] width 299 height 26
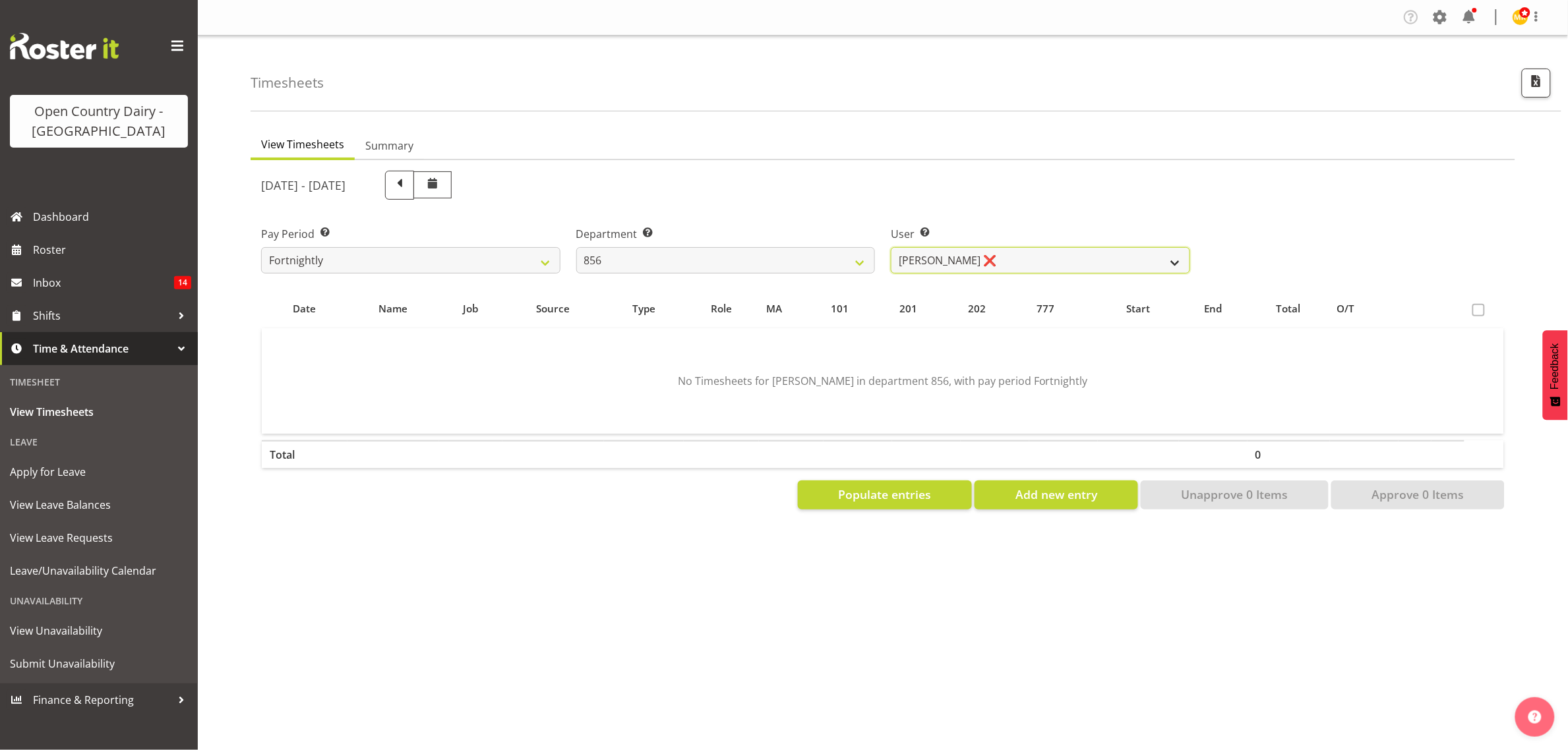
click at [1023, 271] on select "[PERSON_NAME] ❌ [PERSON_NAME] ❌ [PERSON_NAME] ❌ [PERSON_NAME] ❌" at bounding box center [1040, 260] width 299 height 26
select select "7435"
click at [891, 247] on select "[PERSON_NAME] ❌ [PERSON_NAME] ❌ [PERSON_NAME] ❌ [PERSON_NAME] ❌" at bounding box center [1040, 260] width 299 height 26
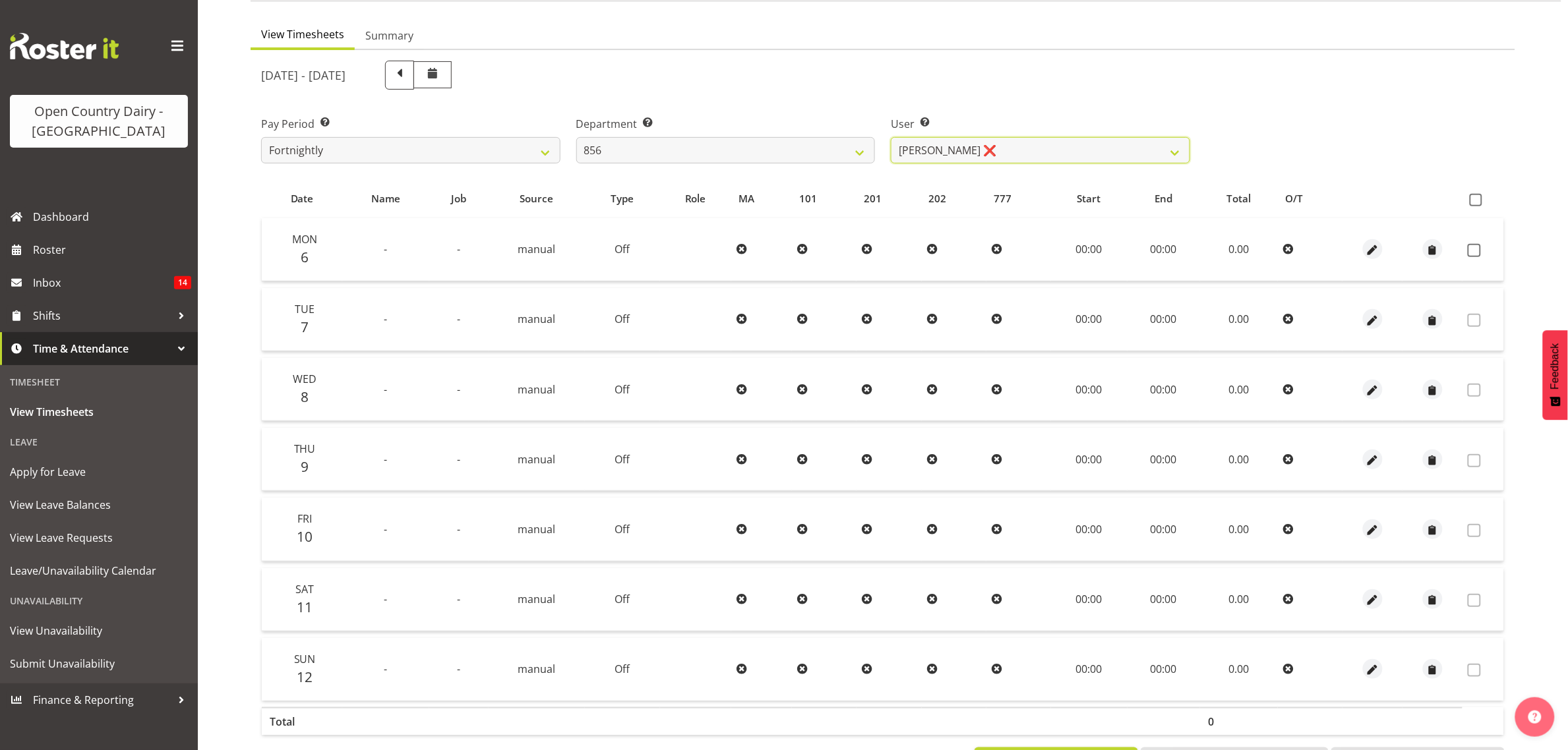
scroll to position [170, 0]
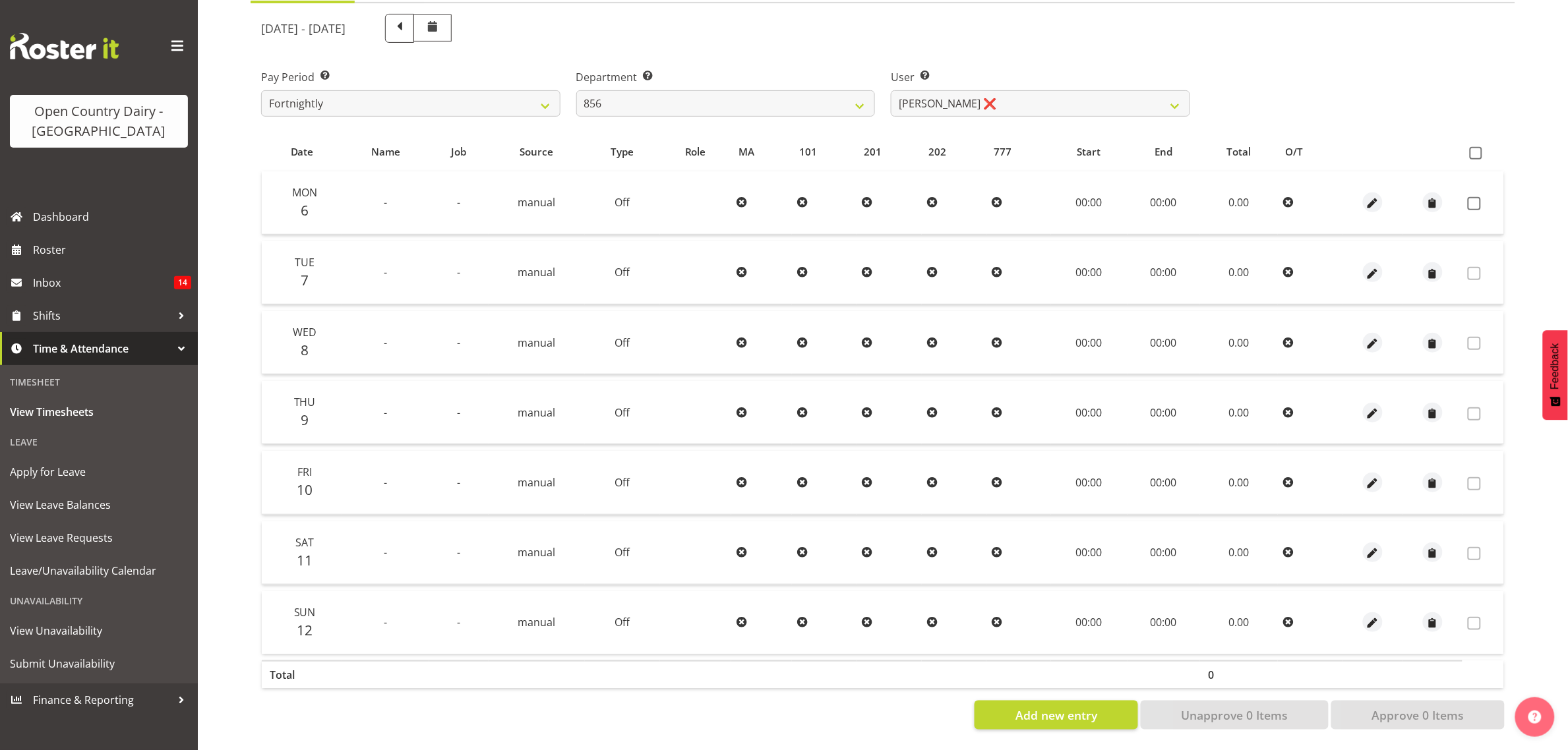
click at [918, 701] on div "Add new entry Unapprove 0 Items Approve 0 Items" at bounding box center [883, 715] width 1243 height 29
click at [1245, 113] on div "[DATE] - [DATE] Pay Period Select which pay period you would like to view. Fort…" at bounding box center [883, 368] width 1243 height 724
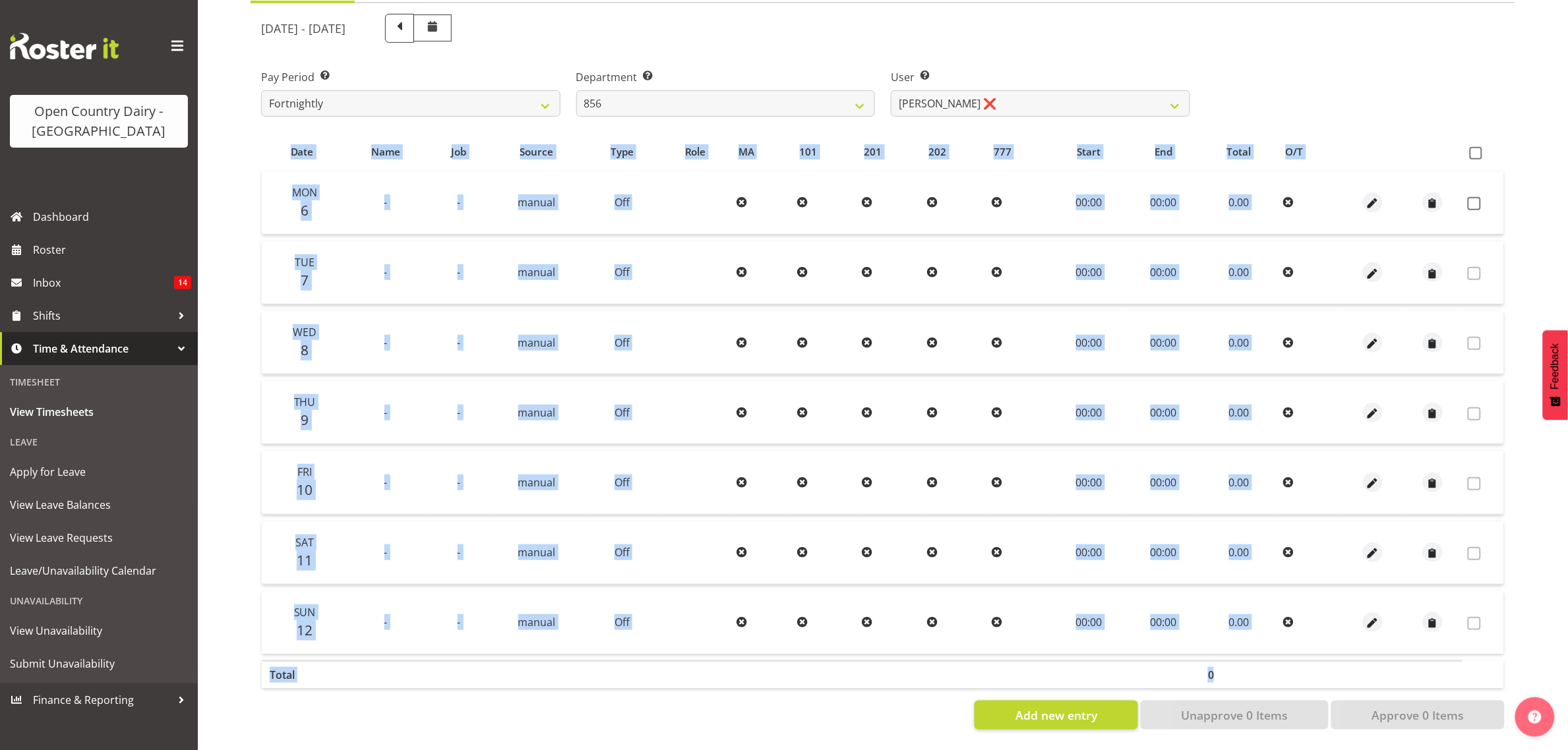
click at [1244, 112] on div "[DATE] - [DATE] Pay Period Select which pay period you would like to view. Fort…" at bounding box center [883, 368] width 1243 height 724
click at [83, 249] on span "Roster" at bounding box center [112, 250] width 158 height 20
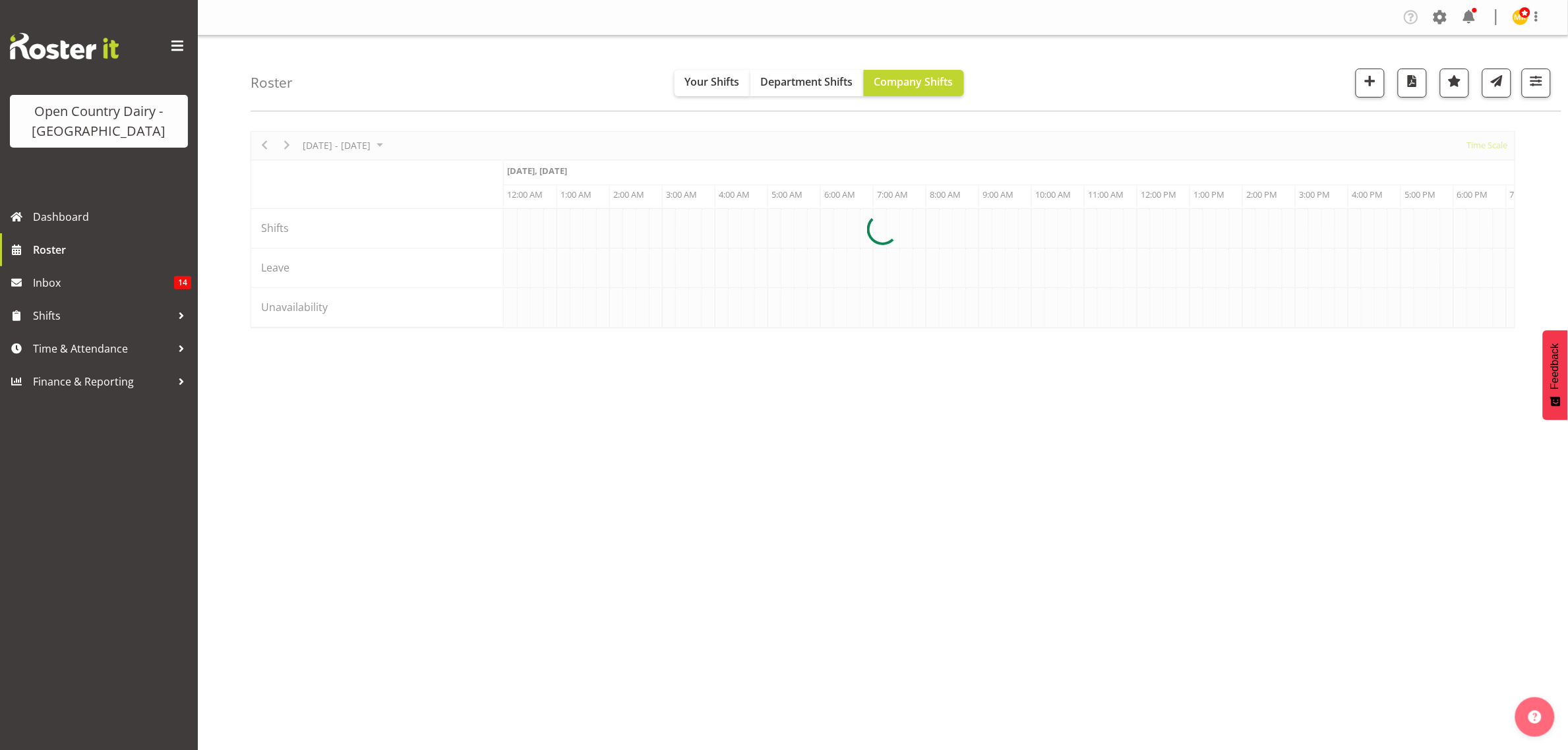
scroll to position [0, 1266]
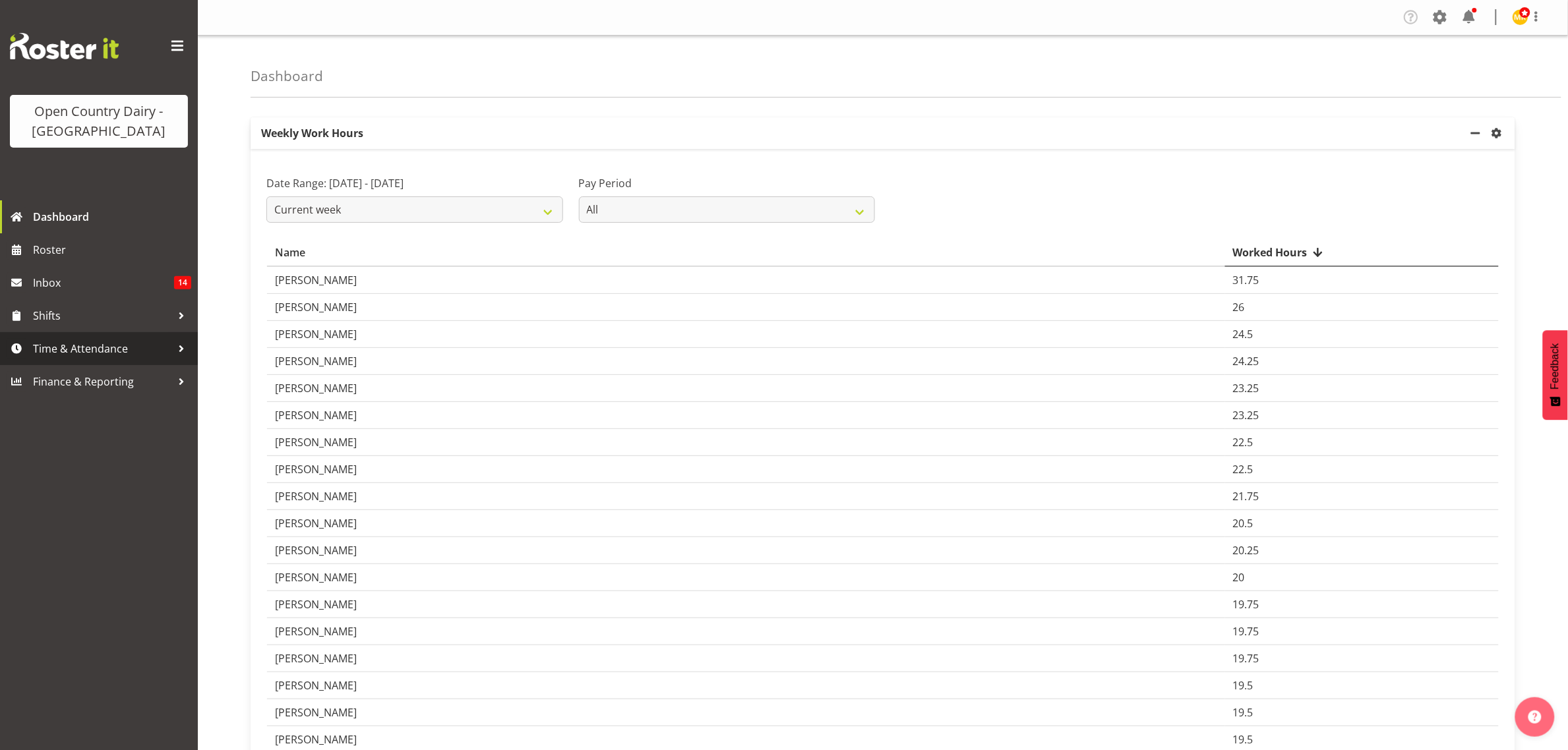
click at [90, 361] on link "Time & Attendance" at bounding box center [99, 349] width 198 height 33
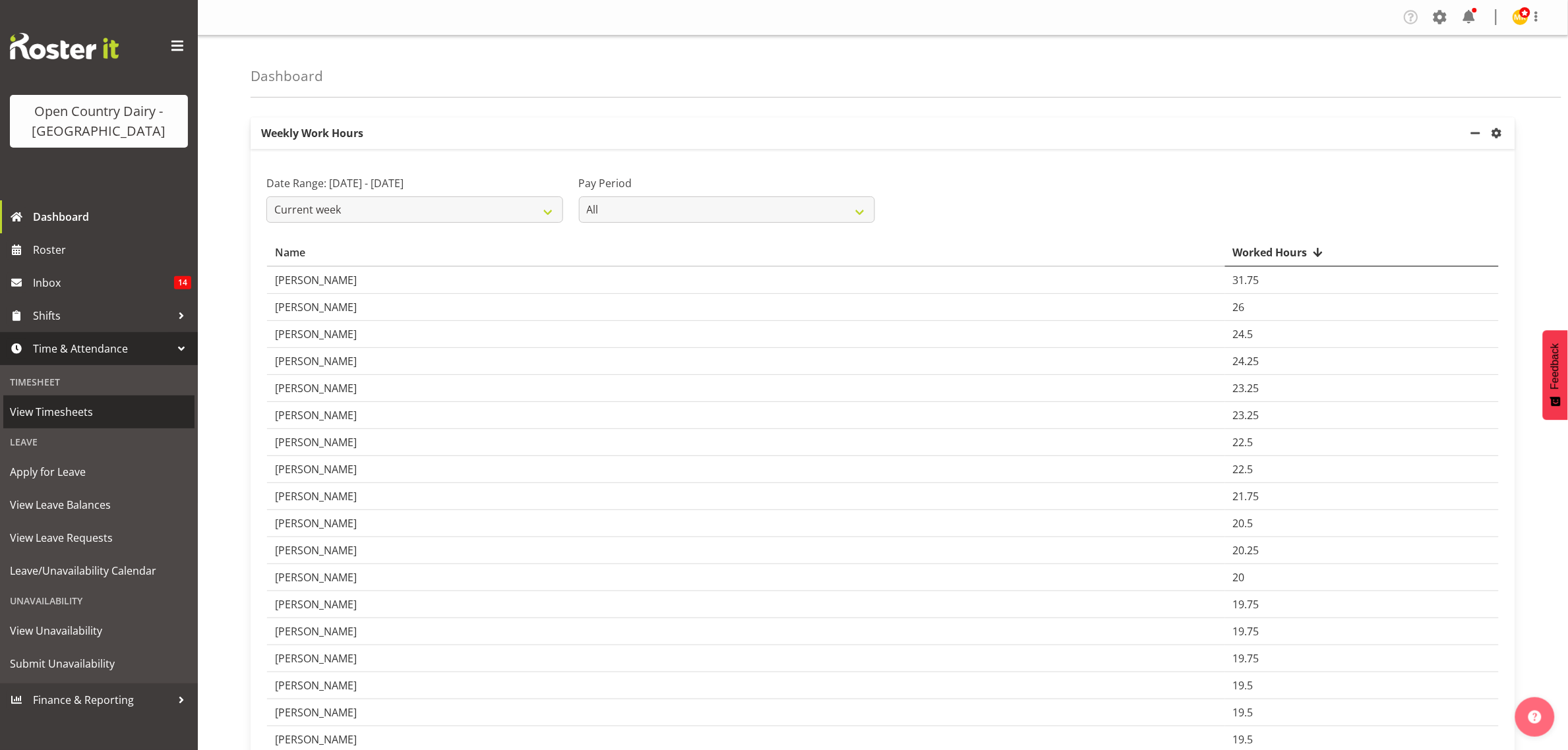
click at [91, 406] on span "View Timesheets" at bounding box center [99, 412] width 178 height 20
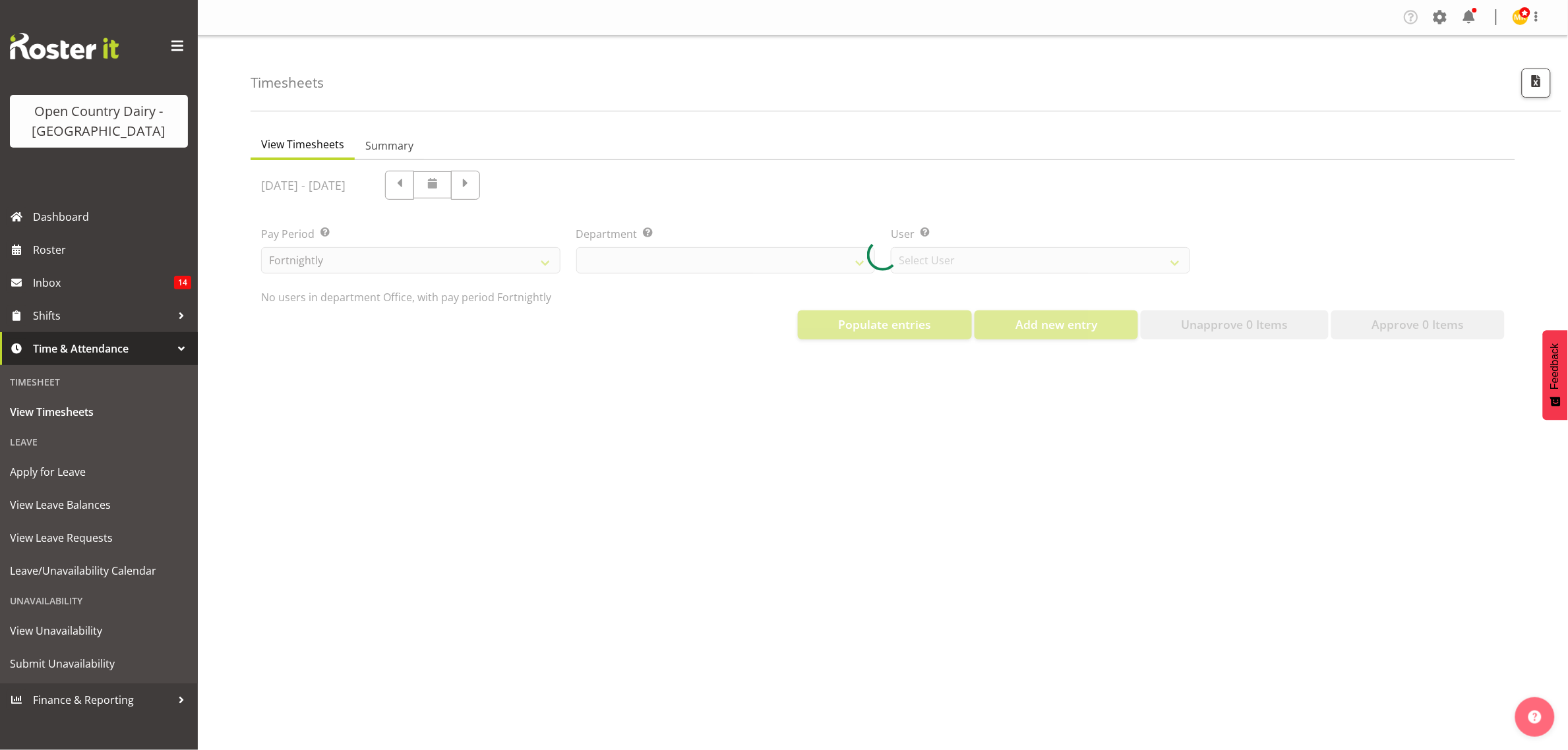
select select "699"
select select "8449"
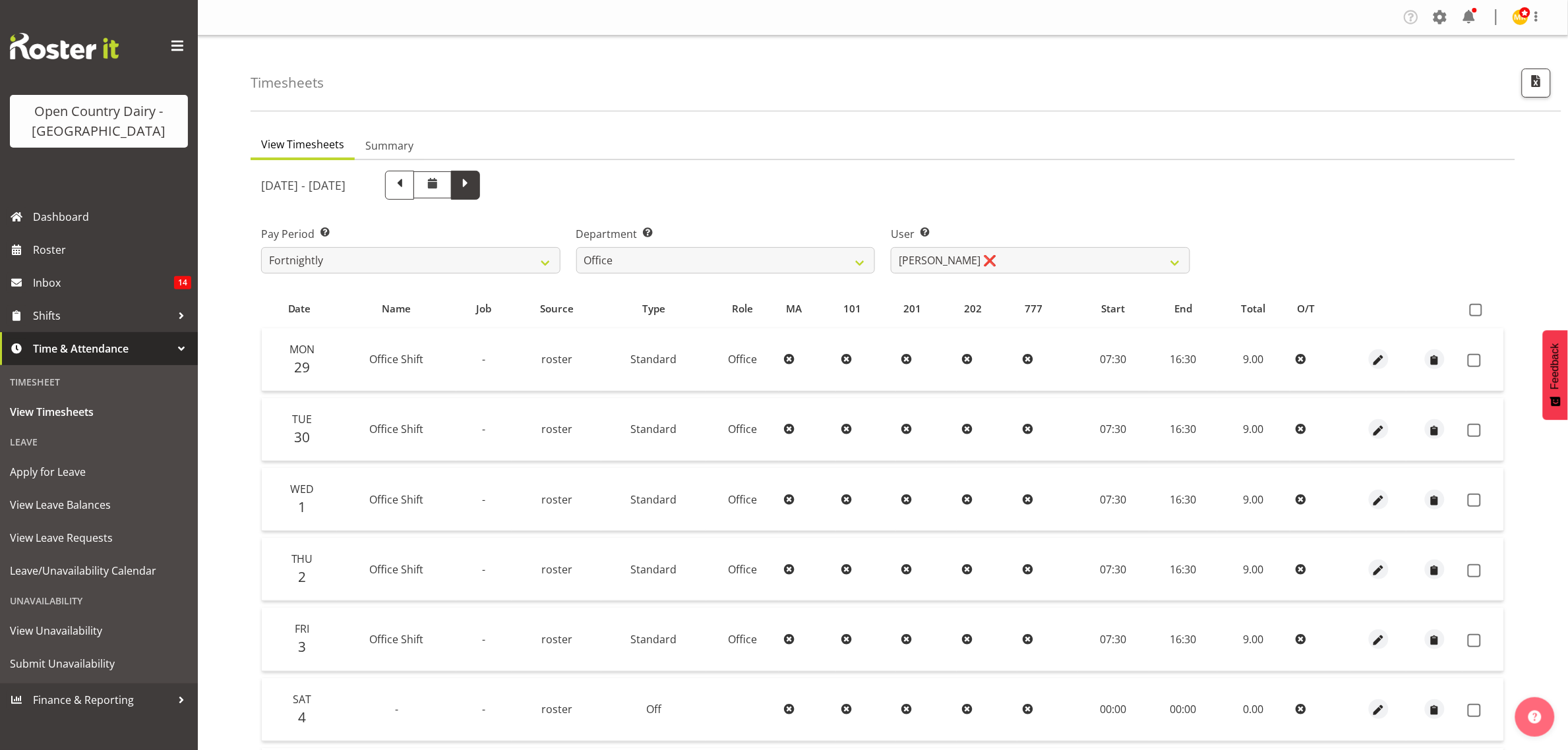
click at [474, 188] on span at bounding box center [466, 184] width 17 height 17
select select
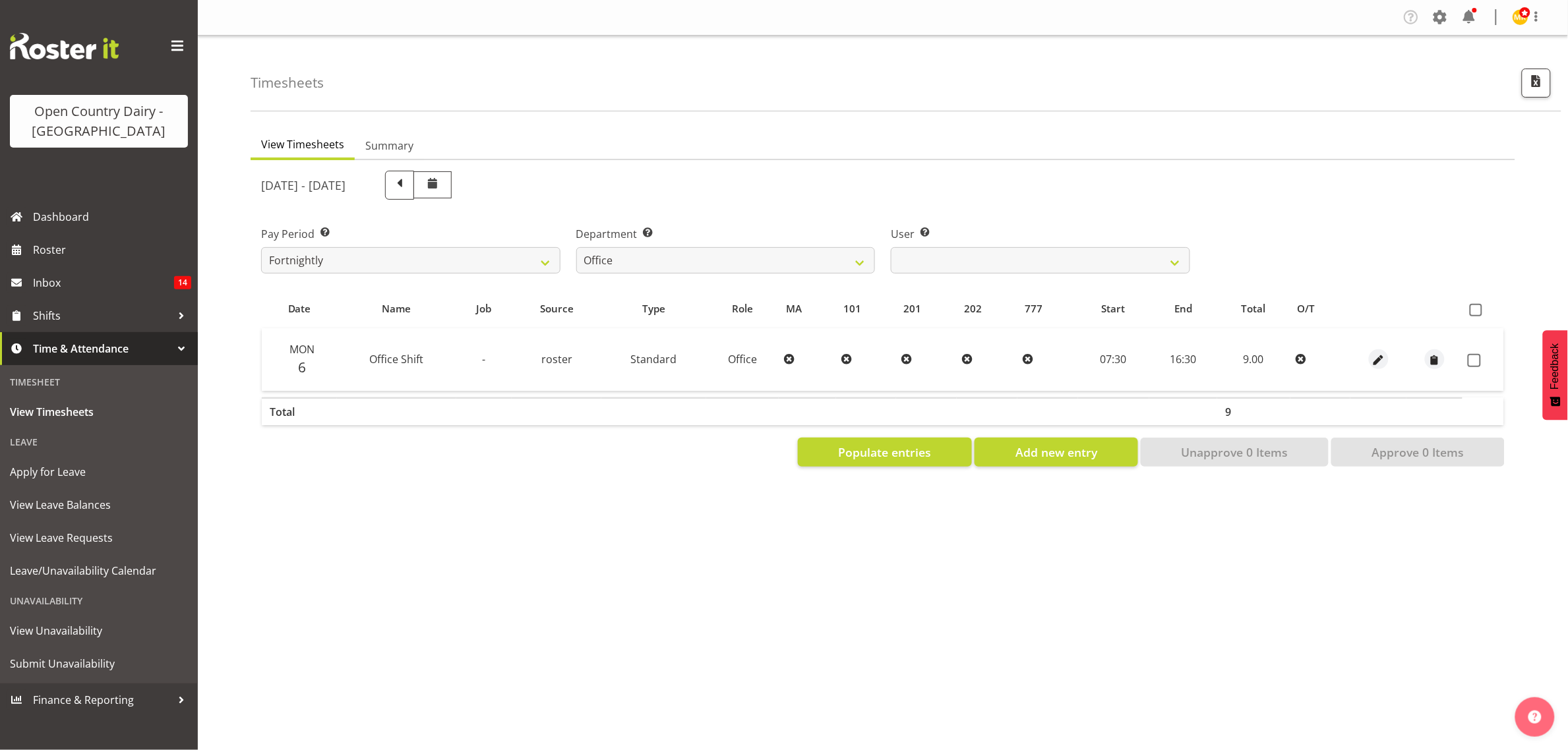
click at [604, 242] on div "Department Select which department you would like to view. 734 735 736 737 738 …" at bounding box center [725, 250] width 299 height 47
click at [614, 262] on select "734 735 736 737 738 739 851 853 854 855 856 858 861 862 865 867-9032 868 869 87…" at bounding box center [725, 260] width 299 height 26
click at [576, 247] on select "734 735 736 737 738 739 851 853 854 855 856 858 861 862 865 867-9032 868 869 87…" at bounding box center [725, 260] width 299 height 26
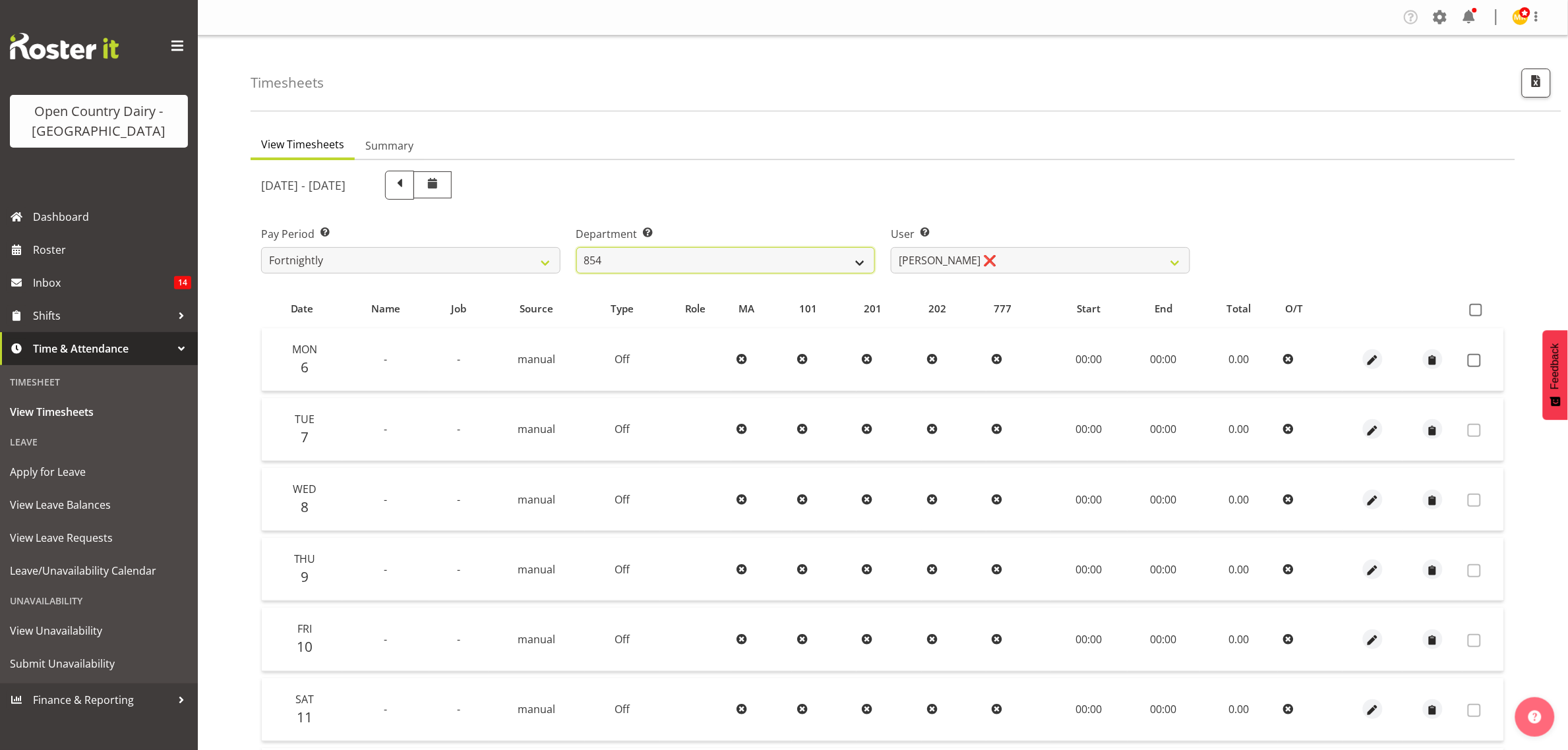
click at [718, 253] on select "734 735 736 737 738 739 851 853 854 855 856 858 861 862 865 867-9032 868 869 87…" at bounding box center [725, 260] width 299 height 26
select select "671"
click at [576, 247] on select "734 735 736 737 738 739 851 853 854 855 856 858 861 862 865 867-9032 868 869 87…" at bounding box center [725, 260] width 299 height 26
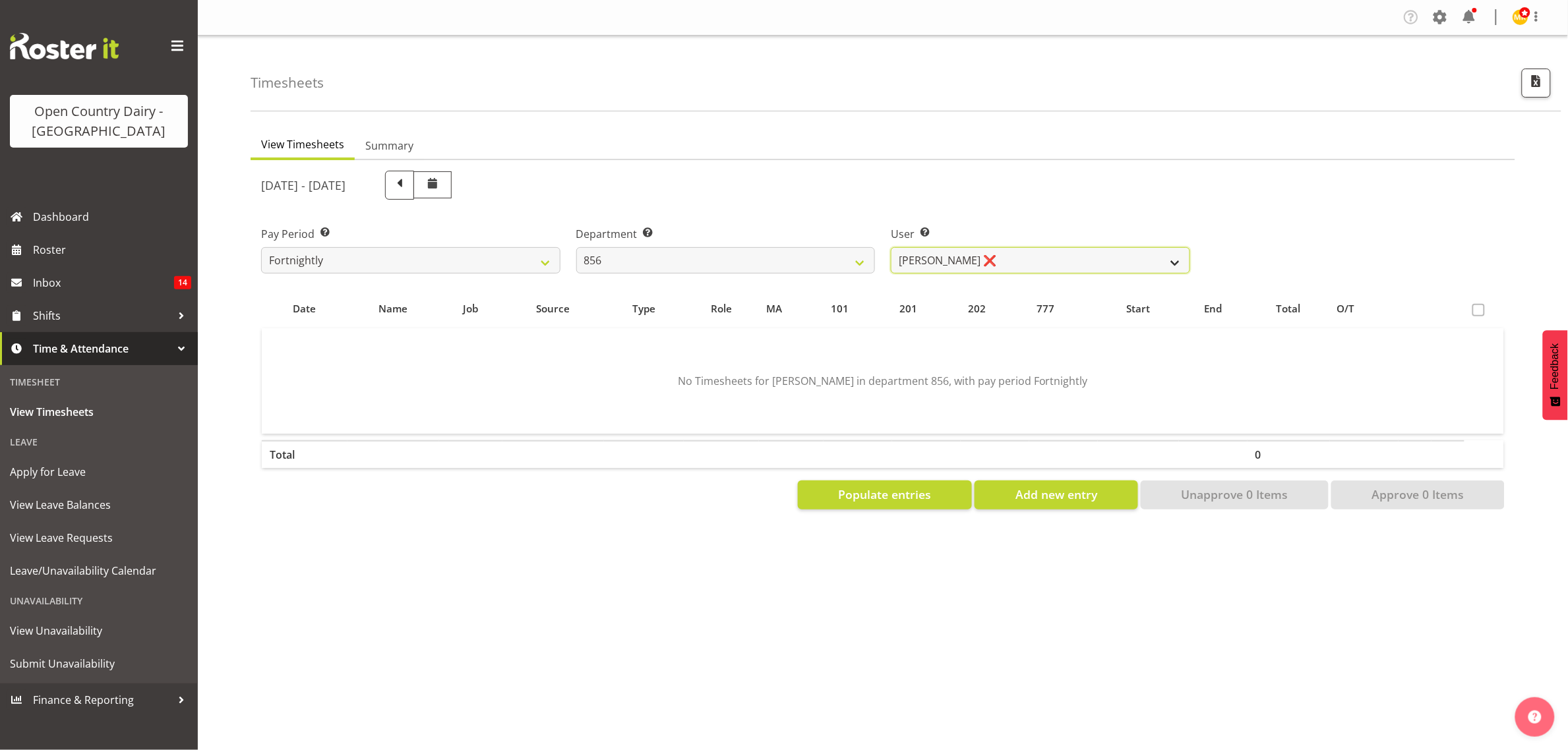
click at [1069, 267] on select "[PERSON_NAME] ❌ [PERSON_NAME] ❌ [PERSON_NAME] ❌ [PERSON_NAME] ❌" at bounding box center [1040, 260] width 299 height 26
select select "7435"
click at [891, 247] on select "[PERSON_NAME] ❌ [PERSON_NAME] ❌ [PERSON_NAME] ❌ [PERSON_NAME] ❌" at bounding box center [1040, 260] width 299 height 26
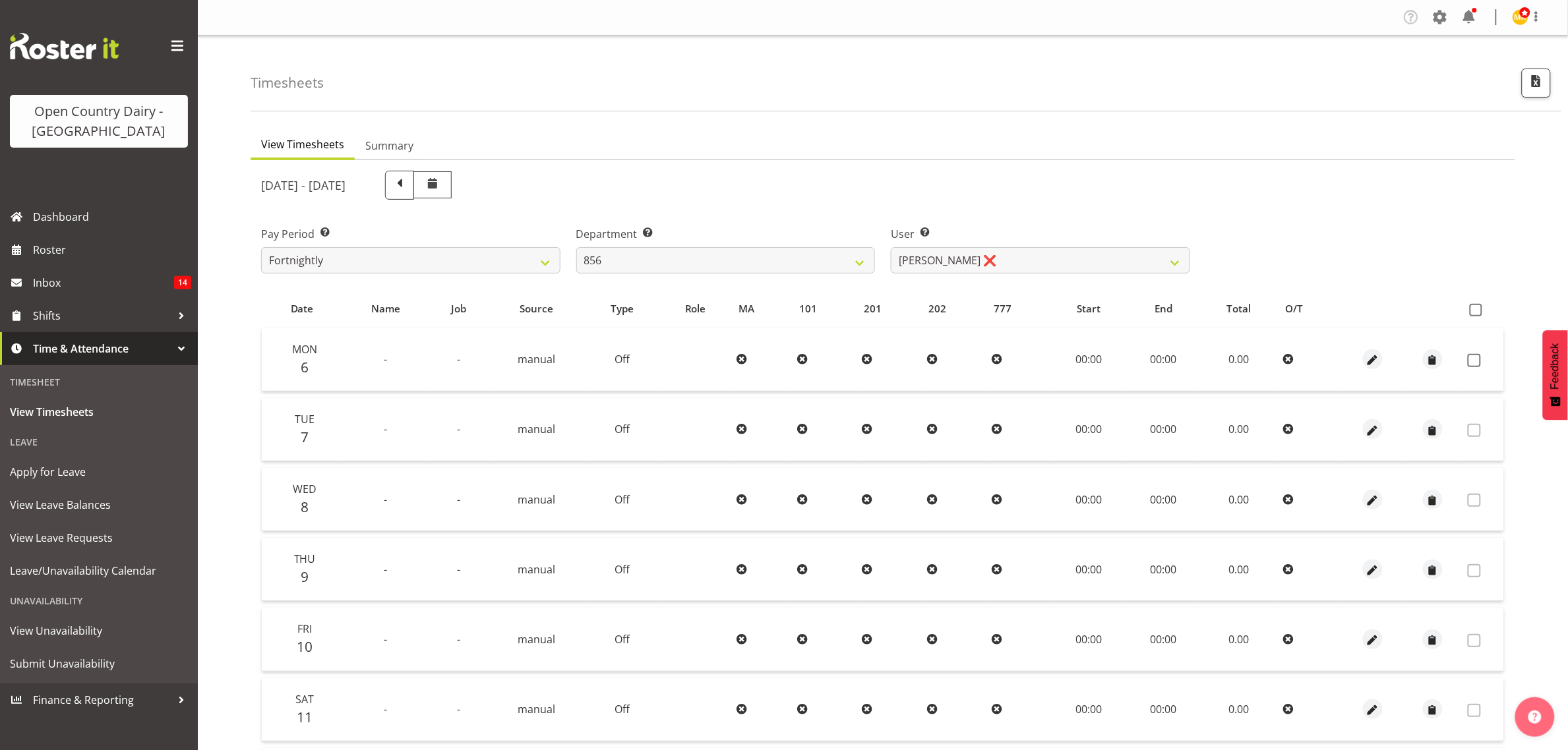
click at [1321, 265] on div "Pay Period Select which pay period you would like to view. Fortnightly Departme…" at bounding box center [883, 245] width 1259 height 73
click at [1381, 372] on td at bounding box center [1372, 360] width 60 height 63
click at [1379, 363] on span "button" at bounding box center [1371, 360] width 15 height 15
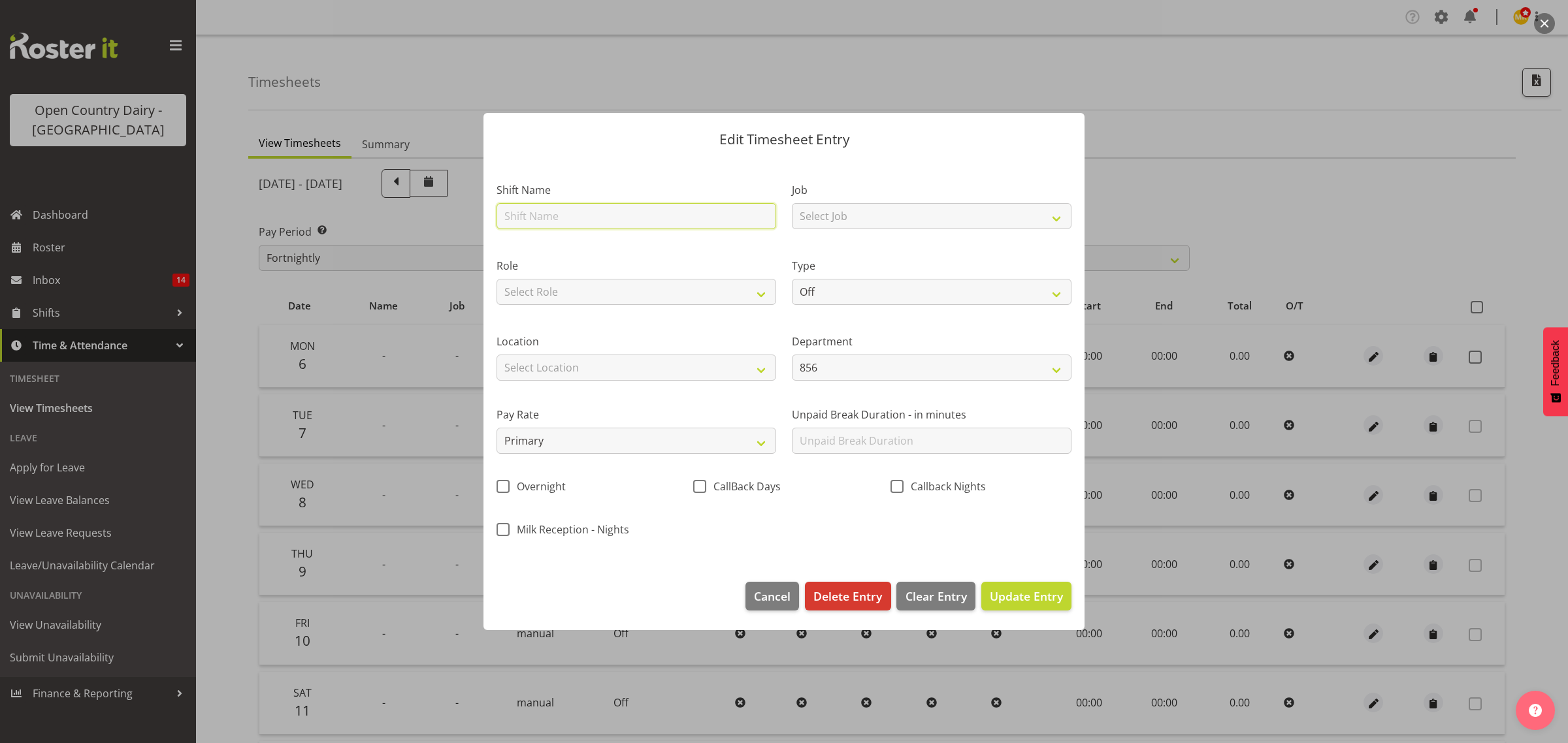
click at [621, 211] on input "text" at bounding box center [636, 216] width 280 height 26
type input "night shift"
drag, startPoint x: 907, startPoint y: 216, endPoint x: 907, endPoint y: 227, distance: 11.0
click at [907, 216] on select "Select Job Connecting /unconnecting Trailers Driving Meeting Milk Testing" at bounding box center [931, 216] width 280 height 26
select select "10670"
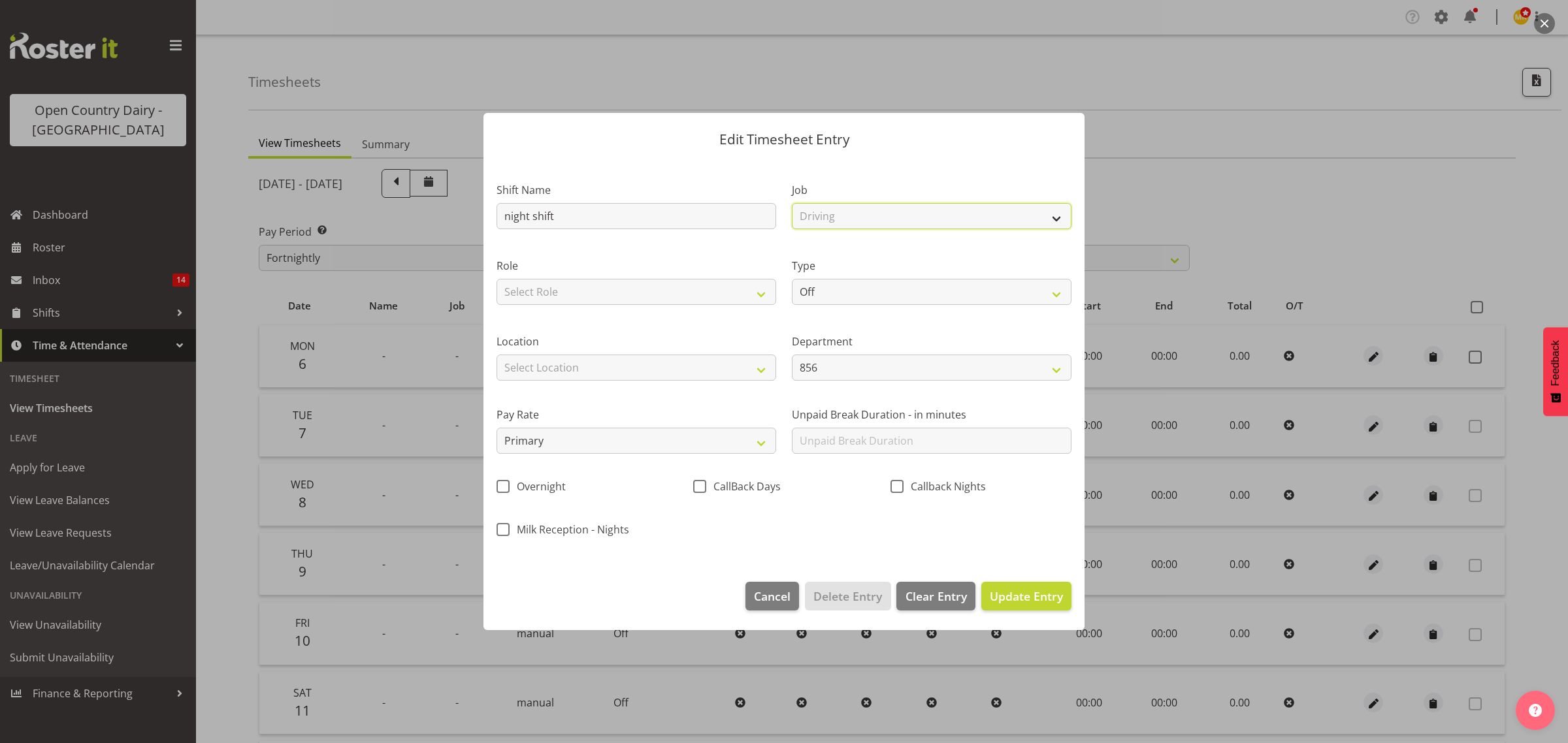
click at [792, 204] on select "Select Job Connecting /unconnecting Trailers Driving Meeting Milk Testing" at bounding box center [931, 216] width 280 height 26
drag, startPoint x: 688, startPoint y: 281, endPoint x: 690, endPoint y: 289, distance: 8.2
click at [688, 281] on select "Select Role Driver Driver [PERSON_NAME]" at bounding box center [636, 292] width 280 height 26
select select "1154"
click at [496, 279] on select "Select Role Driver Driver [PERSON_NAME]" at bounding box center [636, 292] width 280 height 26
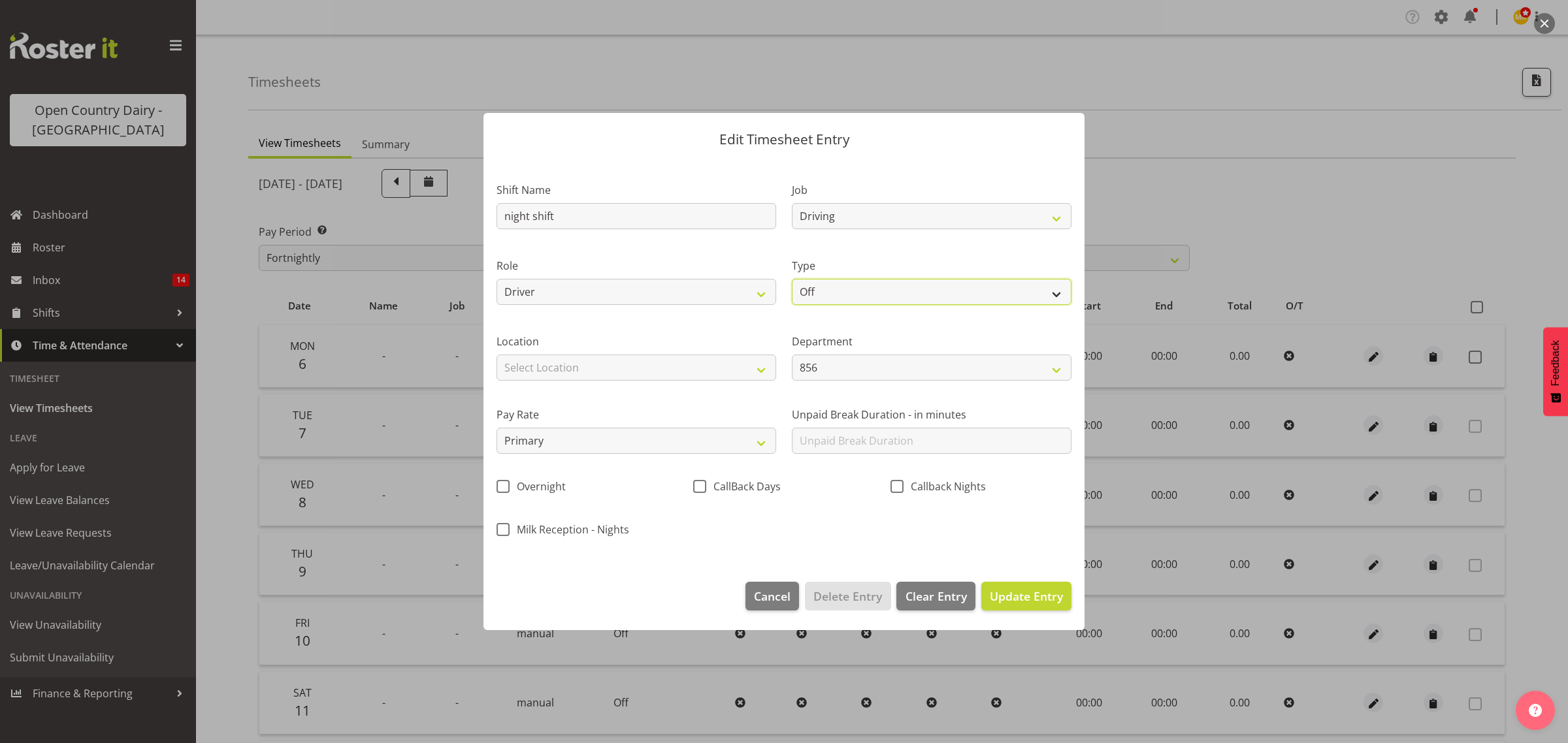
drag, startPoint x: 820, startPoint y: 294, endPoint x: 828, endPoint y: 294, distance: 8.0
click at [821, 294] on select "Off Standard Public Holiday Public Holiday (Worked) Day In Lieu Annual Leave Si…" at bounding box center [931, 292] width 280 height 26
select select "Standard"
click at [792, 279] on select "Off Standard Public Holiday Public Holiday (Worked) Day In Lieu Annual Leave Si…" at bounding box center [931, 292] width 280 height 26
select select "9"
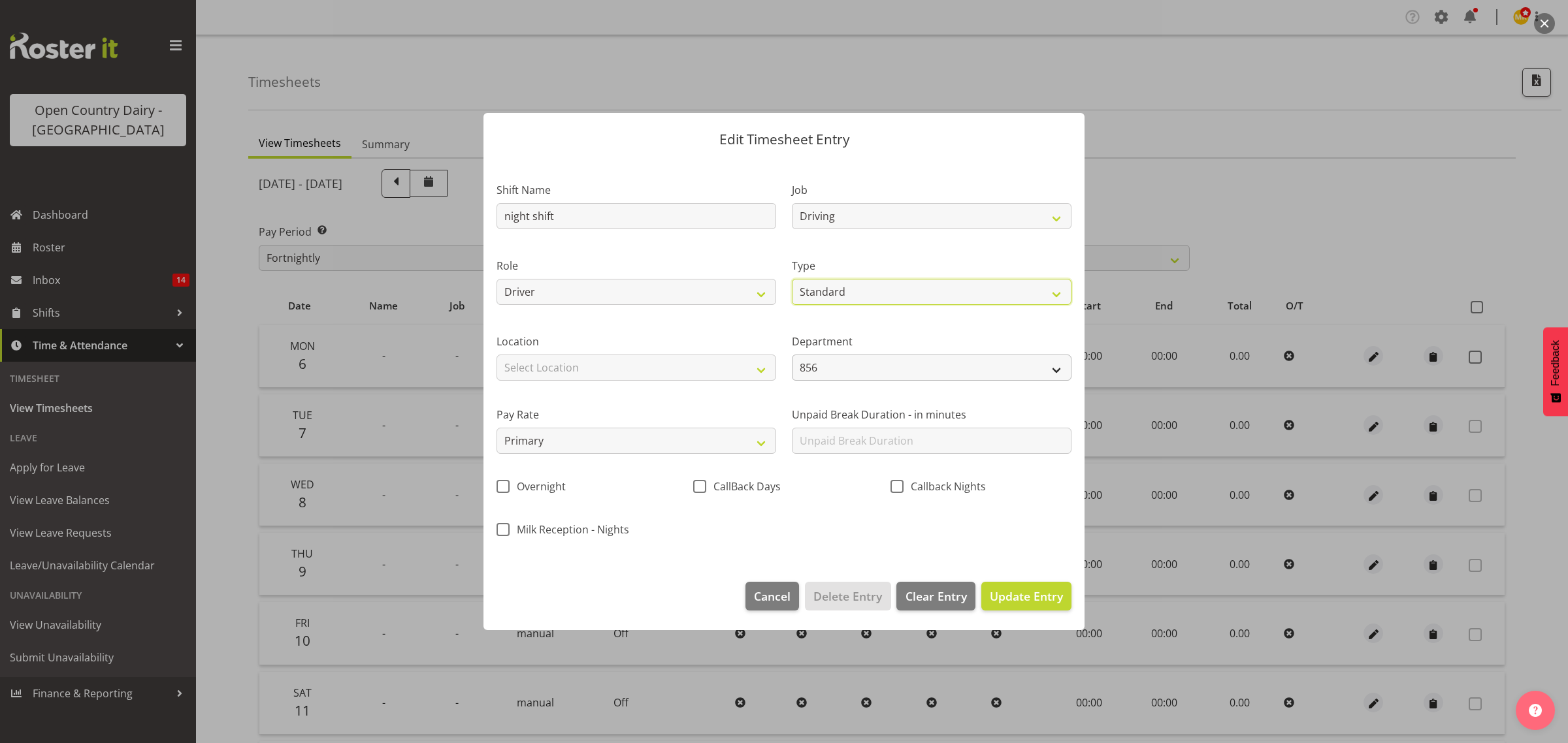
select select "2025"
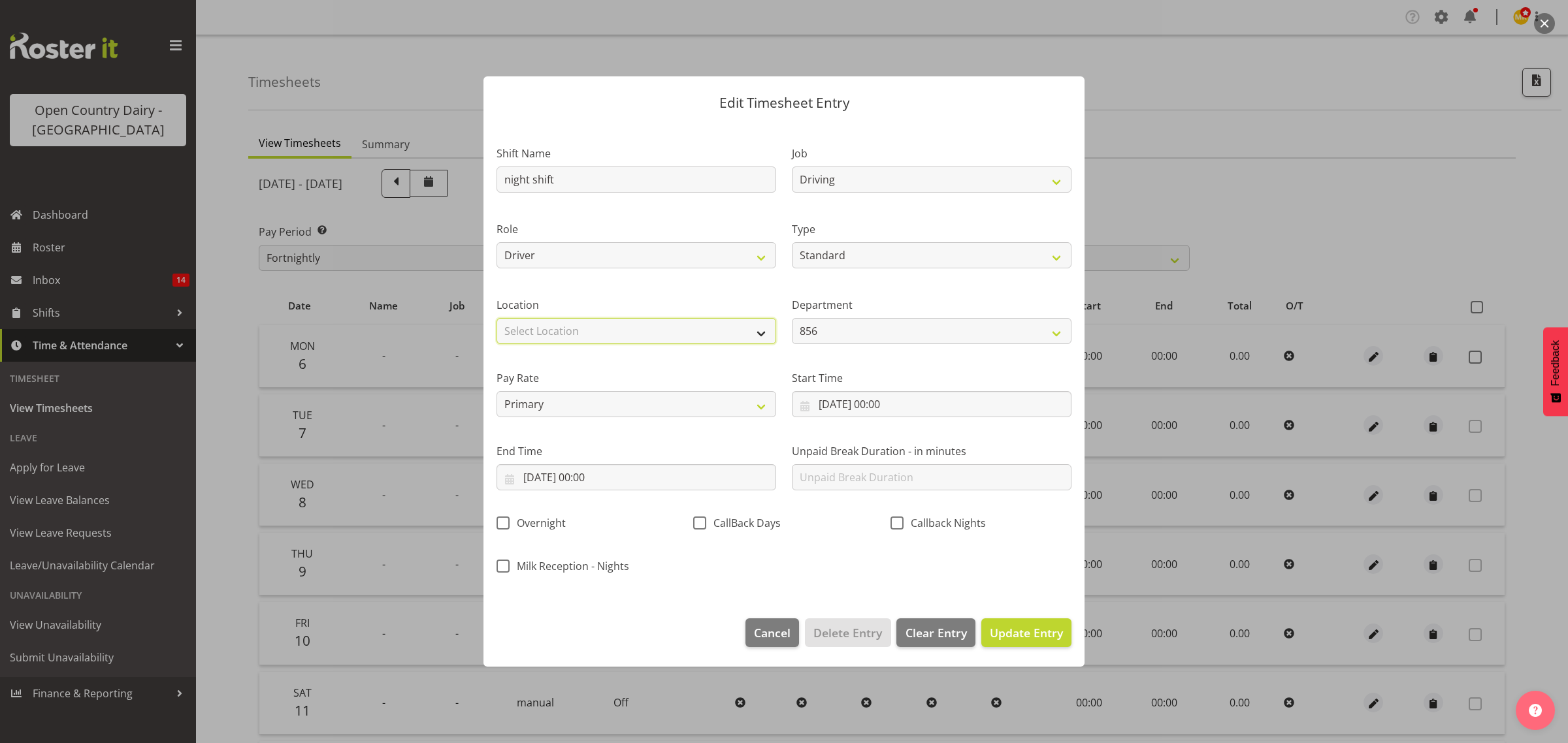
click at [619, 334] on select "Select Location Awarua Milk Awarua Office Freight Horotiu office [GEOGRAPHIC_DA…" at bounding box center [636, 331] width 280 height 26
drag, startPoint x: 806, startPoint y: 340, endPoint x: 838, endPoint y: 340, distance: 32.0
click at [807, 340] on select "856 851 855 853 855 856 880 883 861 862 864 865 868 869 870 872 873 874 876 877…" at bounding box center [931, 331] width 280 height 26
click at [673, 358] on div "Pay Rate Primary Secondary Tertiary Fourth Fifth" at bounding box center [636, 389] width 295 height 73
drag, startPoint x: 871, startPoint y: 404, endPoint x: 884, endPoint y: 387, distance: 21.4
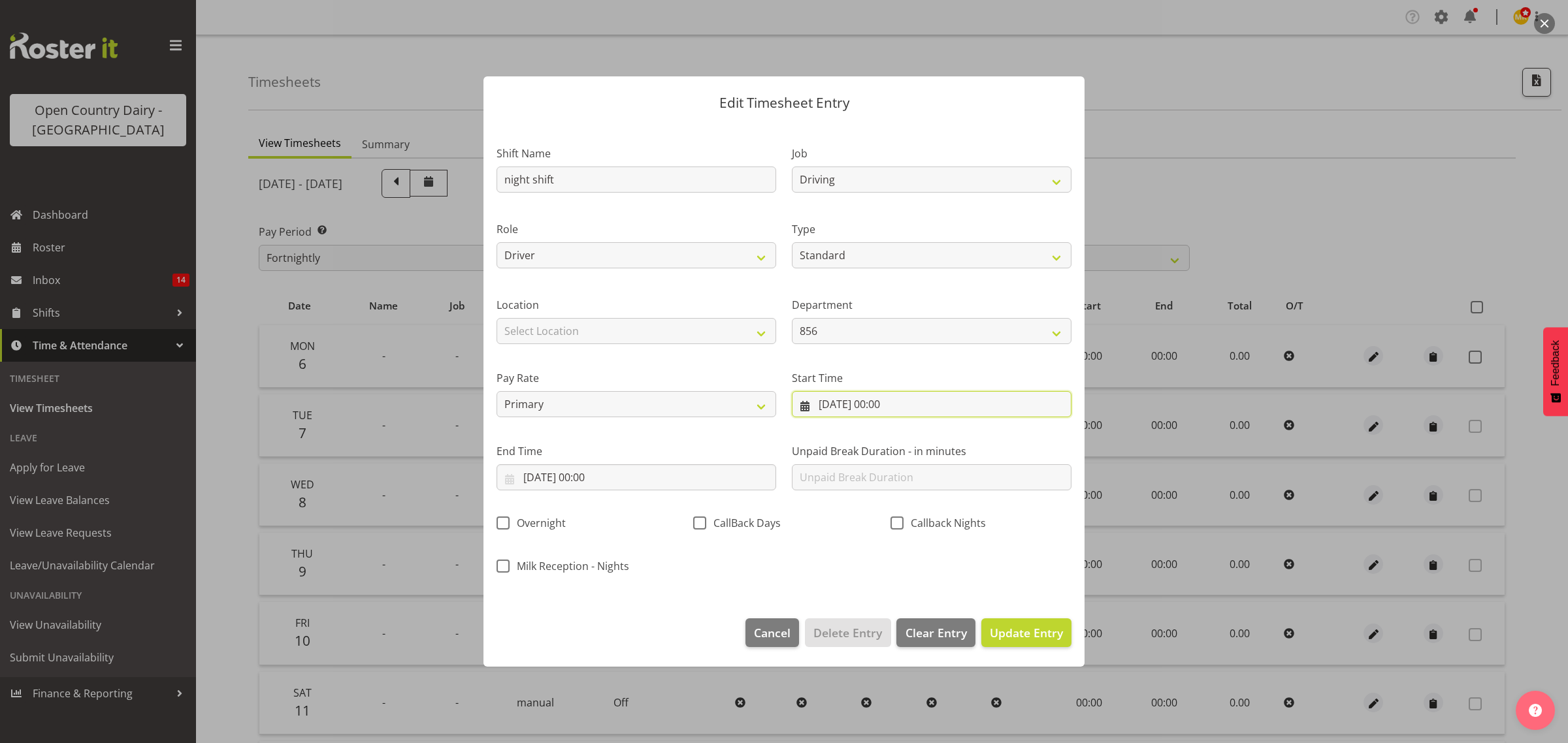
click at [873, 404] on input "[DATE] 00:00" at bounding box center [931, 404] width 280 height 26
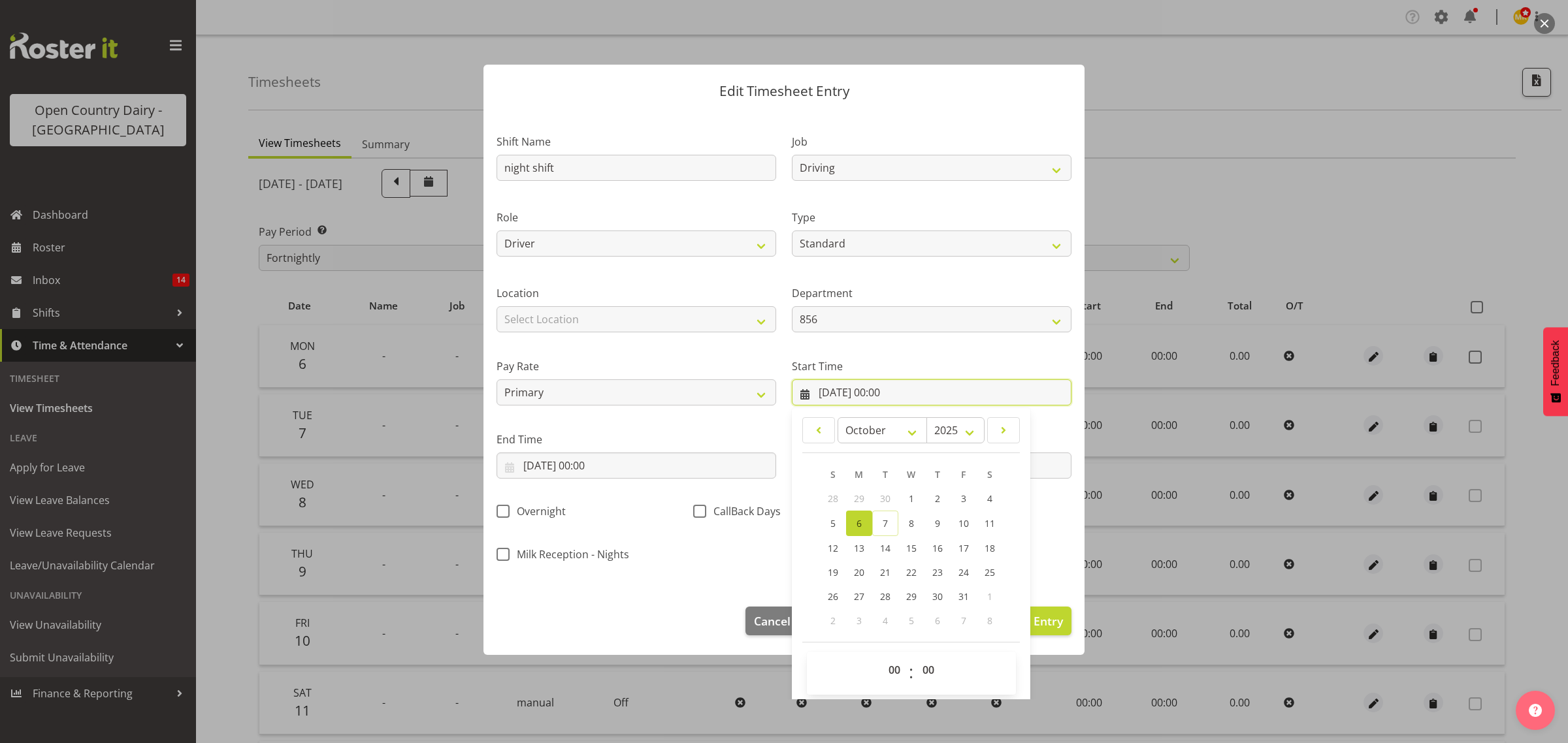
scroll to position [16, 0]
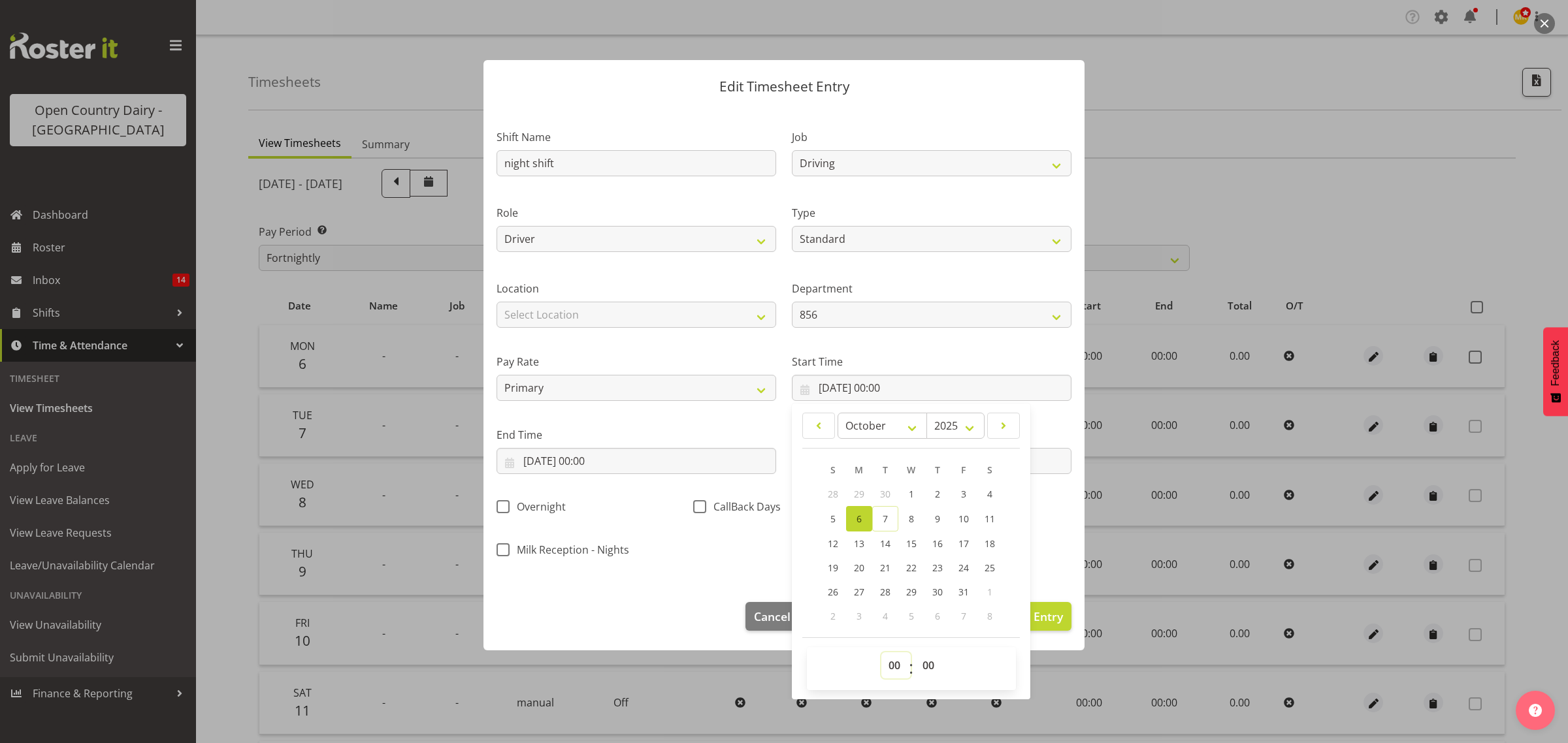
click at [894, 674] on select "00 01 02 03 04 05 06 07 08 09 10 11 12 13 14 15 16 17 18 19 20 21 22 23" at bounding box center [896, 665] width 29 height 26
select select "16"
click at [881, 652] on select "00 01 02 03 04 05 06 07 08 09 10 11 12 13 14 15 16 17 18 19 20 21 22 23" at bounding box center [896, 665] width 29 height 26
type input "[DATE] 16:00"
click at [916, 657] on select "00 01 02 03 04 05 06 07 08 09 10 11 12 13 14 15 16 17 18 19 20 21 22 23 24 25 2…" at bounding box center [930, 665] width 29 height 26
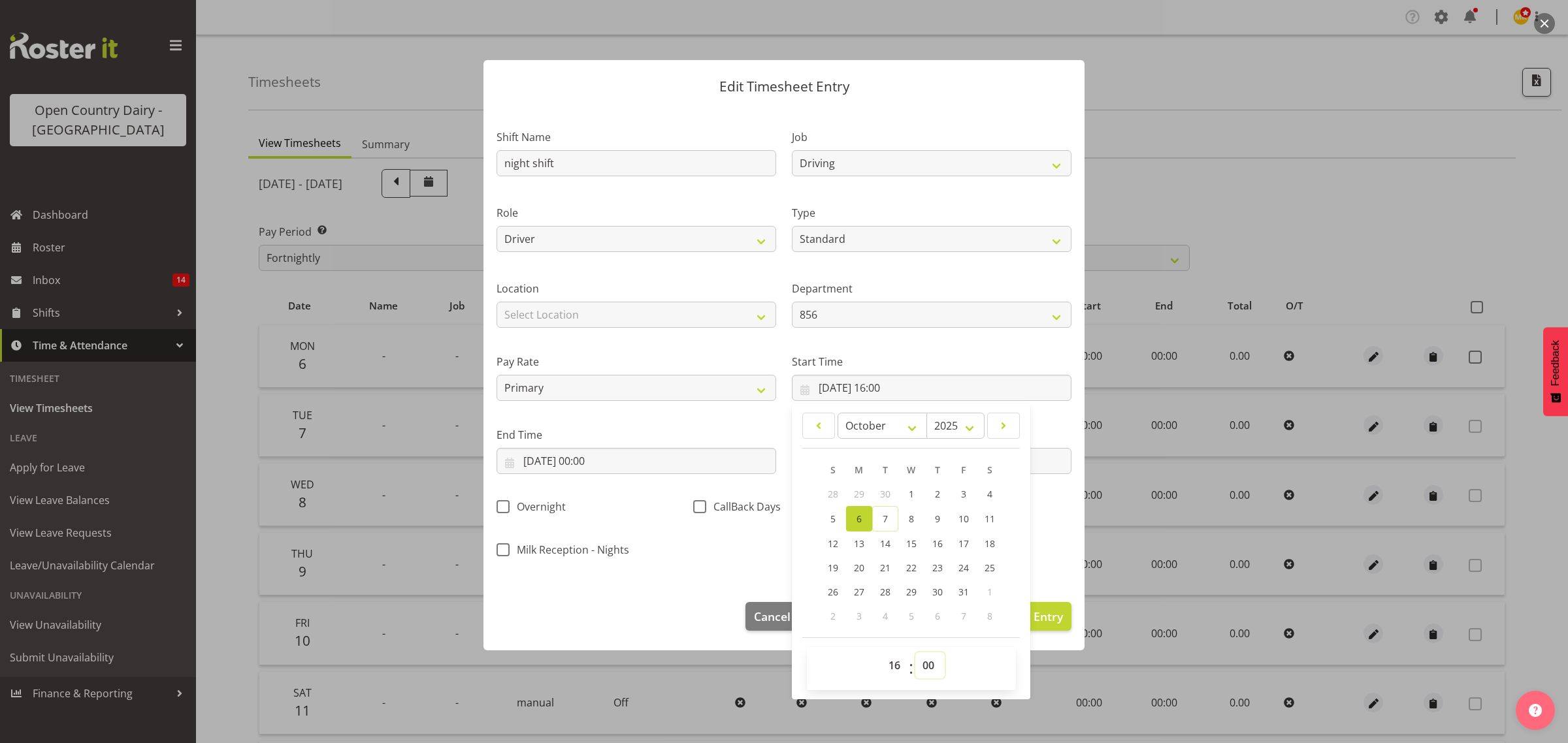
select select "15"
click at [916, 652] on select "00 01 02 03 04 05 06 07 08 09 10 11 12 13 14 15 16 17 18 19 20 21 22 23 24 25 2…" at bounding box center [930, 665] width 29 height 26
type input "[DATE] 16:15"
click at [647, 461] on input "[DATE] 00:00" at bounding box center [636, 461] width 280 height 26
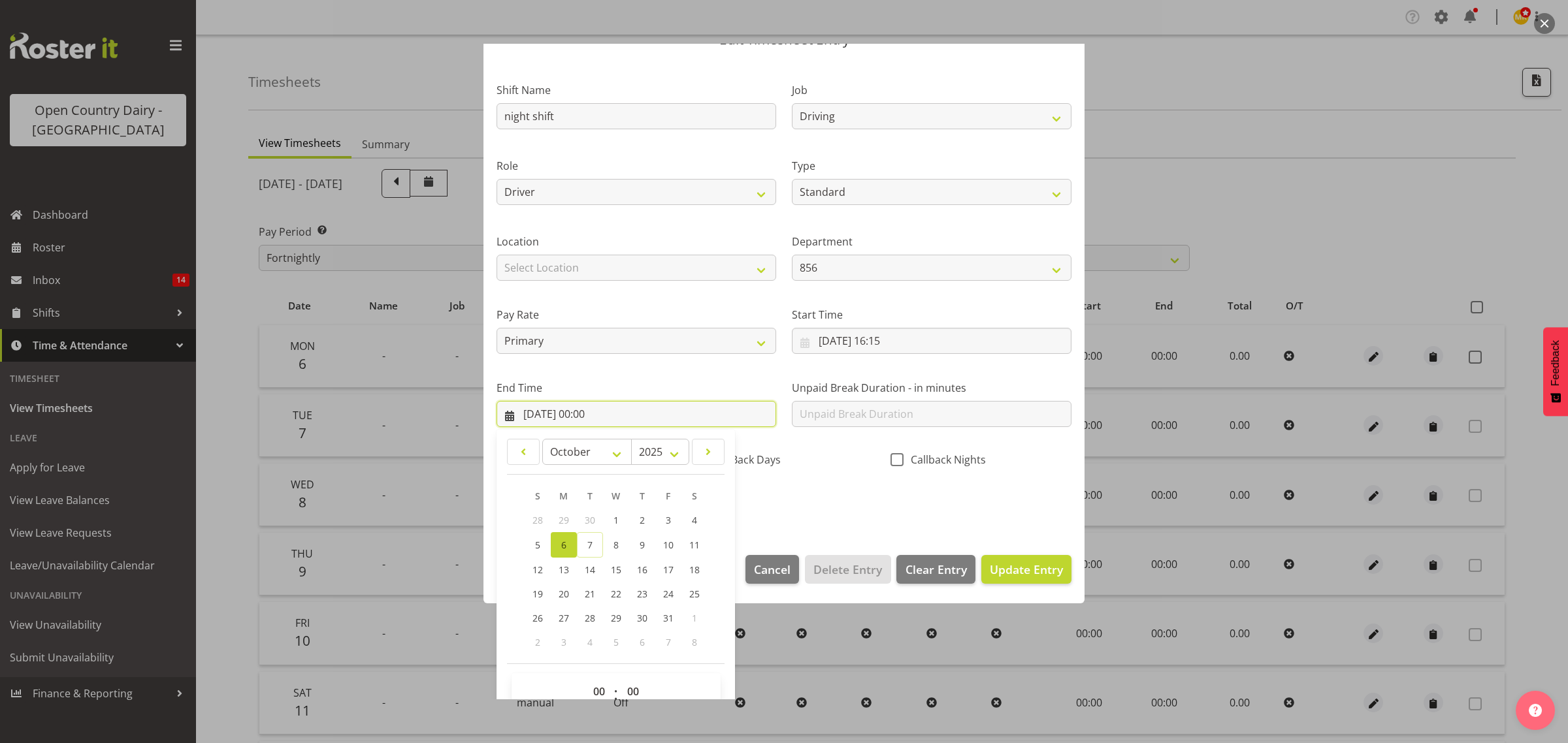
scroll to position [89, 0]
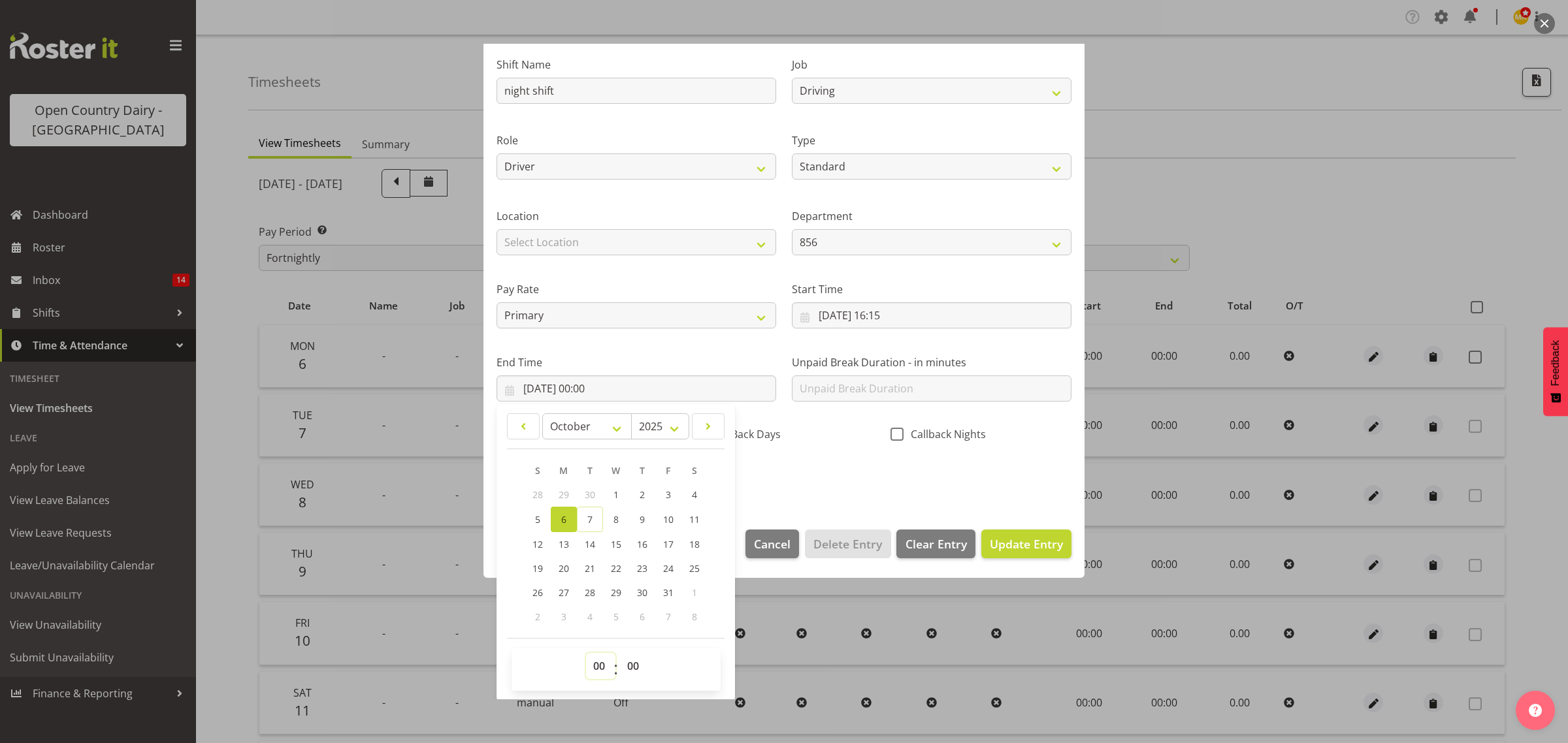
drag, startPoint x: 599, startPoint y: 669, endPoint x: 647, endPoint y: 645, distance: 53.7
click at [601, 669] on select "00 01 02 03 04 05 06 07 08 09 10 11 12 13 14 15 16 17 18 19 20 21 22 23" at bounding box center [601, 666] width 29 height 26
select select "4"
click at [586, 653] on select "00 01 02 03 04 05 06 07 08 09 10 11 12 13 14 15 16 17 18 19 20 21 22 23" at bounding box center [601, 666] width 29 height 26
type input "[DATE] 04:00"
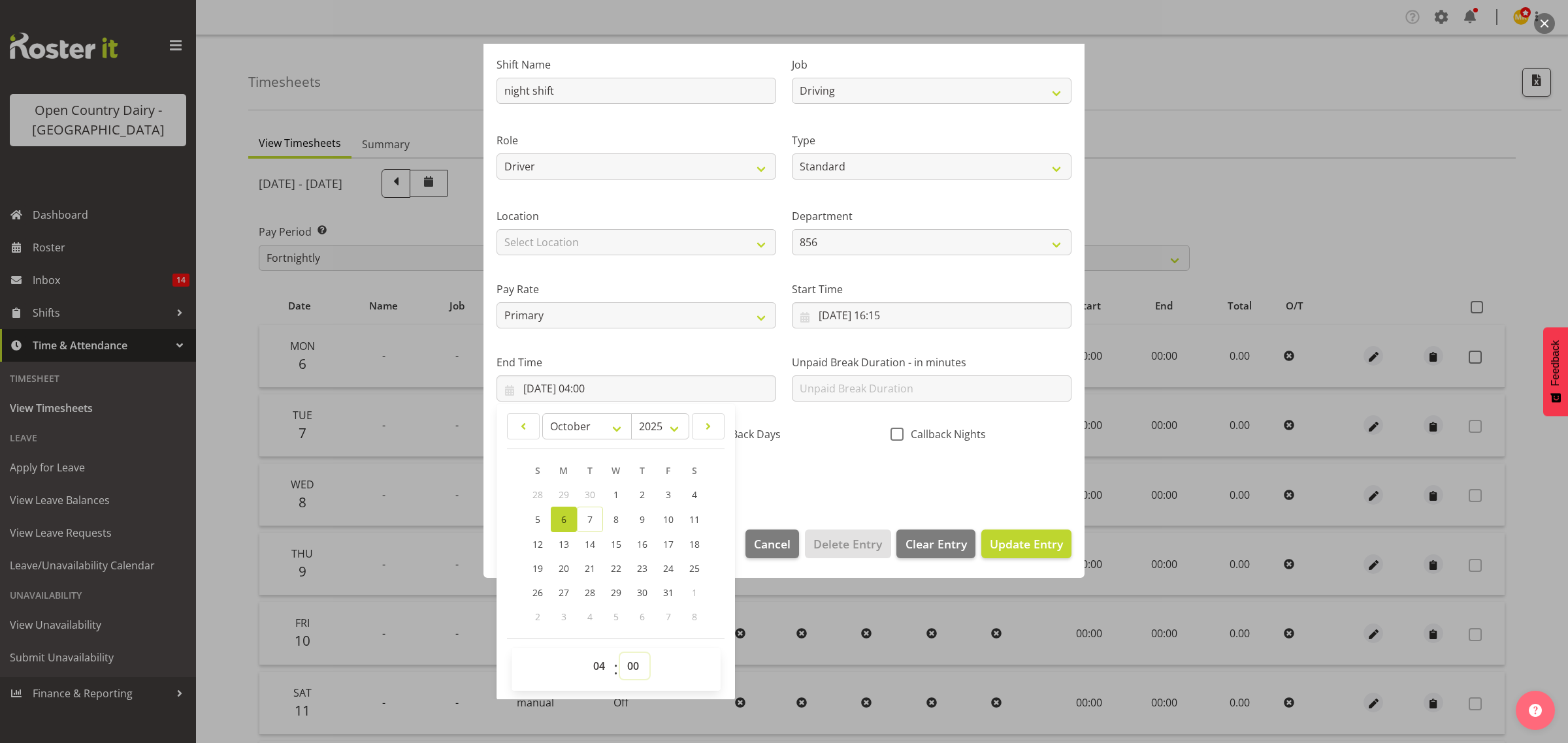
click at [634, 663] on select "00 01 02 03 04 05 06 07 08 09 10 11 12 13 14 15 16 17 18 19 20 21 22 23 24 25 2…" at bounding box center [635, 666] width 29 height 26
select select "46"
click at [620, 653] on select "00 01 02 03 04 05 06 07 08 09 10 11 12 13 14 15 16 17 18 19 20 21 22 23 24 25 2…" at bounding box center [635, 666] width 29 height 26
type input "[DATE] 04:46"
click at [632, 660] on select "00 01 02 03 04 05 06 07 08 09 10 11 12 13 14 15 16 17 18 19 20 21 22 23 24 25 2…" at bounding box center [635, 666] width 29 height 26
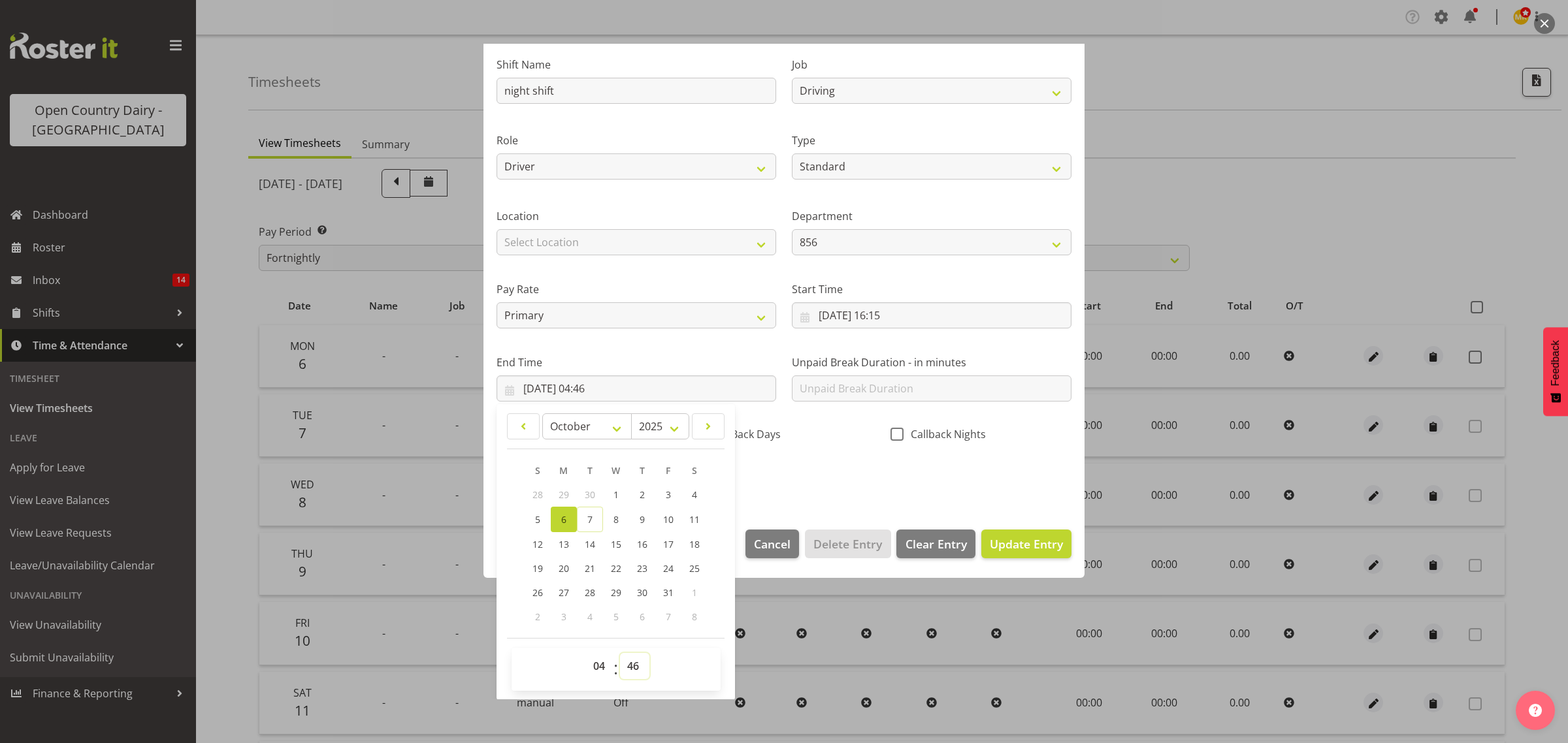
select select "45"
click at [620, 653] on select "00 01 02 03 04 05 06 07 08 09 10 11 12 13 14 15 16 17 18 19 20 21 22 23 24 25 2…" at bounding box center [635, 666] width 29 height 26
type input "[DATE] 04:45"
drag, startPoint x: 822, startPoint y: 498, endPoint x: 948, endPoint y: 527, distance: 129.3
click at [824, 500] on section "Shift Name night shift Job Connecting /unconnecting Trailers Driving Meeting Mi…" at bounding box center [784, 275] width 601 height 483
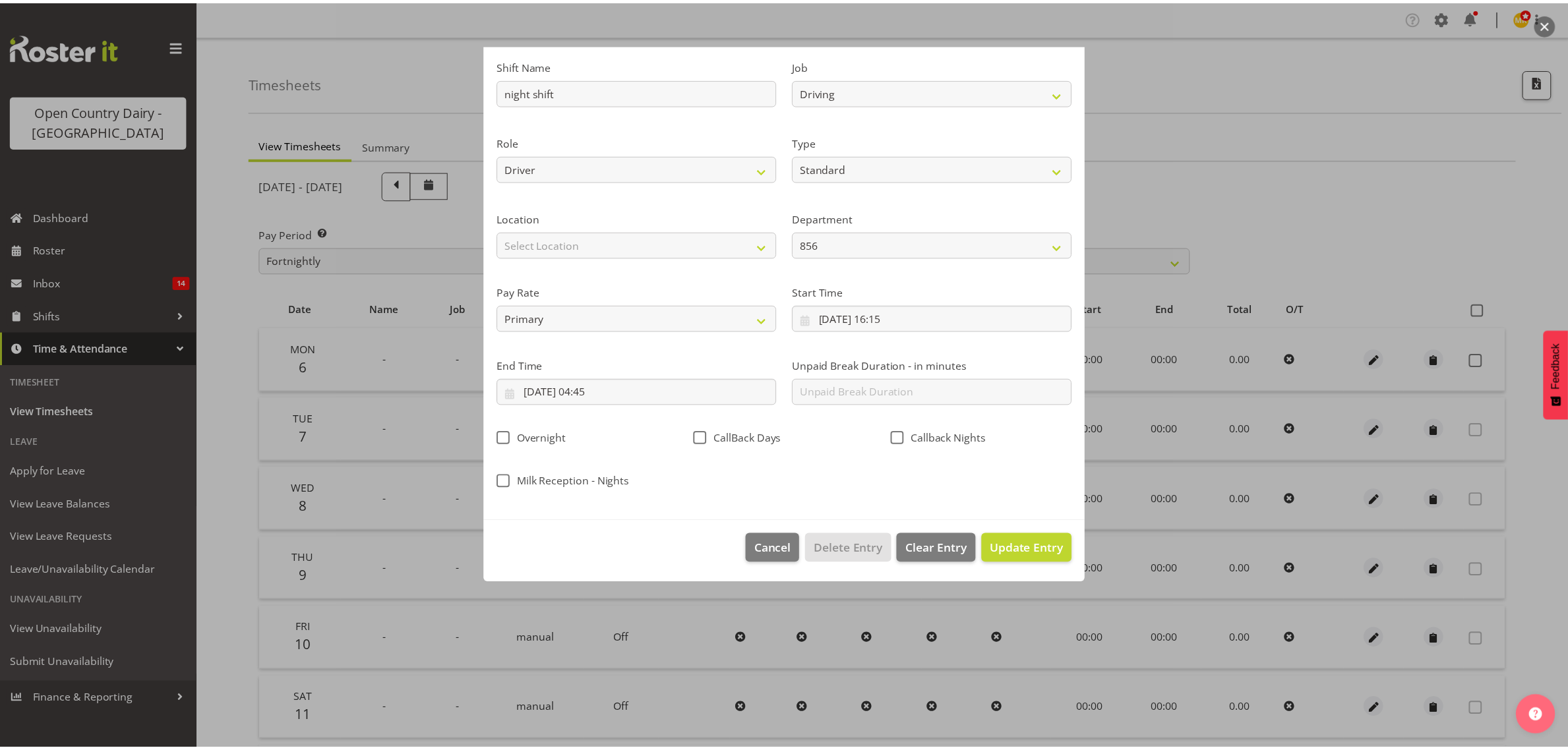
scroll to position [0, 0]
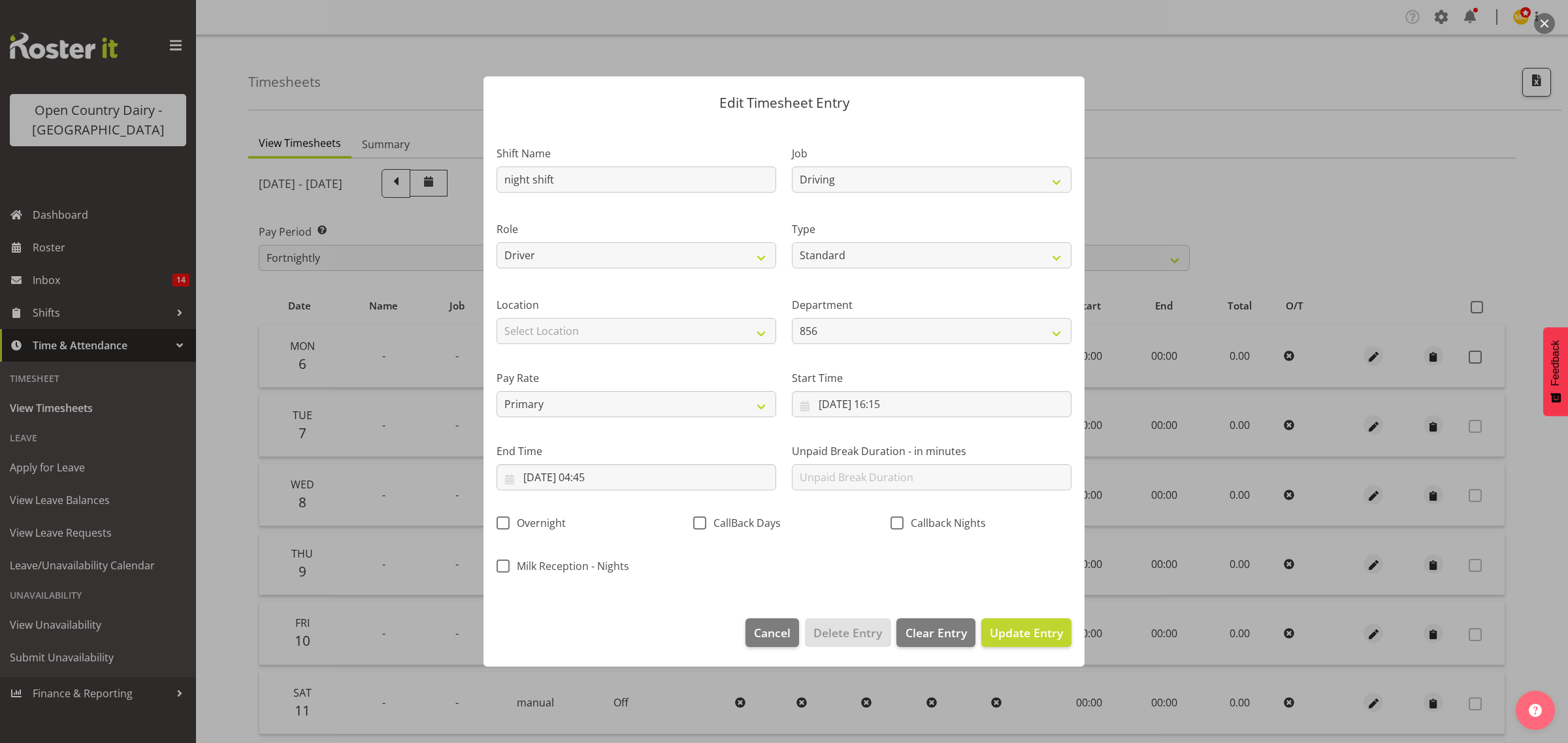
click at [1046, 648] on footer "Cancel Delete Entry Clear Entry Update Entry" at bounding box center [784, 636] width 601 height 61
click at [1042, 638] on span "Update Entry" at bounding box center [1027, 633] width 73 height 16
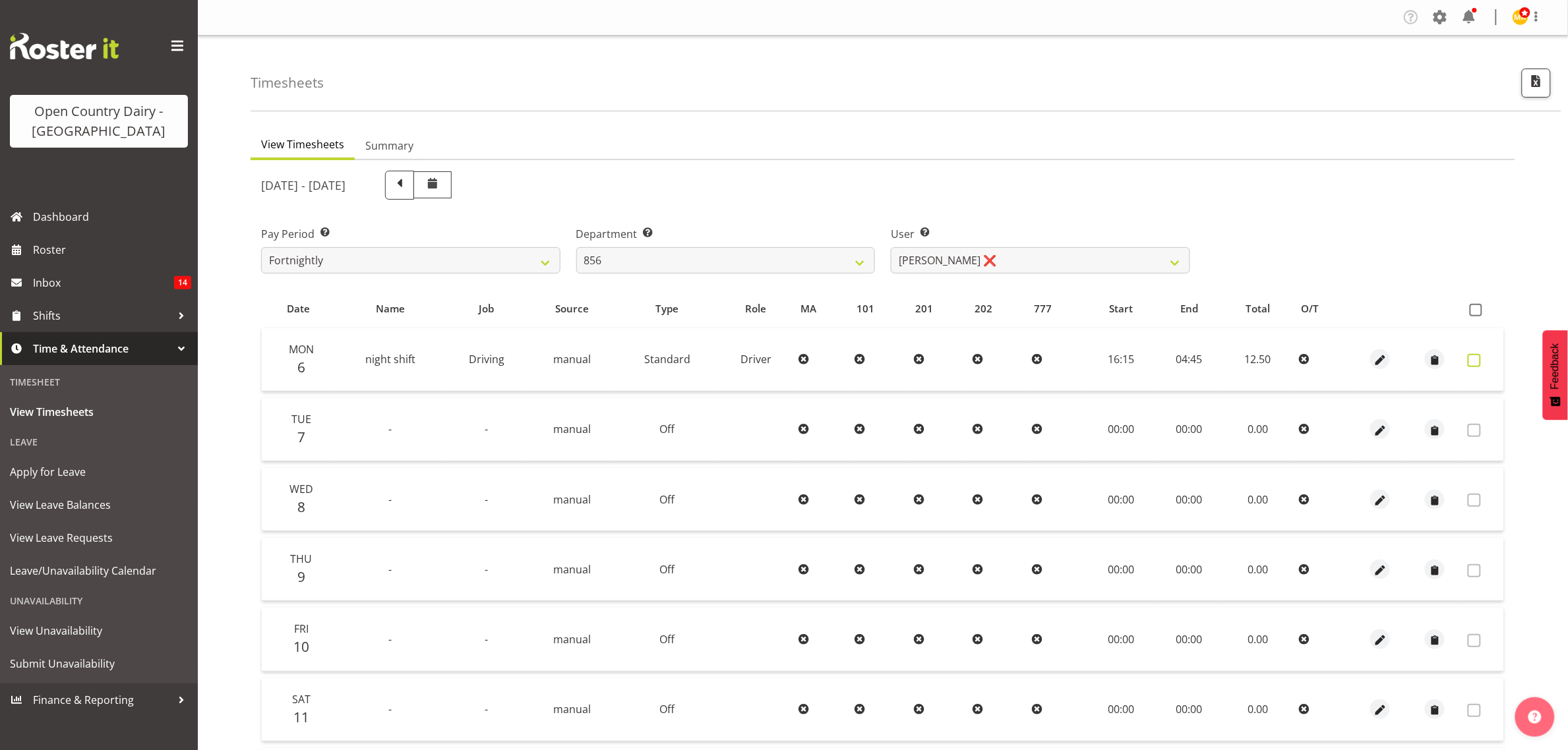
click at [1477, 358] on span at bounding box center [1474, 360] width 13 height 13
checkbox input "true"
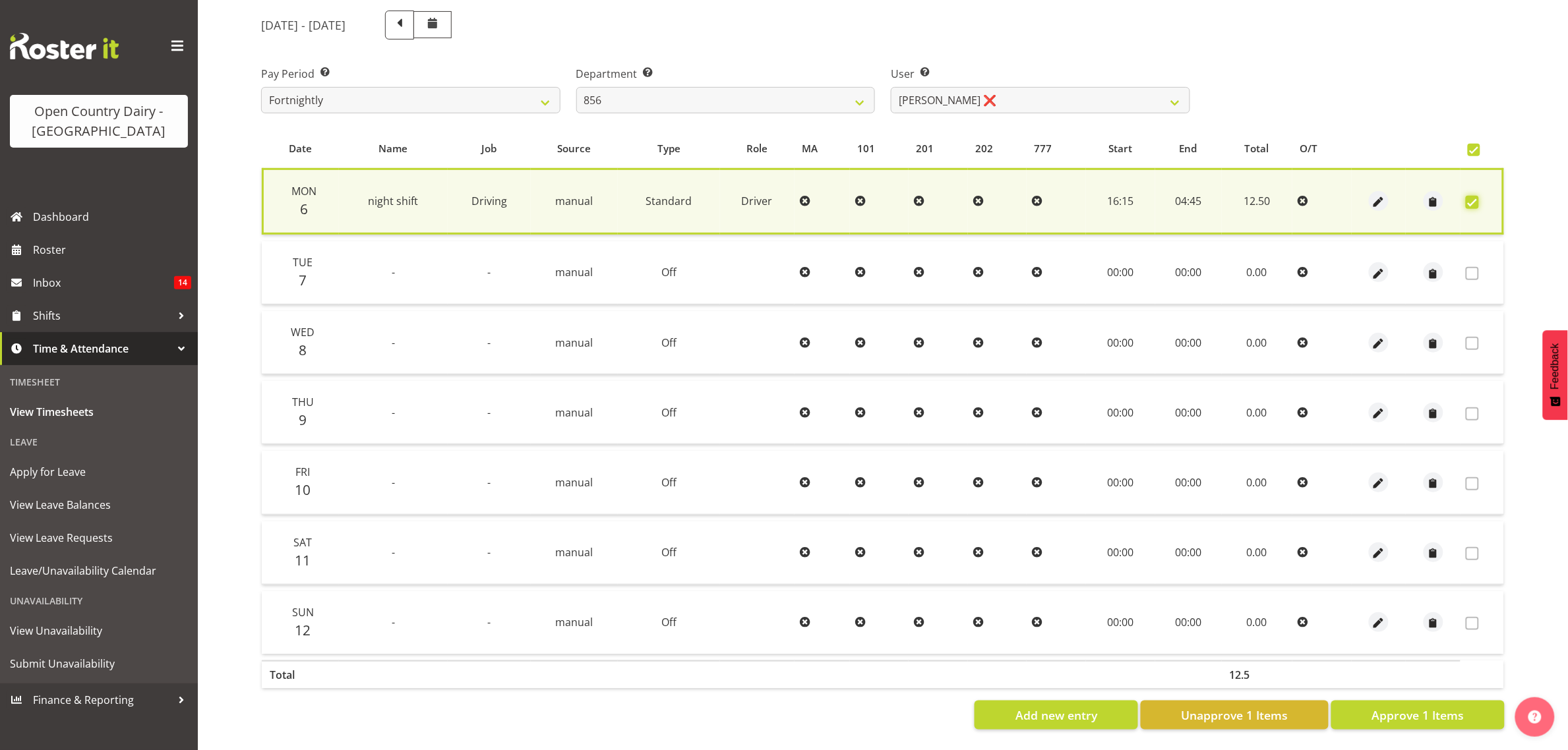
scroll to position [173, 0]
click at [1391, 707] on span "Approve 1 Items" at bounding box center [1418, 716] width 93 height 17
checkbox input "false"
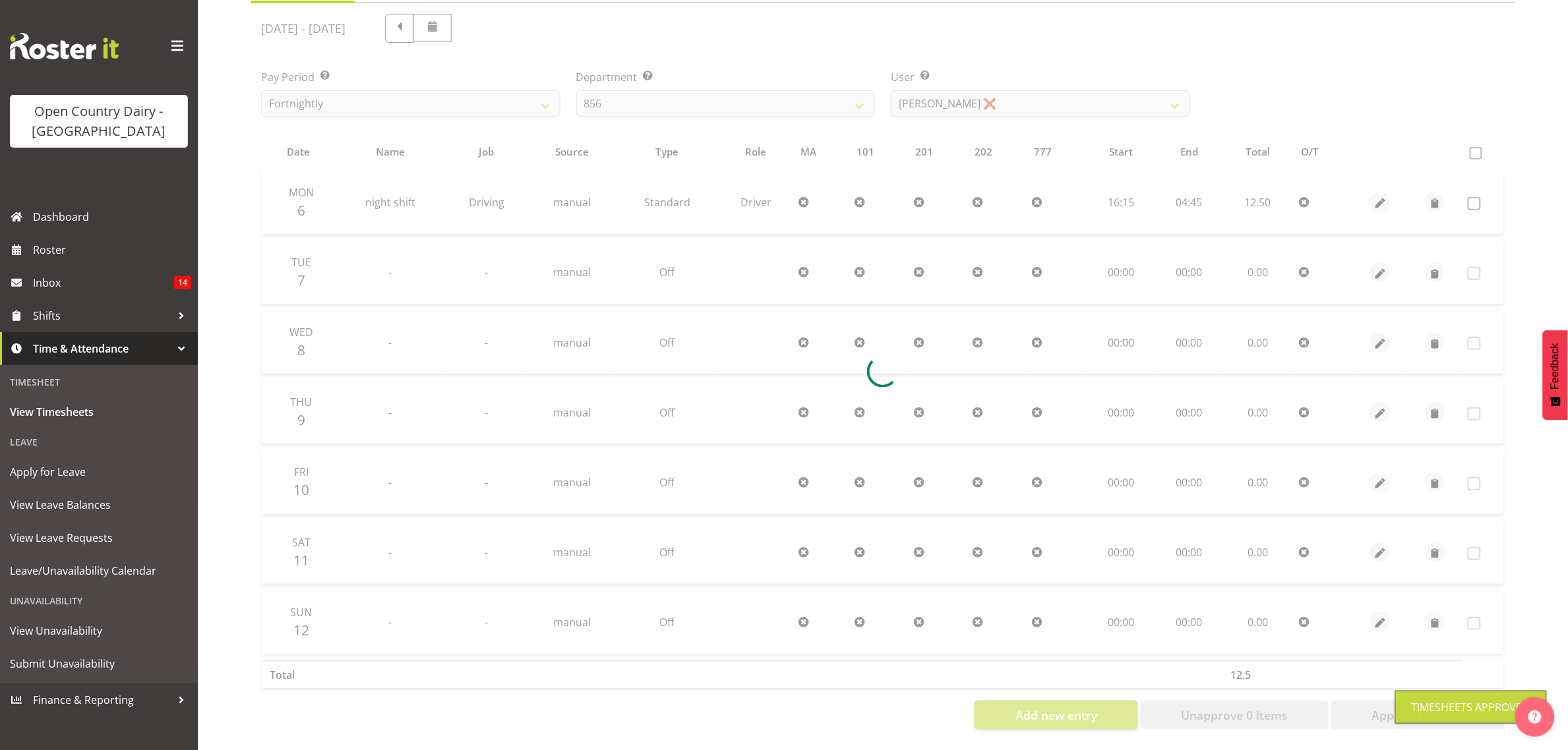
scroll to position [170, 0]
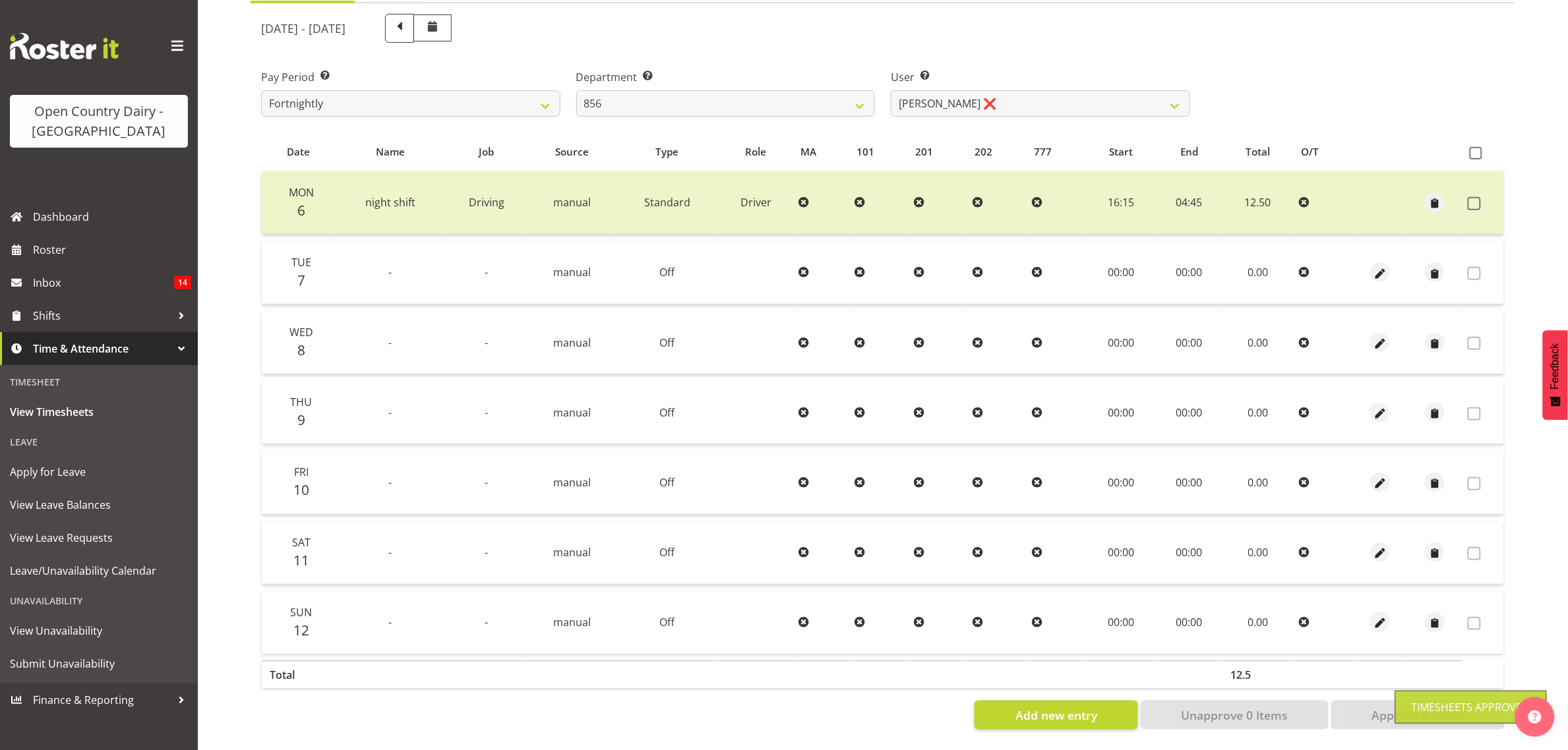
click at [1319, 90] on div "Pay Period Select which pay period you would like to view. Fortnightly Departme…" at bounding box center [883, 87] width 1259 height 73
